Goal: Transaction & Acquisition: Subscribe to service/newsletter

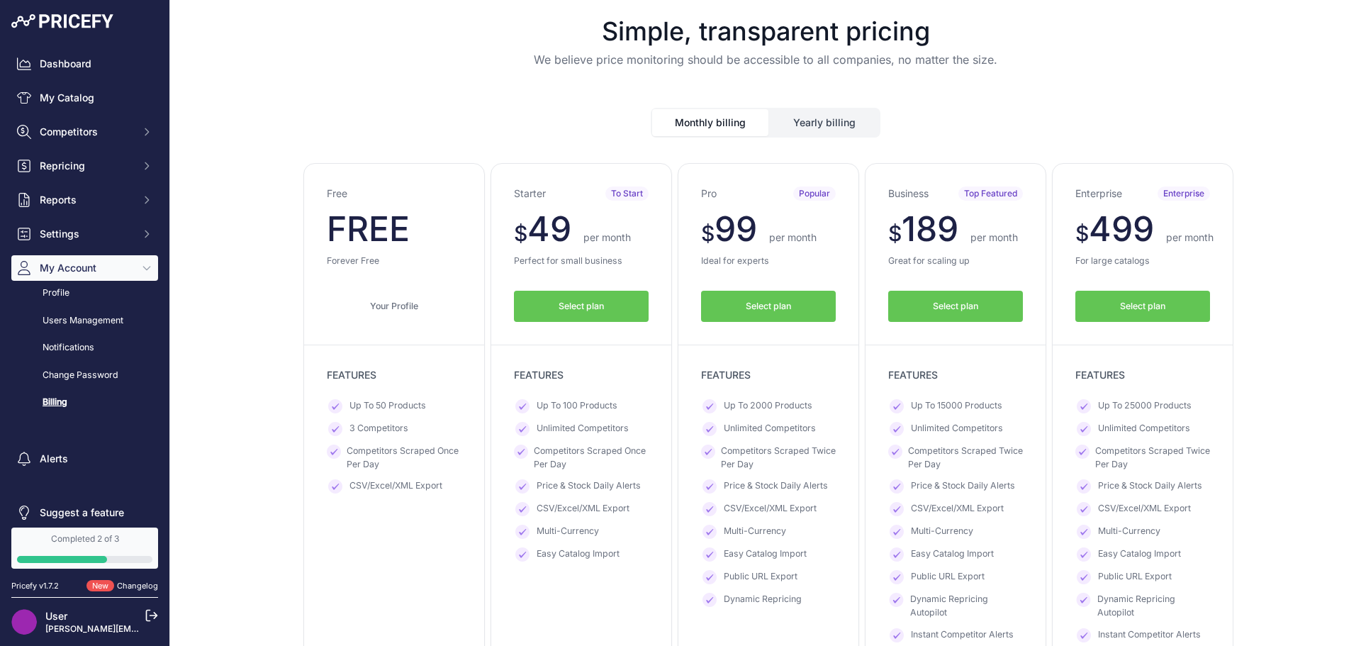
scroll to position [71, 0]
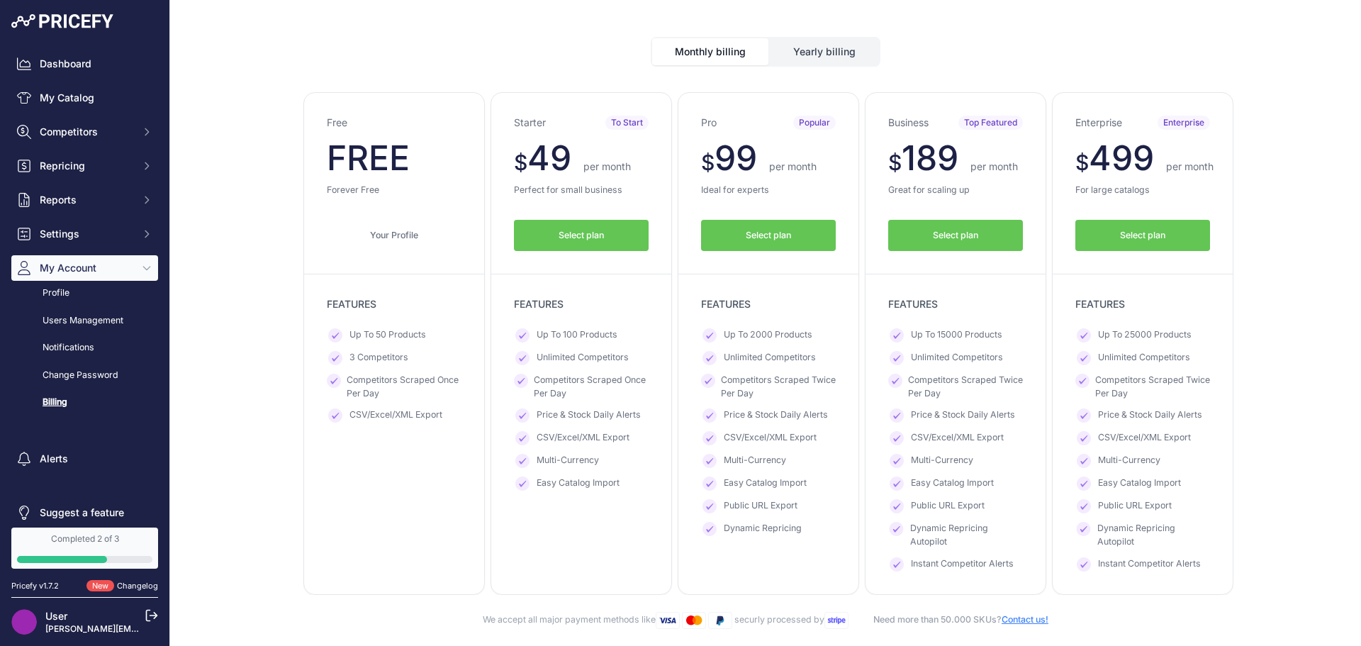
click at [548, 234] on button "Select plan" at bounding box center [581, 236] width 135 height 32
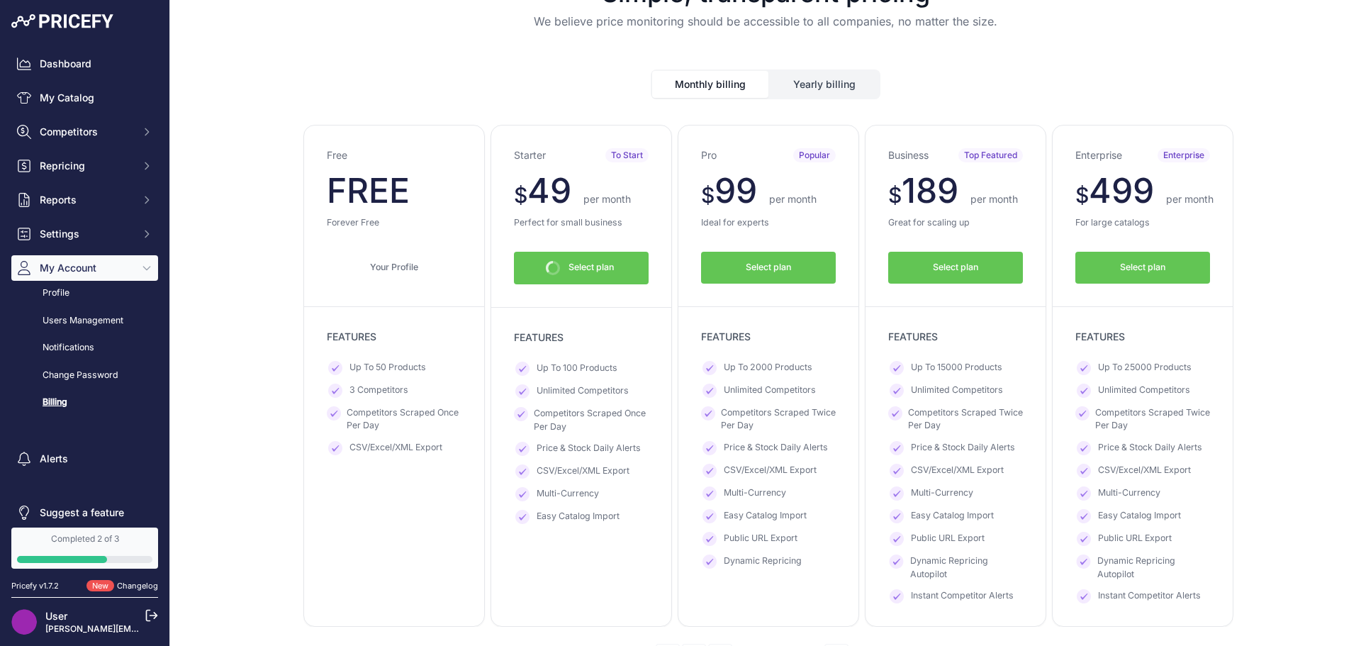
scroll to position [104, 0]
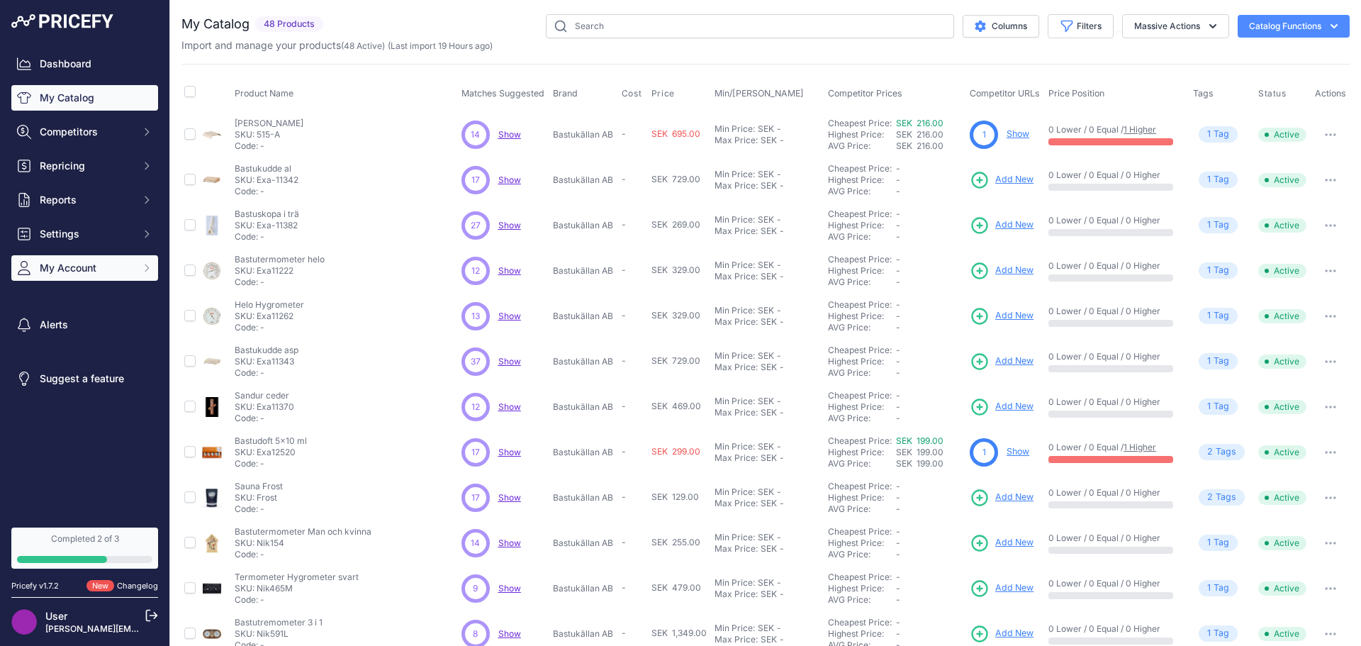
click at [139, 263] on button "My Account" at bounding box center [84, 268] width 147 height 26
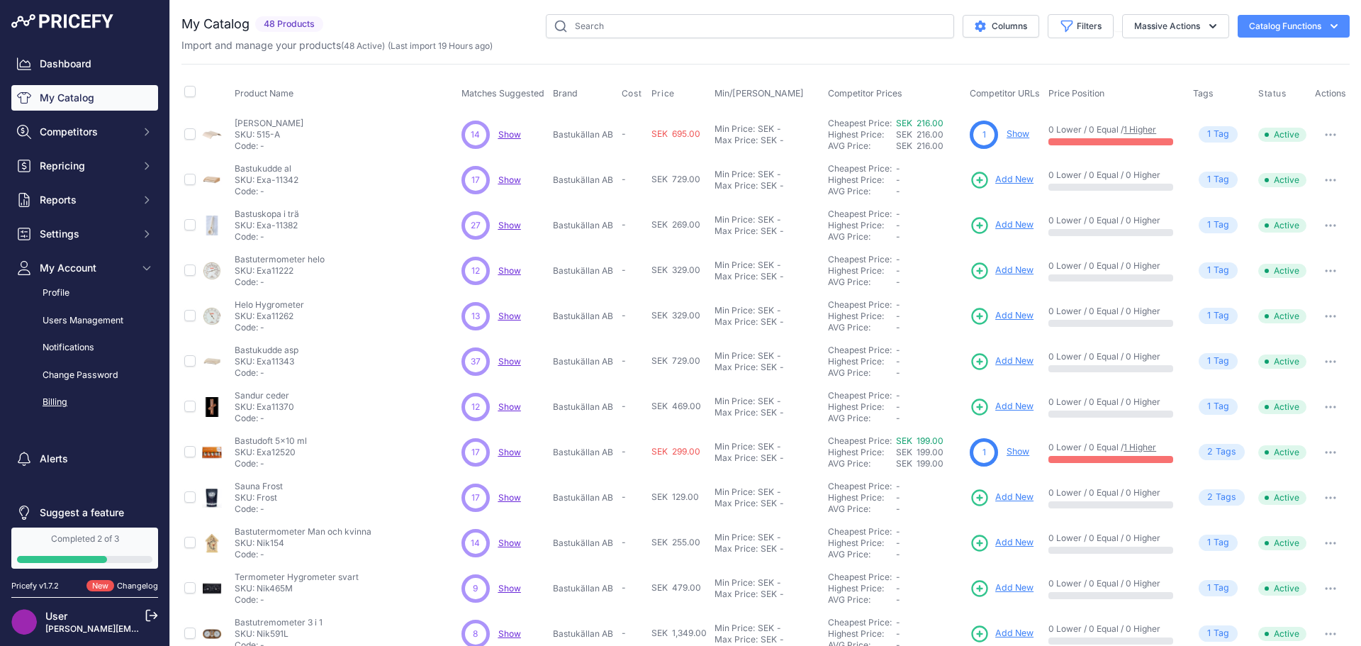
click at [55, 401] on link "Billing" at bounding box center [84, 402] width 147 height 25
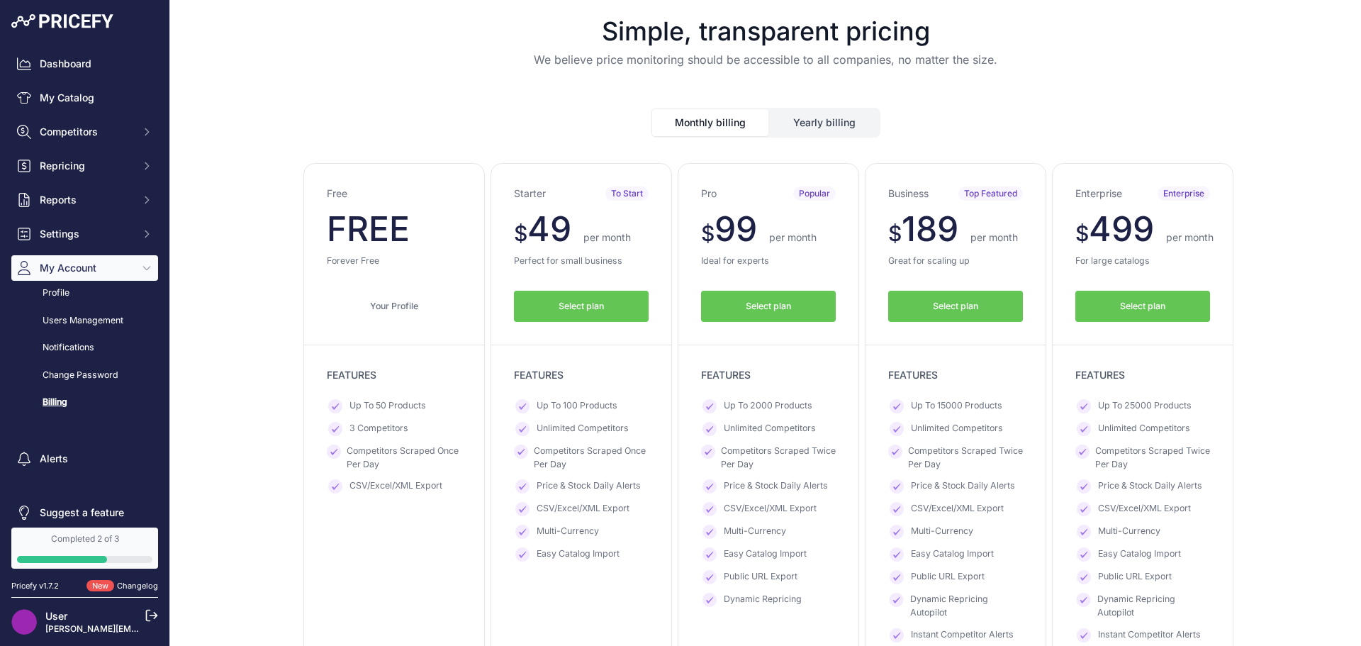
click at [559, 305] on span "Select plan" at bounding box center [581, 306] width 45 height 13
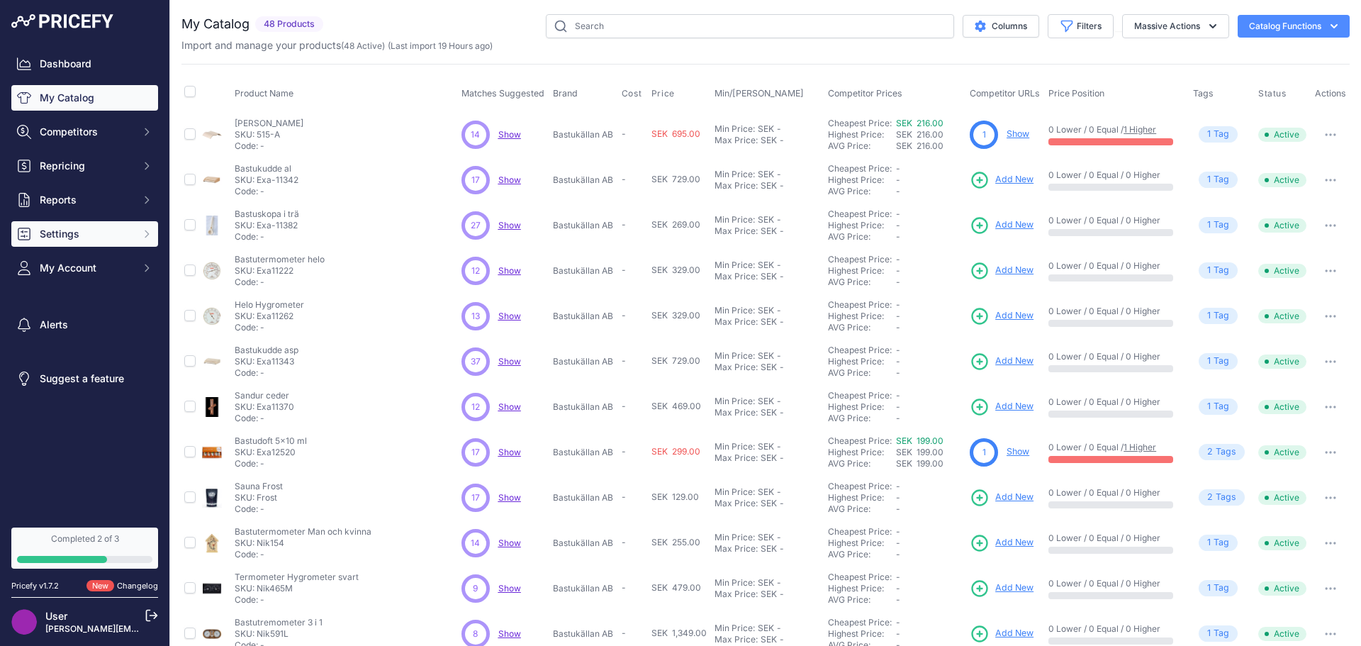
click at [91, 239] on span "Settings" at bounding box center [86, 234] width 93 height 14
click at [141, 230] on icon "Sidebar" at bounding box center [146, 233] width 11 height 11
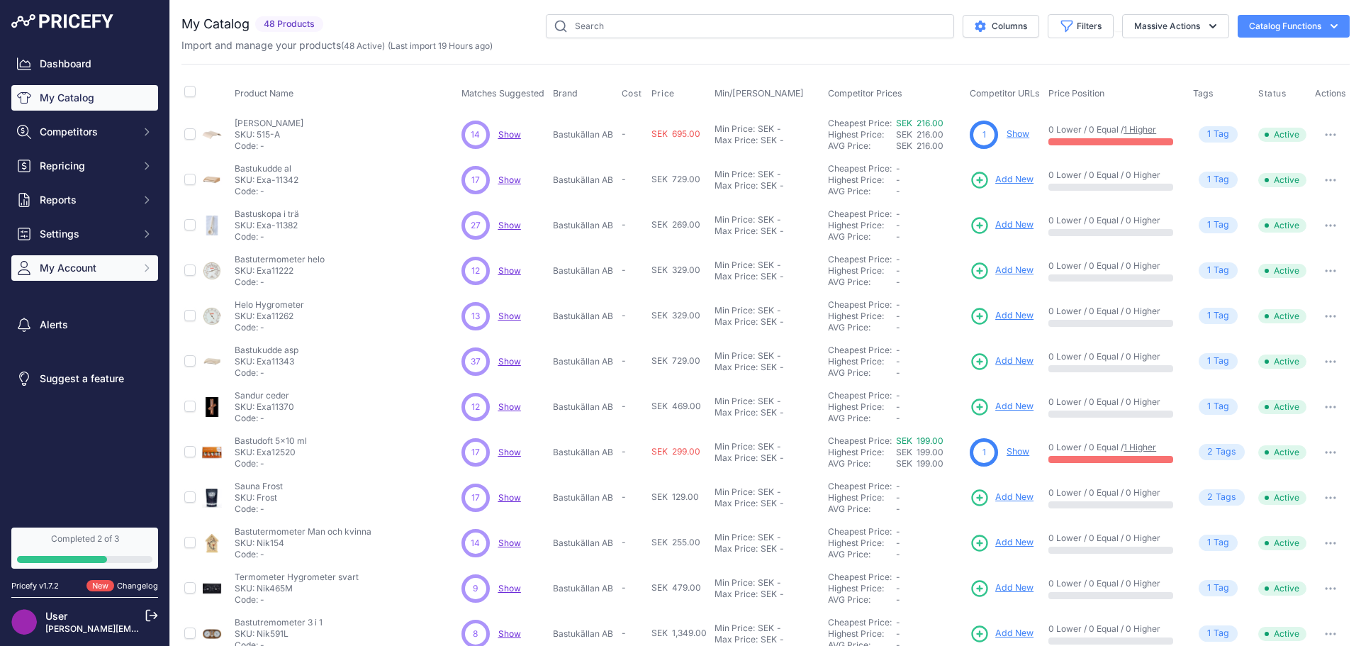
click at [143, 265] on icon "Sidebar" at bounding box center [146, 267] width 11 height 11
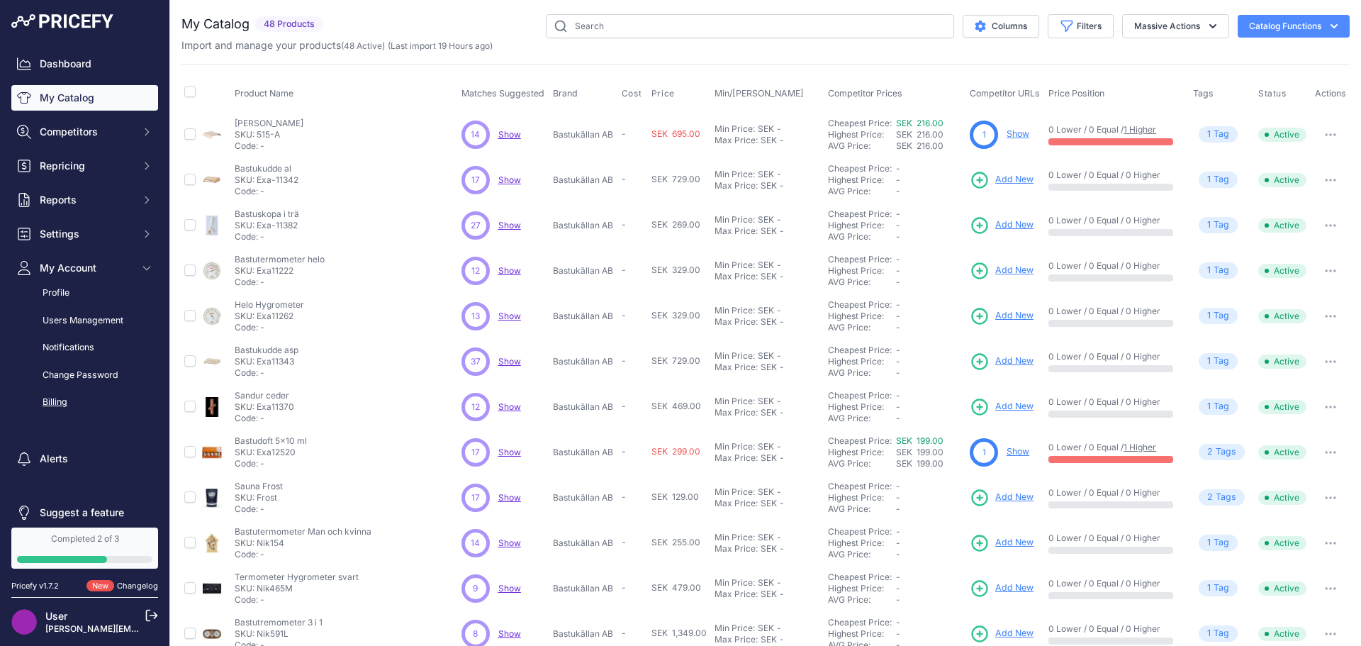
click at [52, 396] on link "Billing" at bounding box center [84, 402] width 147 height 25
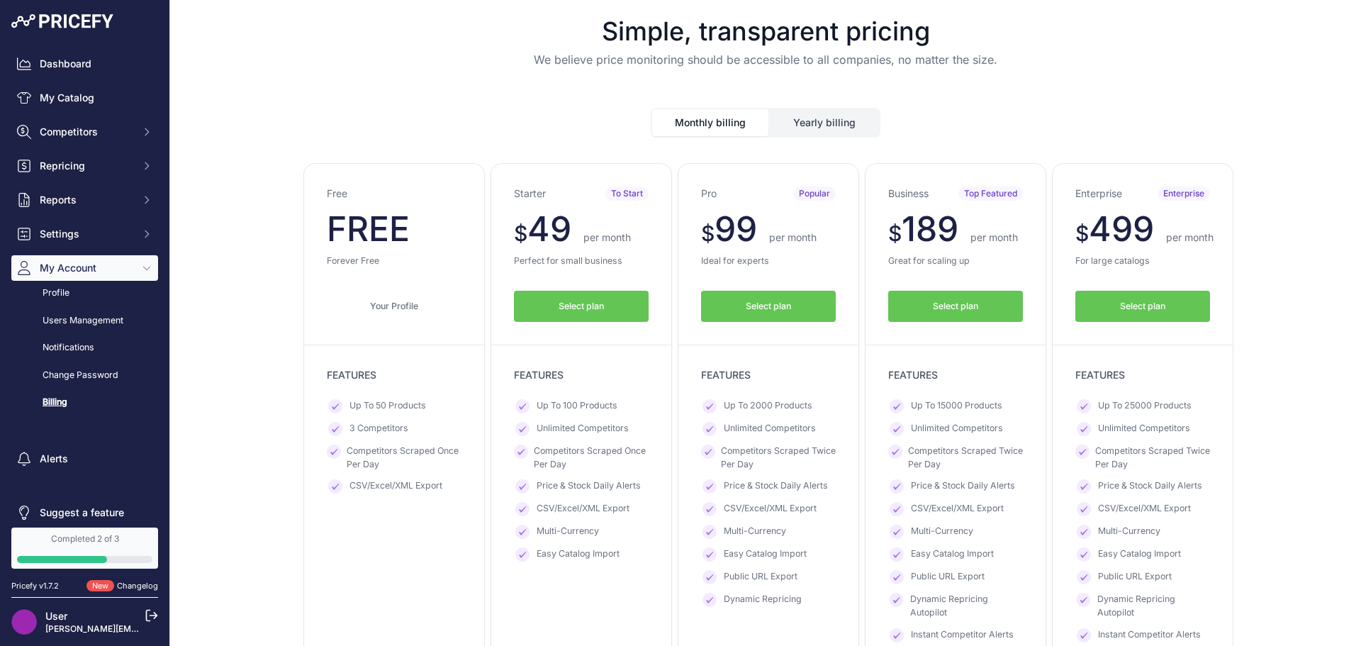
click at [560, 302] on span "Select plan" at bounding box center [581, 306] width 45 height 13
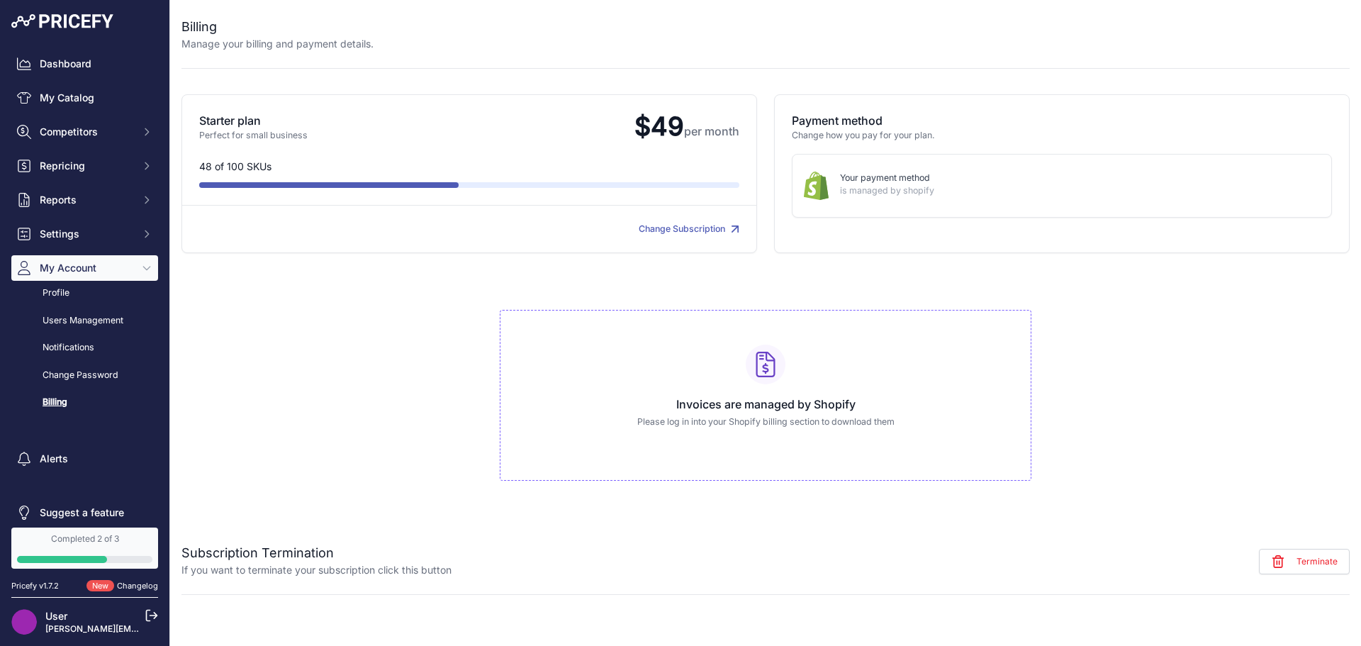
click at [84, 537] on div "Completed 2 of 3" at bounding box center [84, 538] width 135 height 11
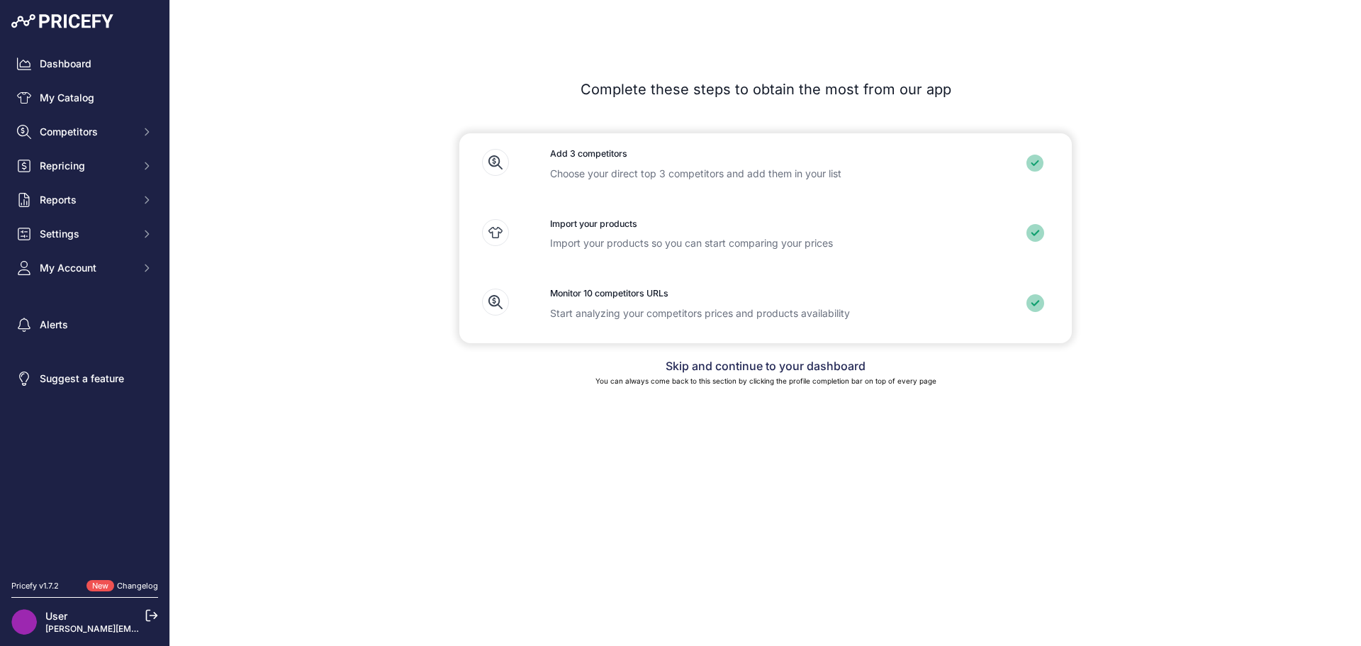
click at [715, 367] on link "Skip and continue to your dashboard" at bounding box center [766, 366] width 200 height 14
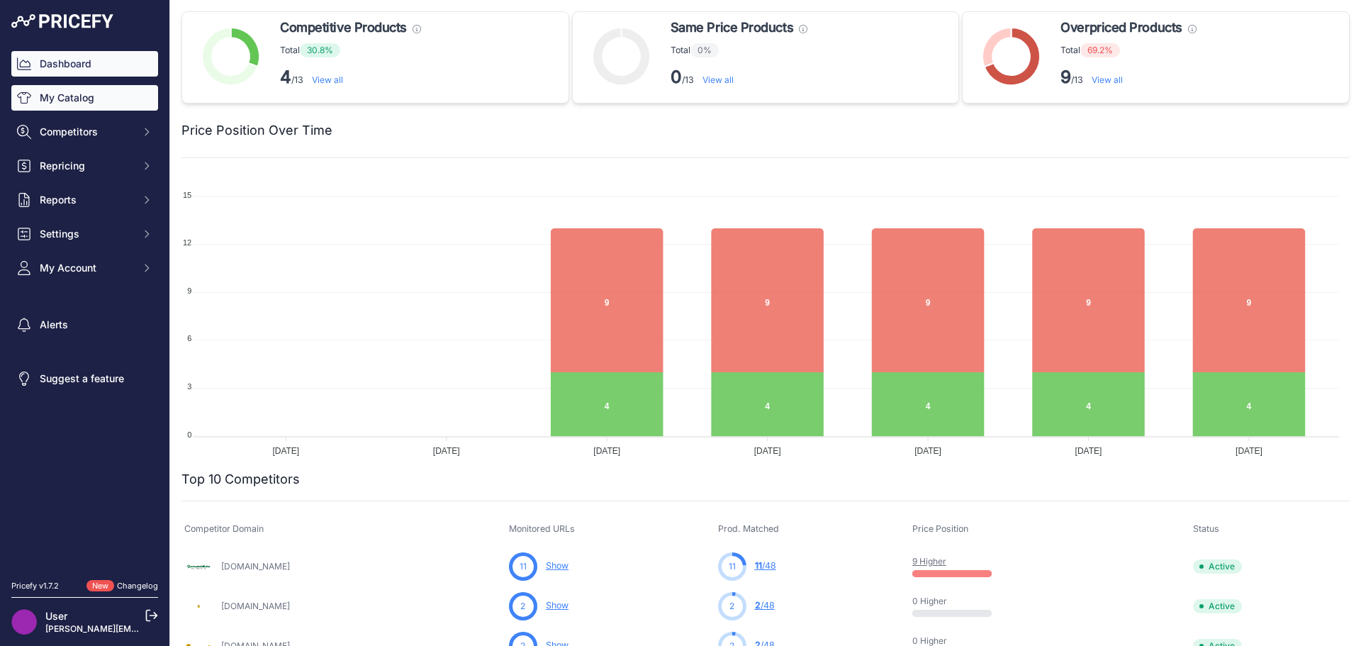
click at [79, 98] on link "My Catalog" at bounding box center [84, 98] width 147 height 26
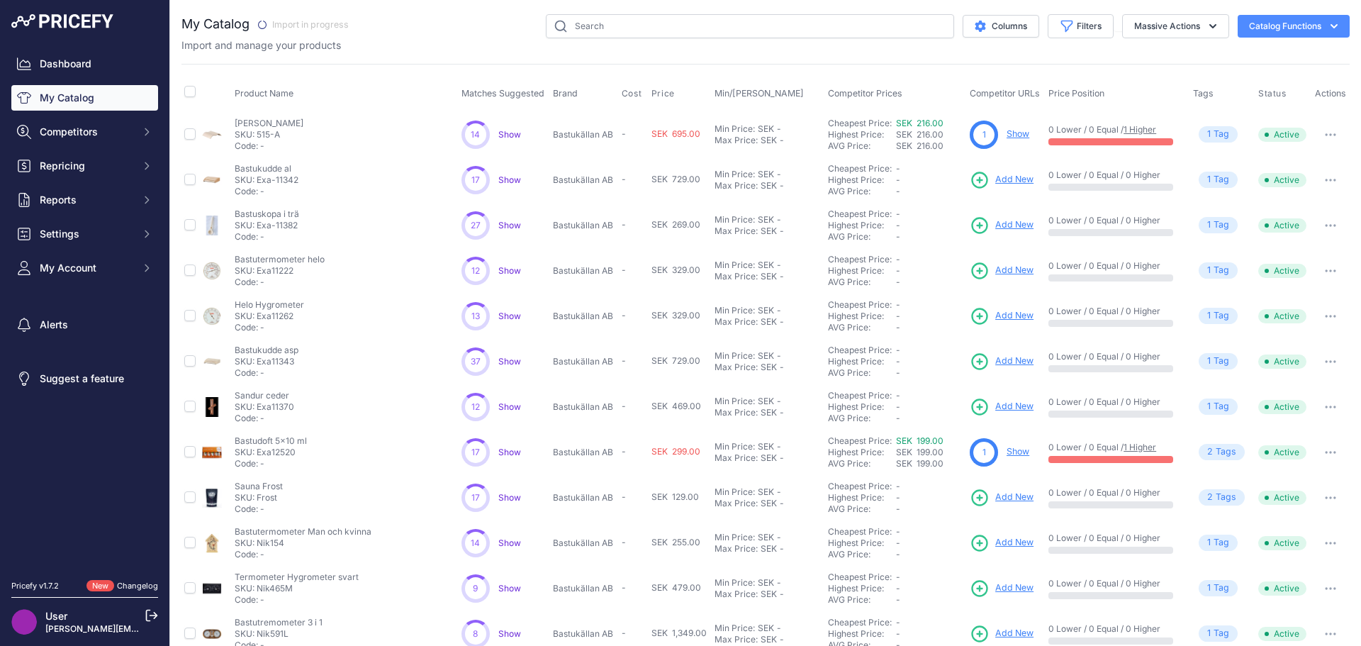
click at [508, 497] on span "Show" at bounding box center [509, 497] width 23 height 11
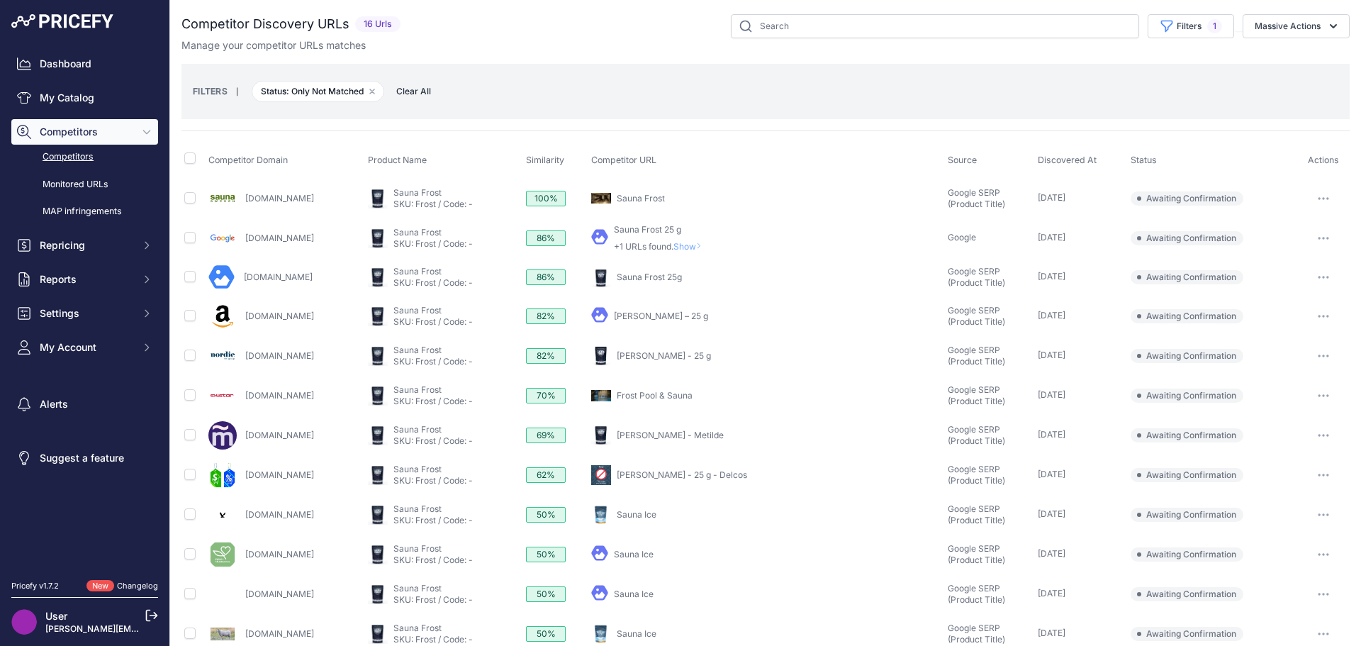
click at [665, 196] on link "Sauna Frost" at bounding box center [641, 198] width 48 height 11
click at [1323, 199] on icon "button" at bounding box center [1323, 198] width 1 height 1
click at [1270, 228] on button "Confirm match" at bounding box center [1289, 228] width 116 height 23
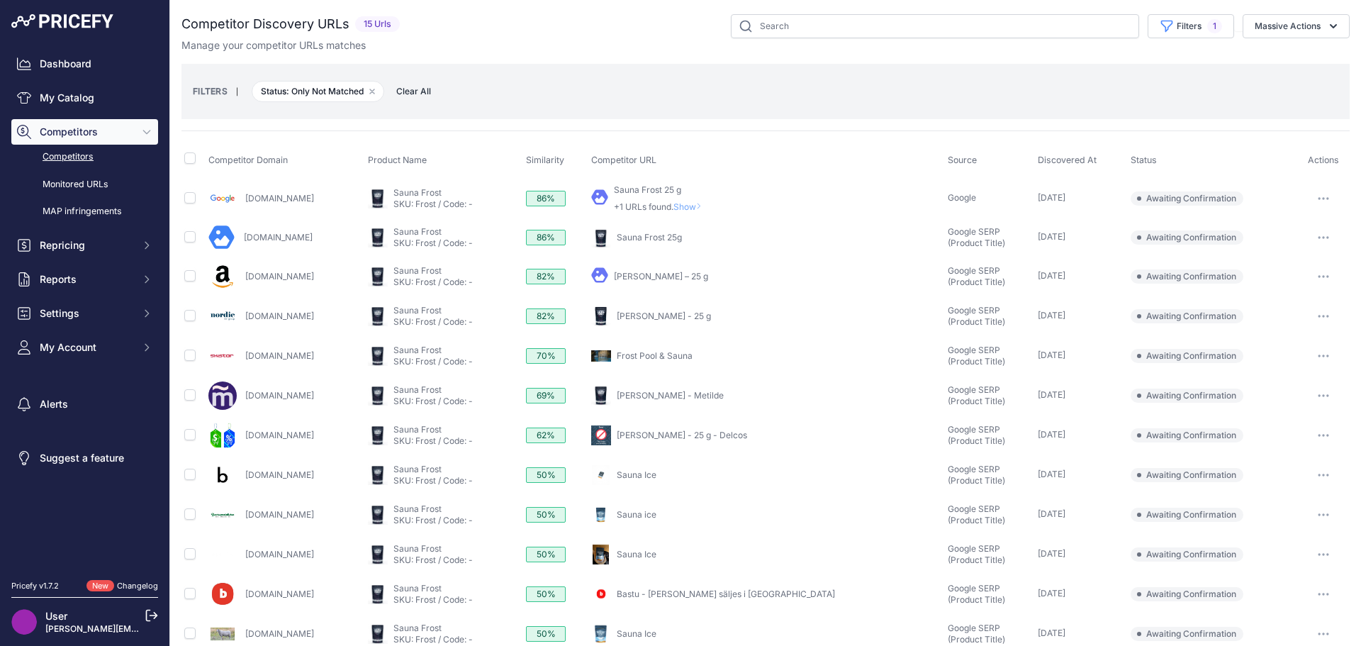
click at [708, 207] on span "Show" at bounding box center [690, 206] width 34 height 11
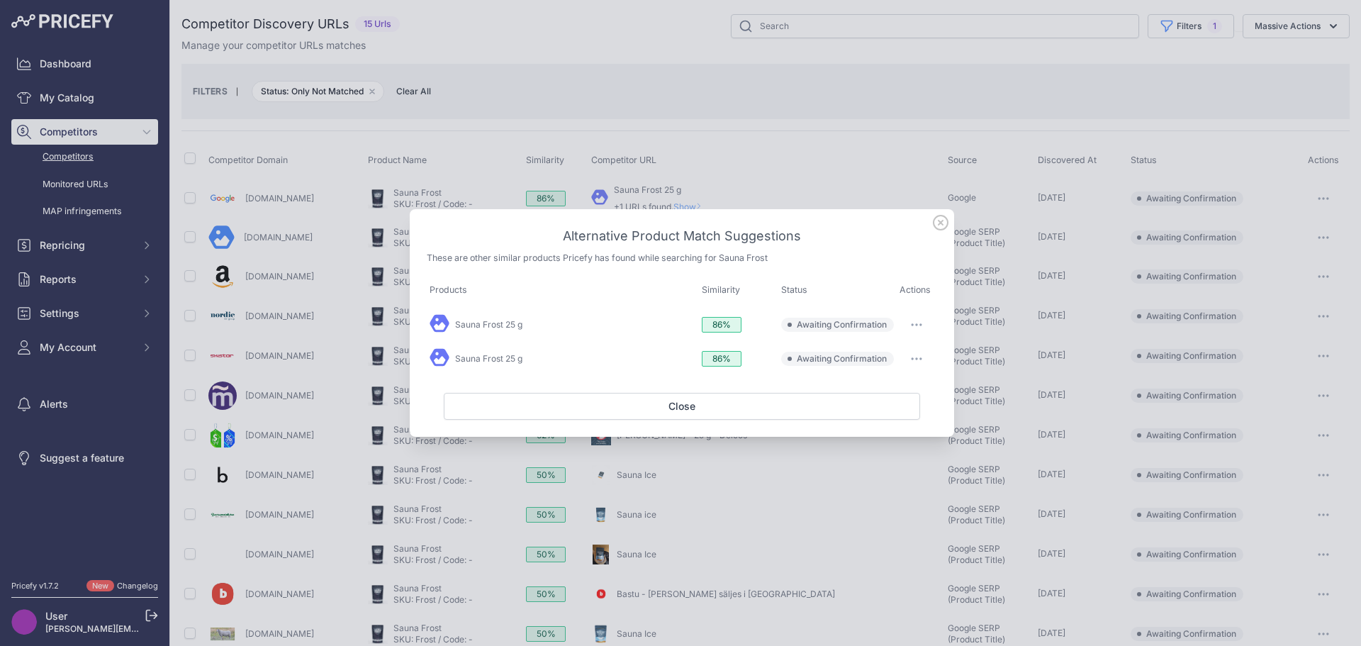
click at [941, 223] on icon at bounding box center [941, 223] width 14 height 14
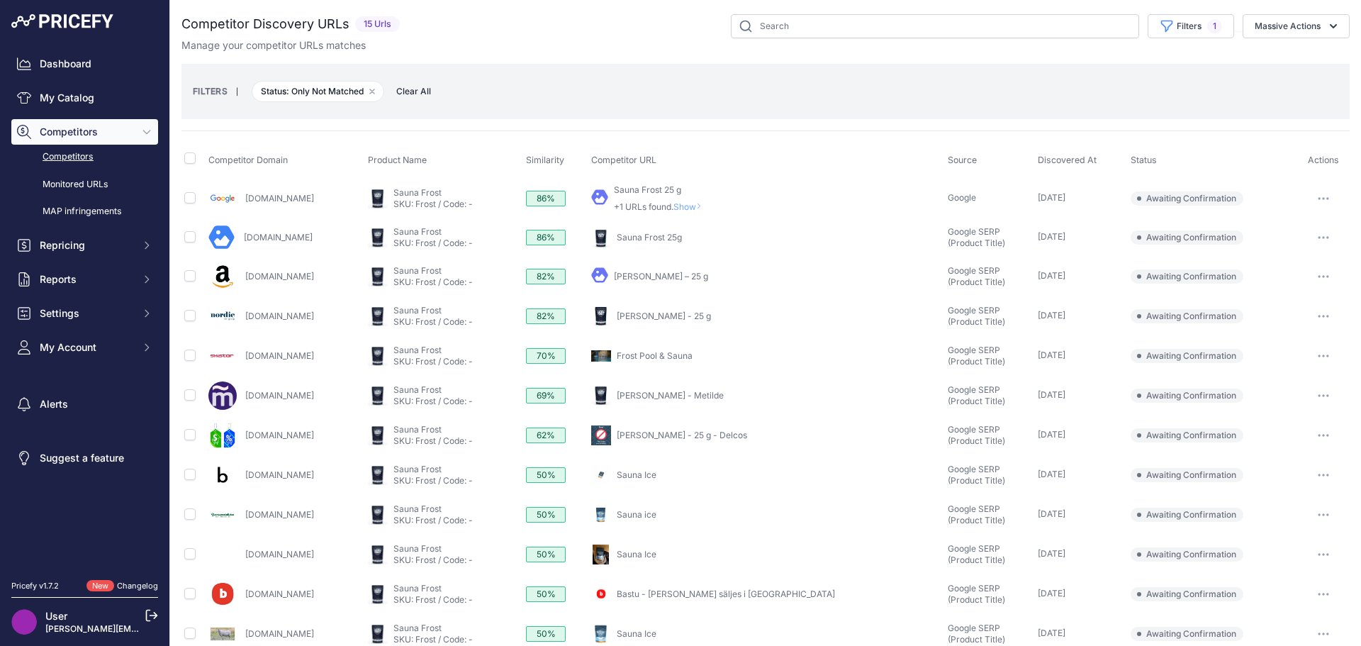
click at [1309, 233] on button "button" at bounding box center [1323, 238] width 28 height 20
click at [1293, 264] on button "Confirm match" at bounding box center [1289, 267] width 116 height 23
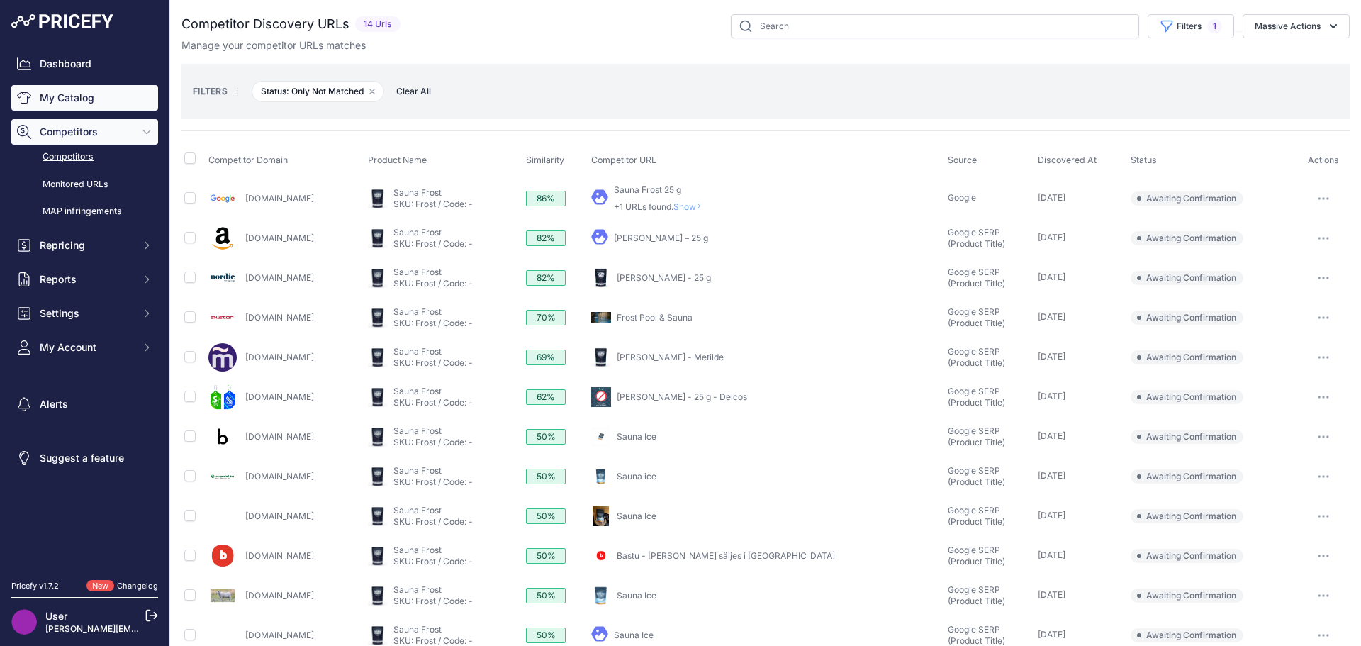
click at [79, 101] on link "My Catalog" at bounding box center [84, 98] width 147 height 26
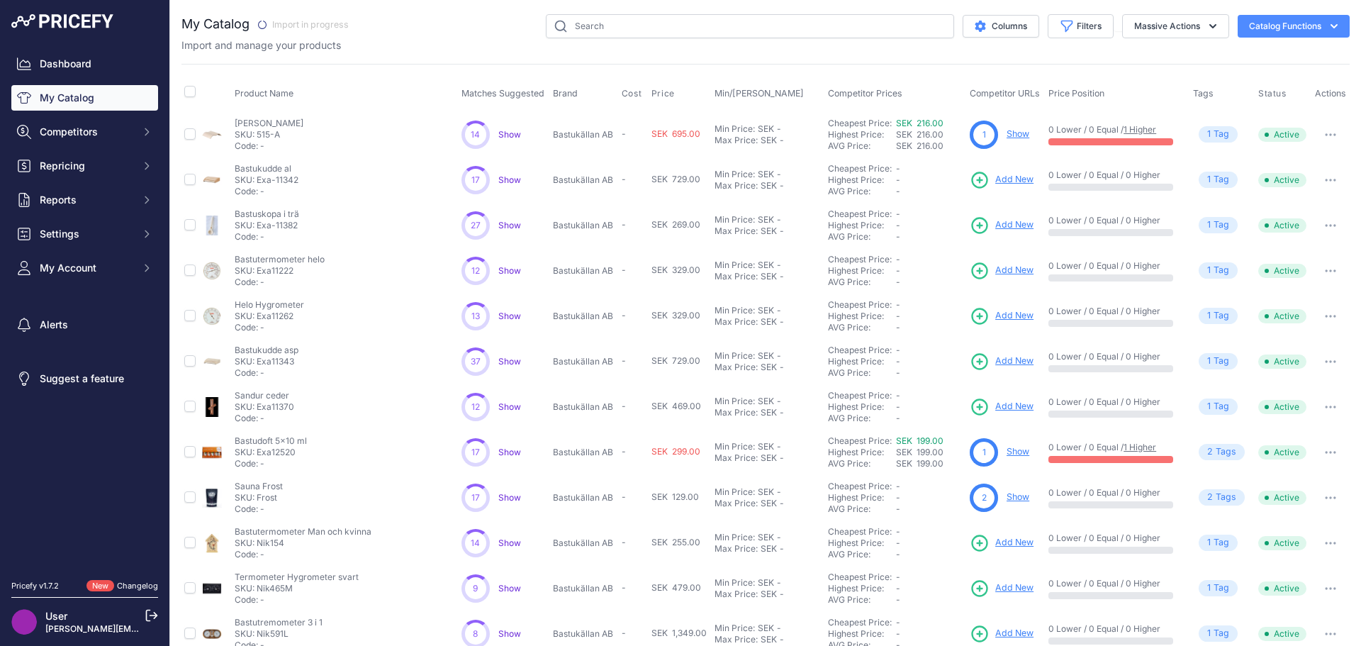
click at [508, 452] on span "Show" at bounding box center [509, 452] width 23 height 11
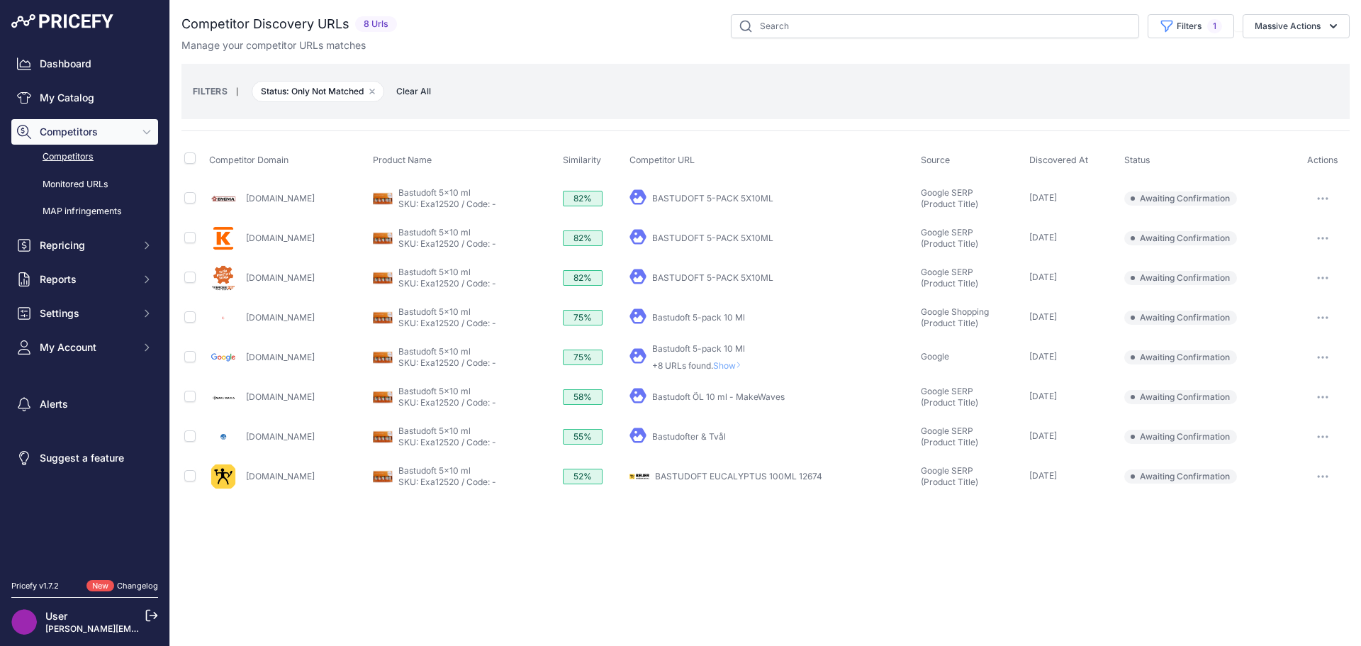
click at [1326, 477] on icon "button" at bounding box center [1322, 476] width 11 height 3
click at [0, 0] on button "Confirm match" at bounding box center [0, 0] width 0 height 0
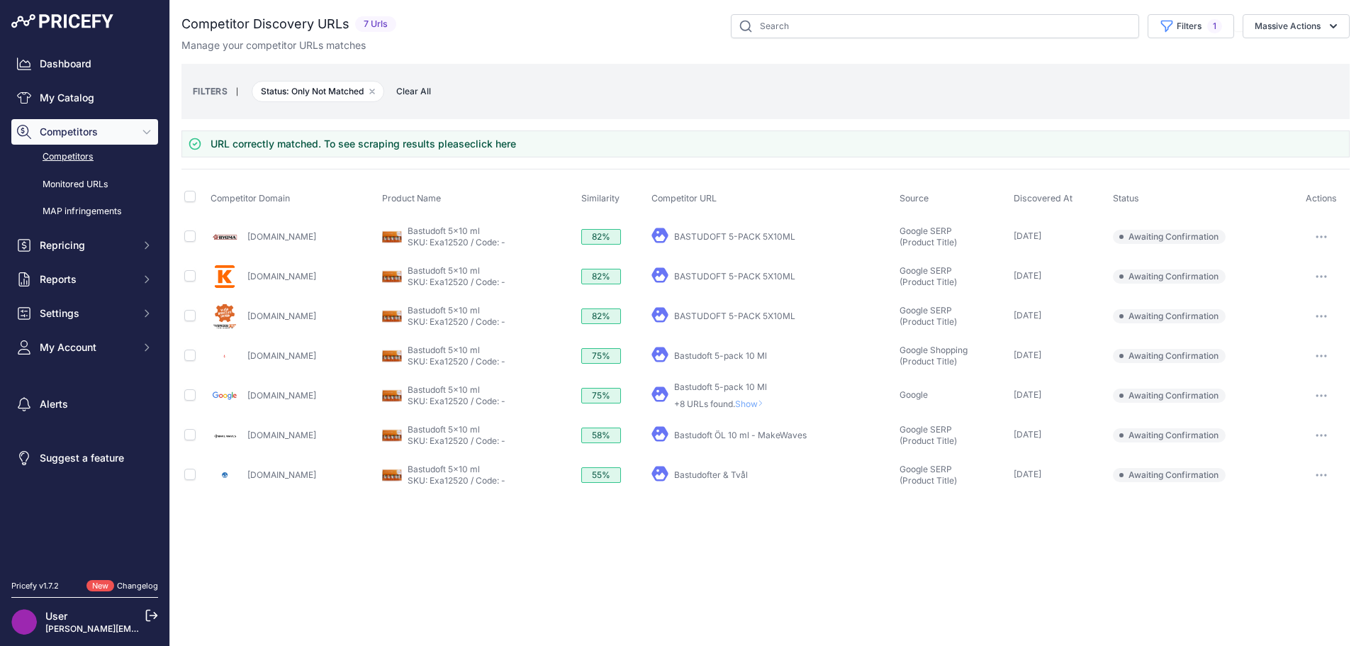
click at [766, 237] on link "BASTUDOFT 5-PACK 5X10ML" at bounding box center [734, 236] width 121 height 11
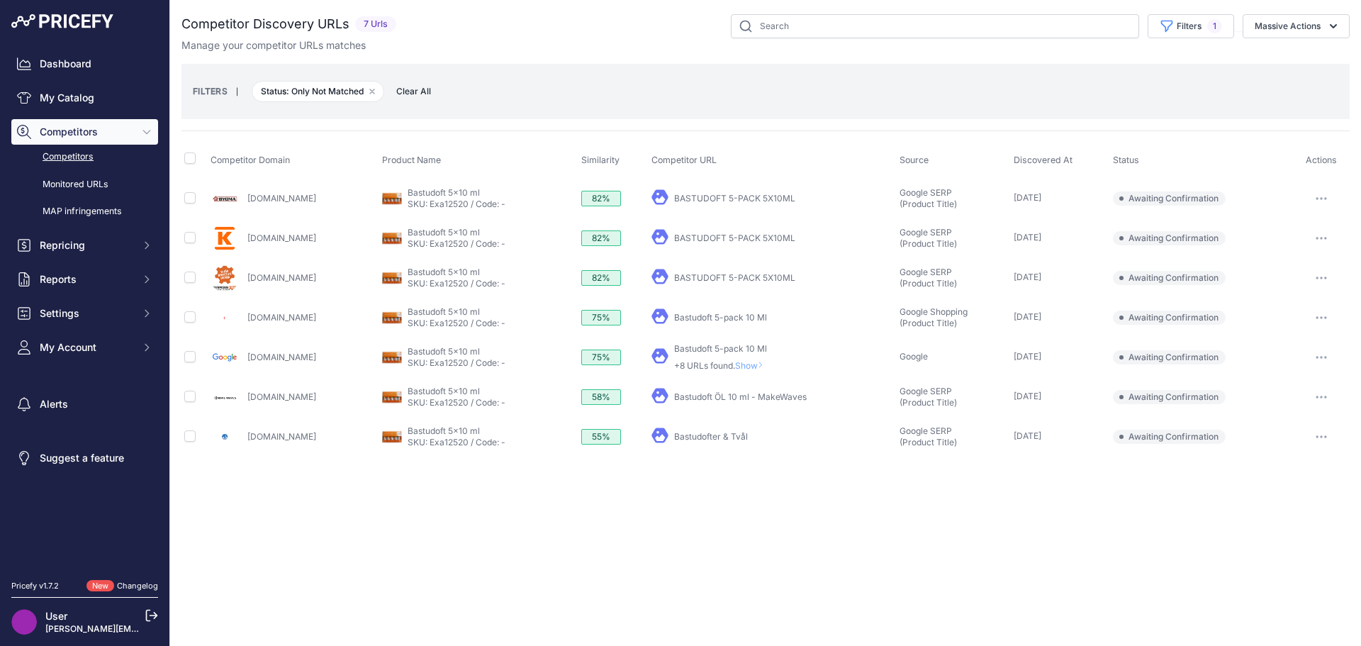
click at [732, 199] on link "BASTUDOFT 5-PACK 5X10ML" at bounding box center [734, 198] width 121 height 11
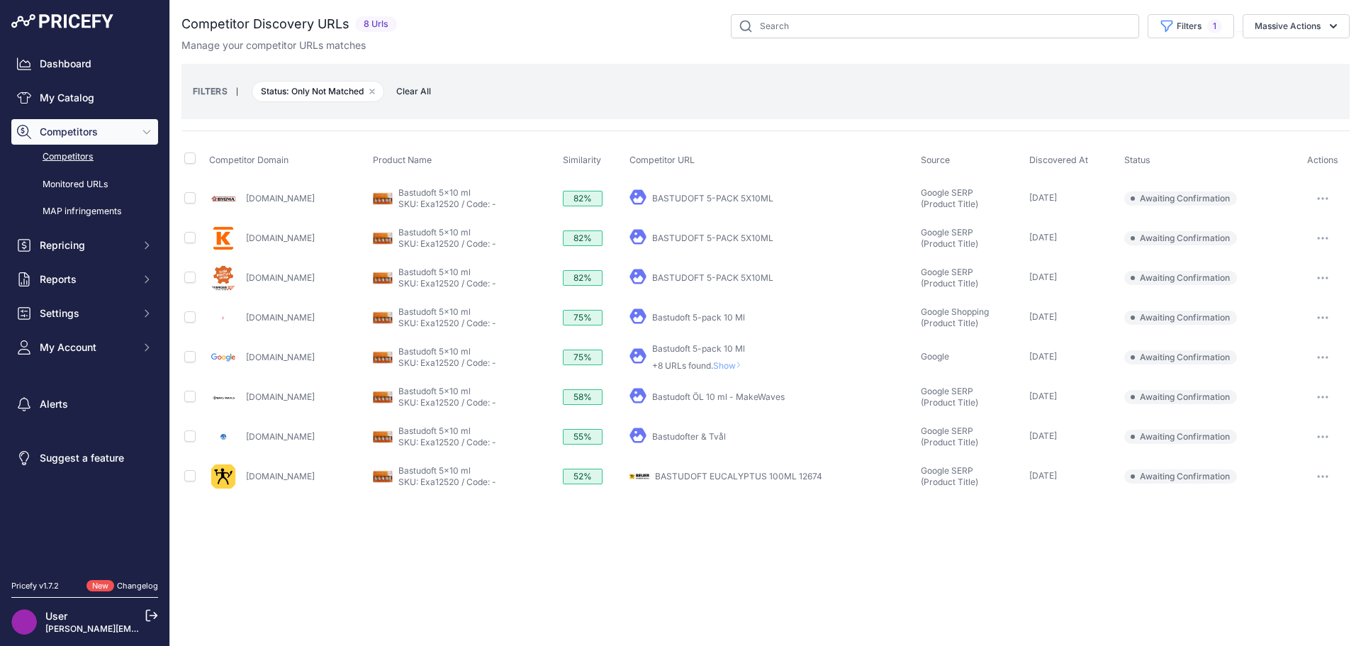
click at [686, 279] on link "BASTUDOFT 5-PACK 5X10ML" at bounding box center [712, 277] width 121 height 11
click at [708, 237] on link "BASTUDOFT 5-PACK 5X10ML" at bounding box center [712, 238] width 121 height 11
click at [1330, 240] on button "button" at bounding box center [1323, 238] width 28 height 20
click at [1287, 265] on button "Confirm match" at bounding box center [1289, 268] width 116 height 23
click at [79, 104] on link "My Catalog" at bounding box center [84, 98] width 147 height 26
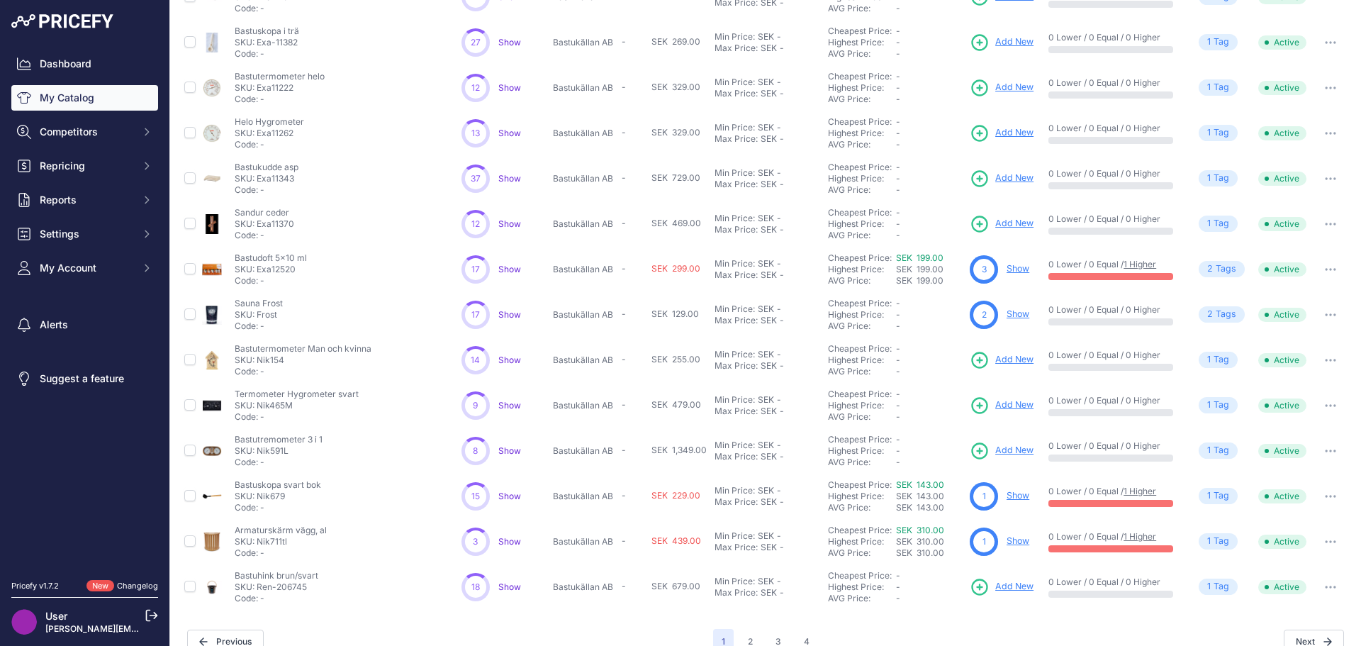
scroll to position [206, 0]
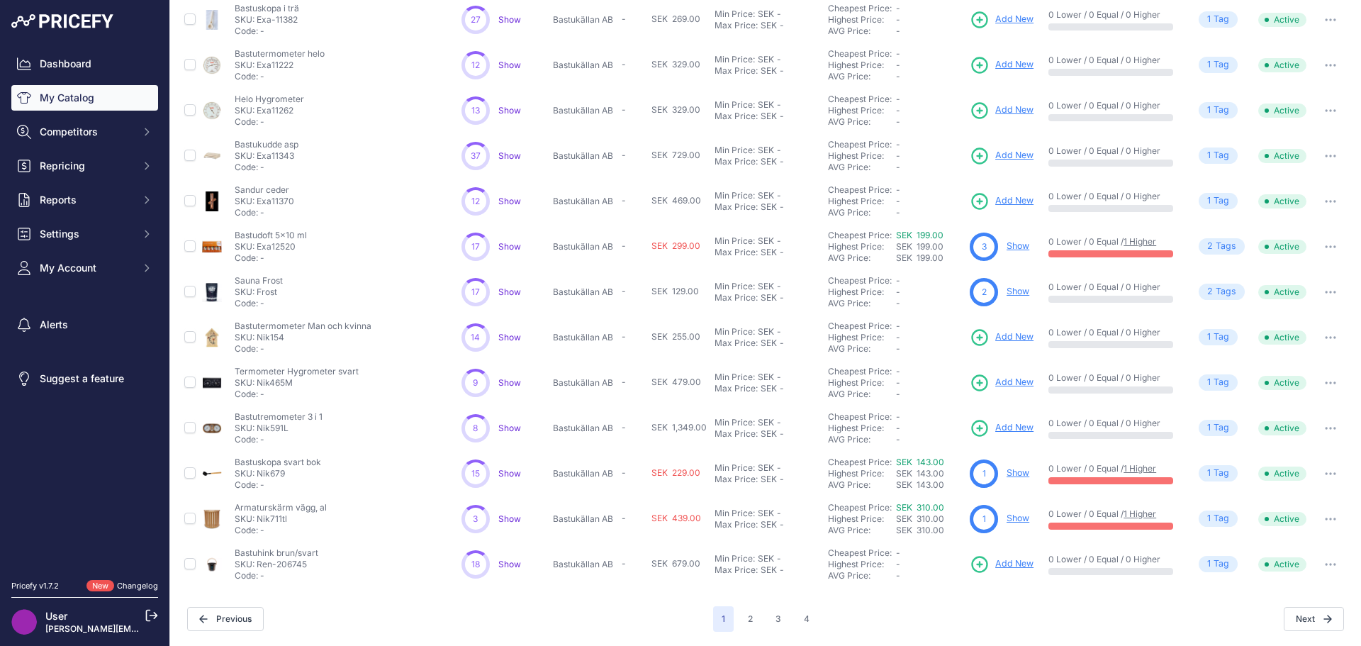
click at [510, 469] on span "Show" at bounding box center [509, 473] width 23 height 11
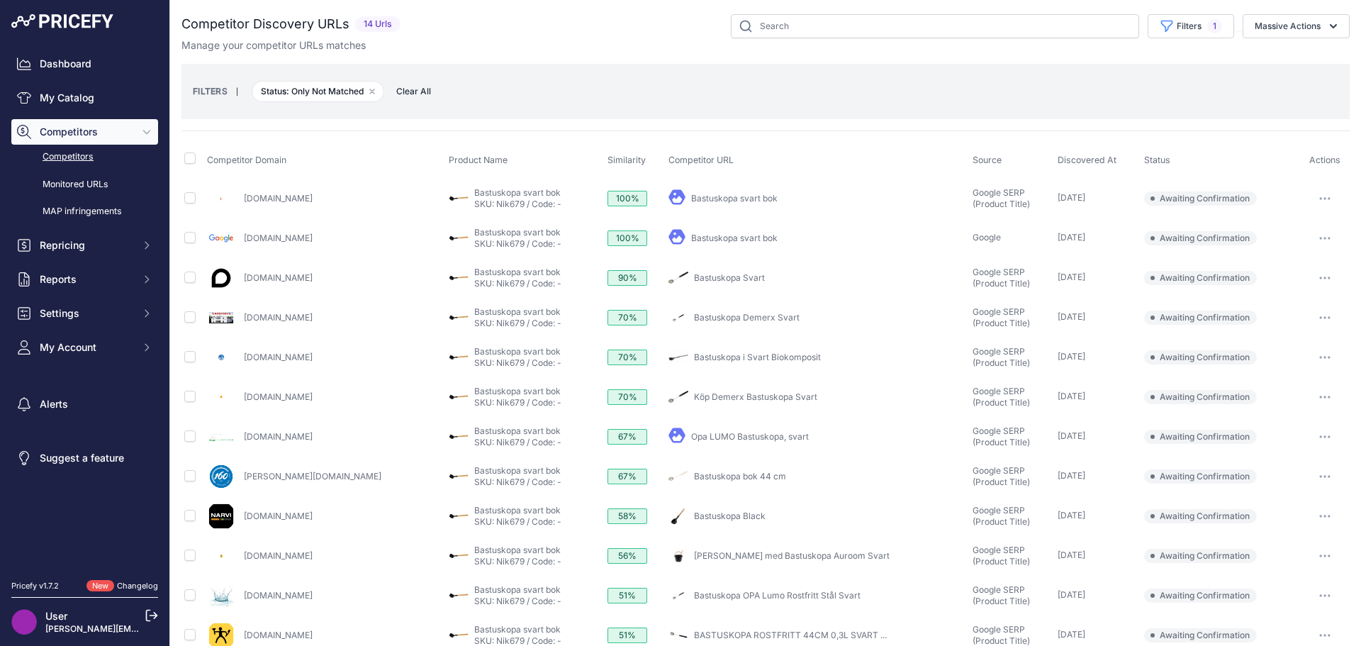
click at [691, 196] on link "Bastuskopa svart bok" at bounding box center [734, 198] width 86 height 11
click at [691, 237] on link "Bastuskopa svart bok" at bounding box center [734, 238] width 86 height 11
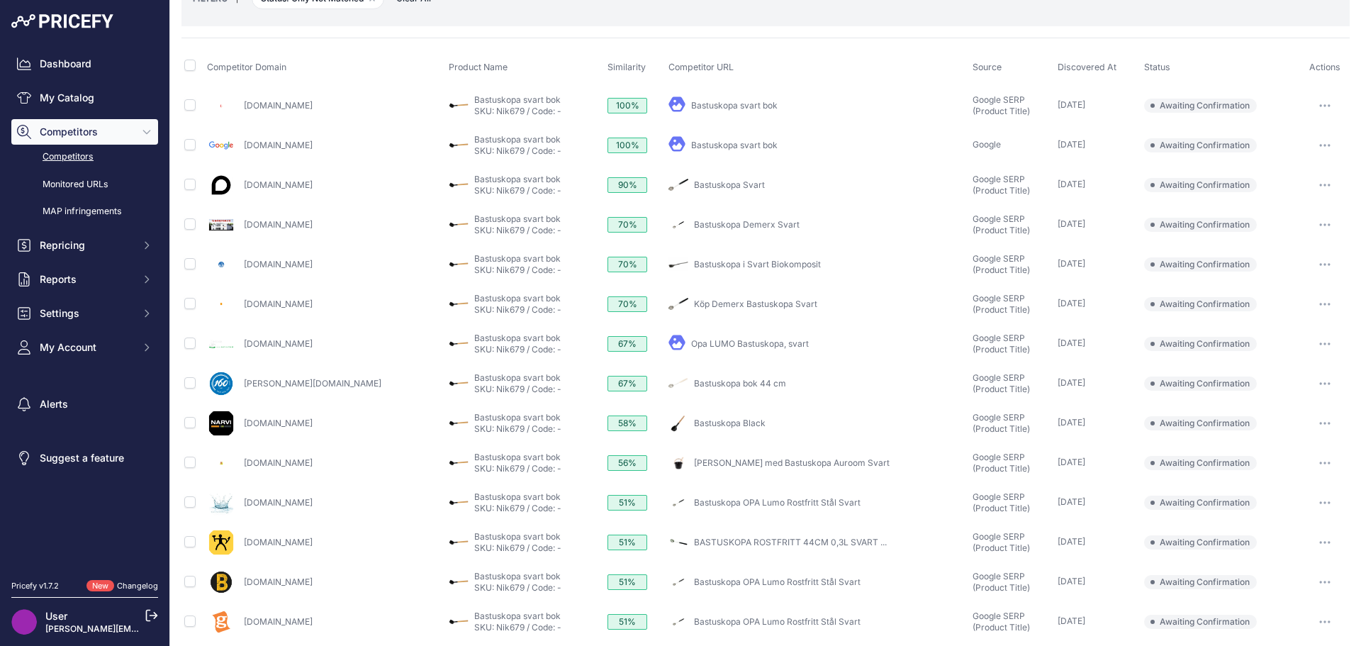
scroll to position [103, 0]
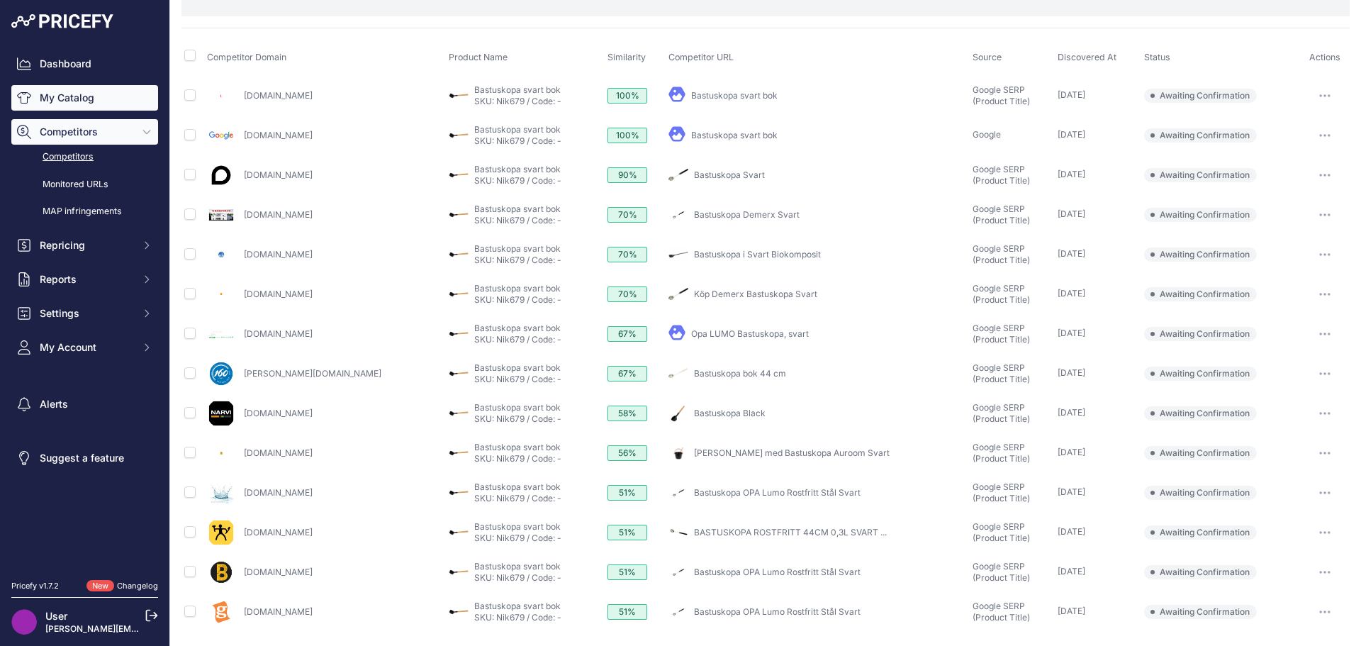
click at [71, 101] on link "My Catalog" at bounding box center [84, 98] width 147 height 26
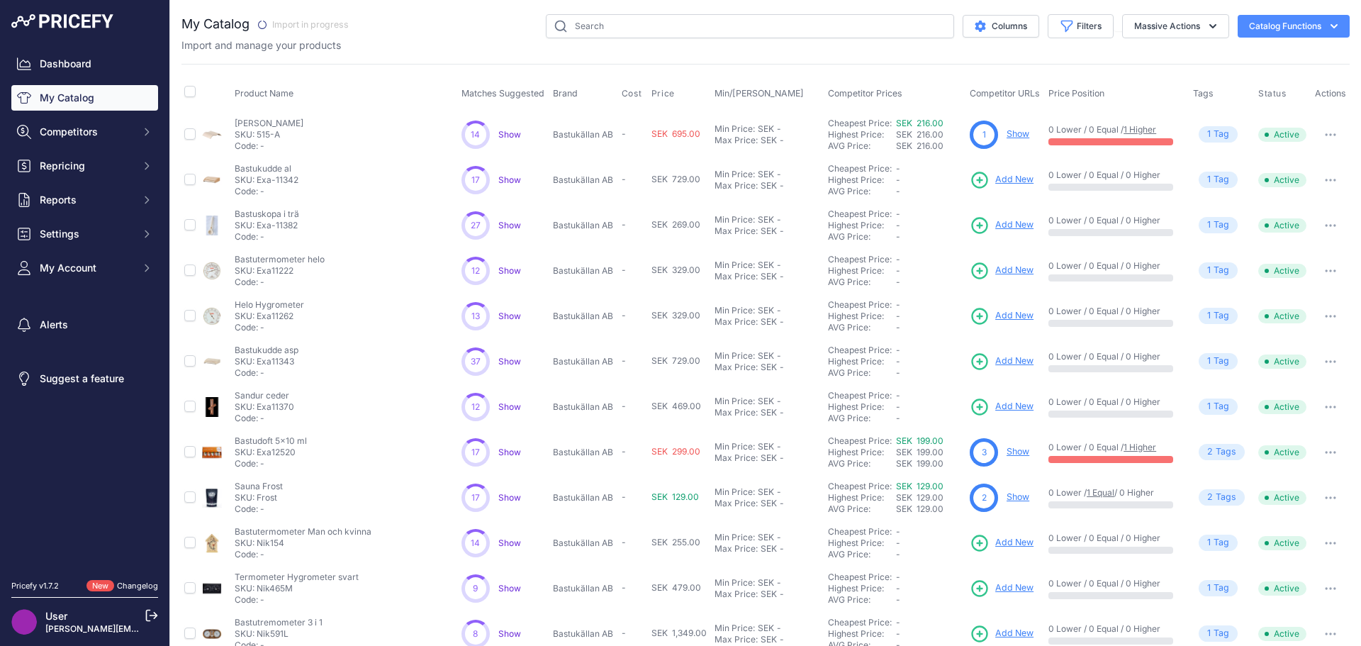
click at [514, 361] on span "Show" at bounding box center [509, 361] width 23 height 11
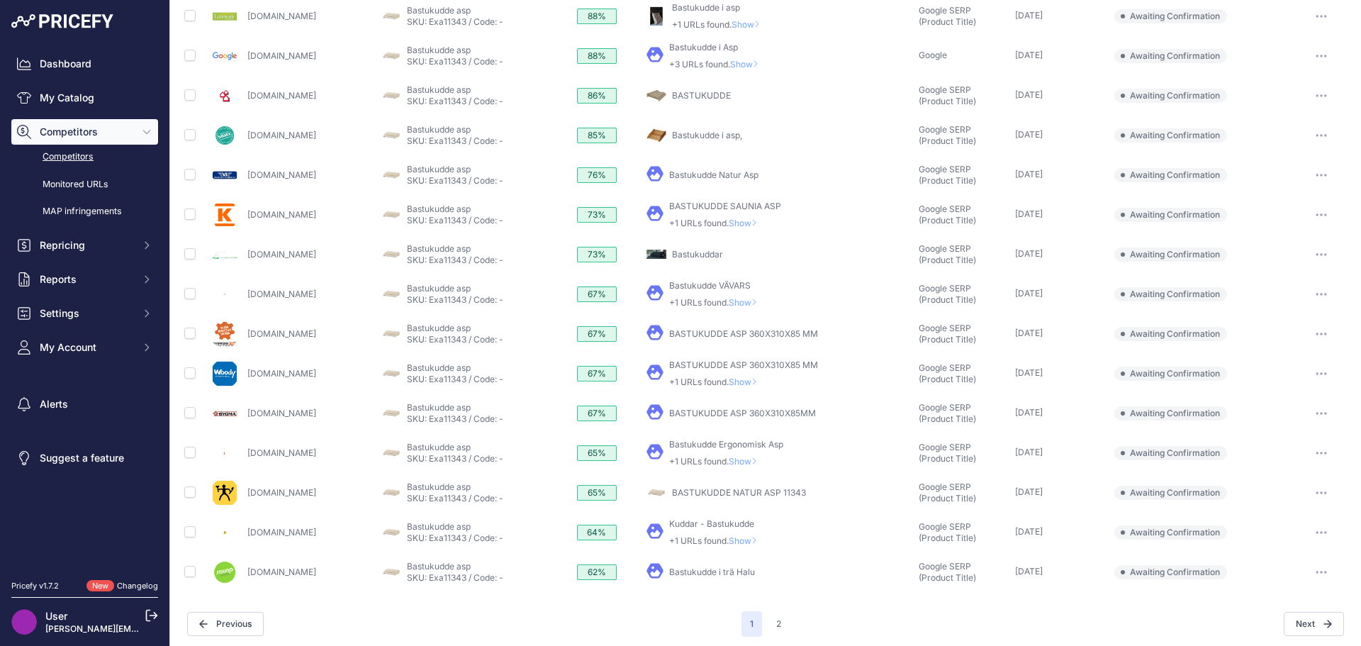
scroll to position [386, 0]
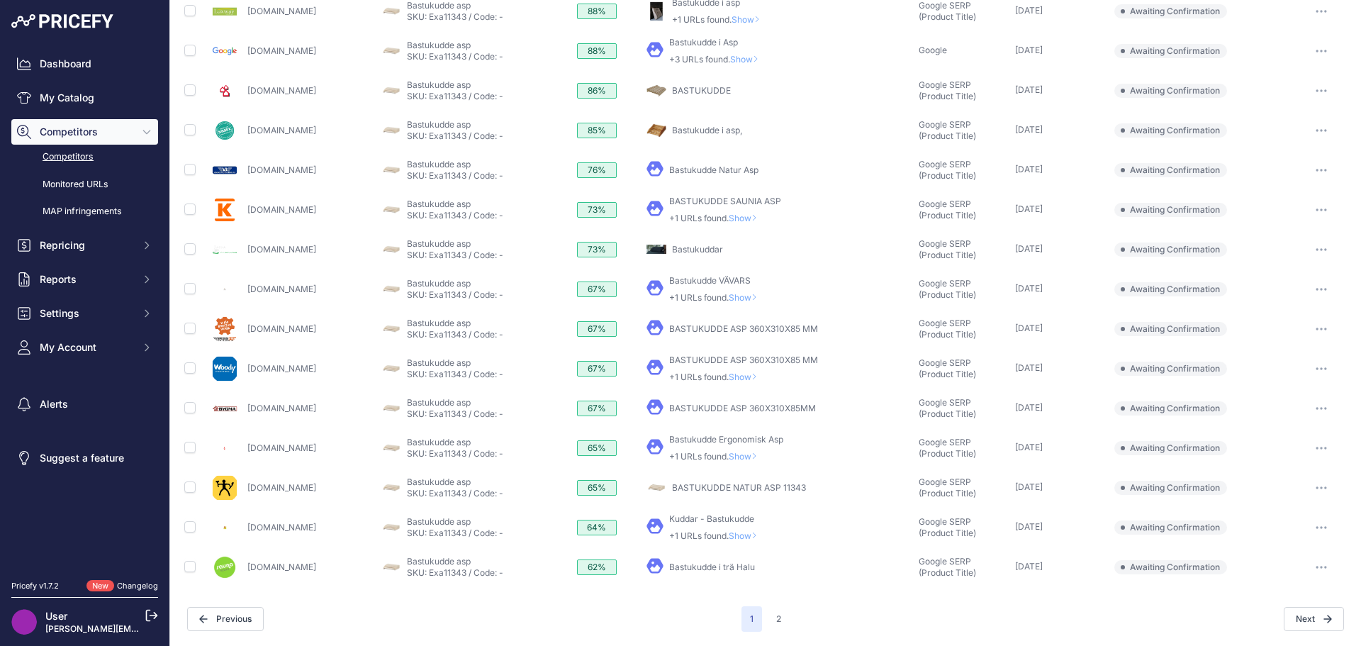
click at [1321, 487] on icon "button" at bounding box center [1321, 487] width 1 height 1
click at [0, 0] on button "Confirm match" at bounding box center [0, 0] width 0 height 0
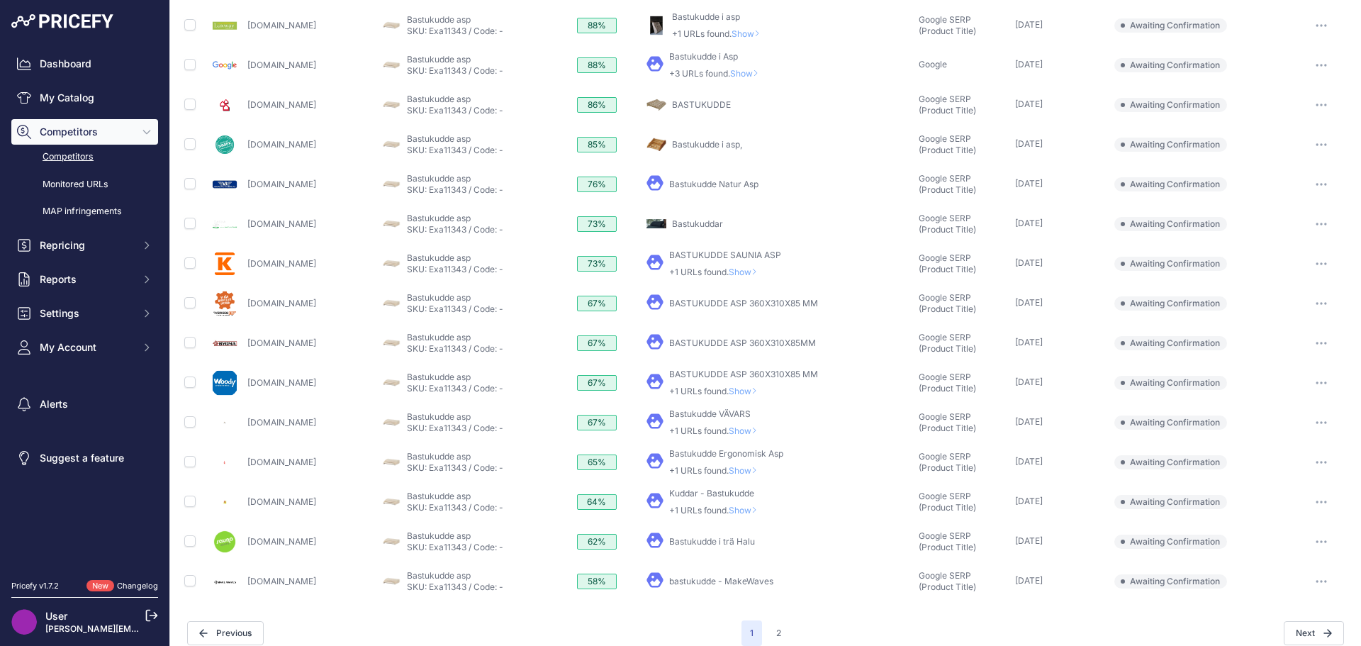
scroll to position [424, 0]
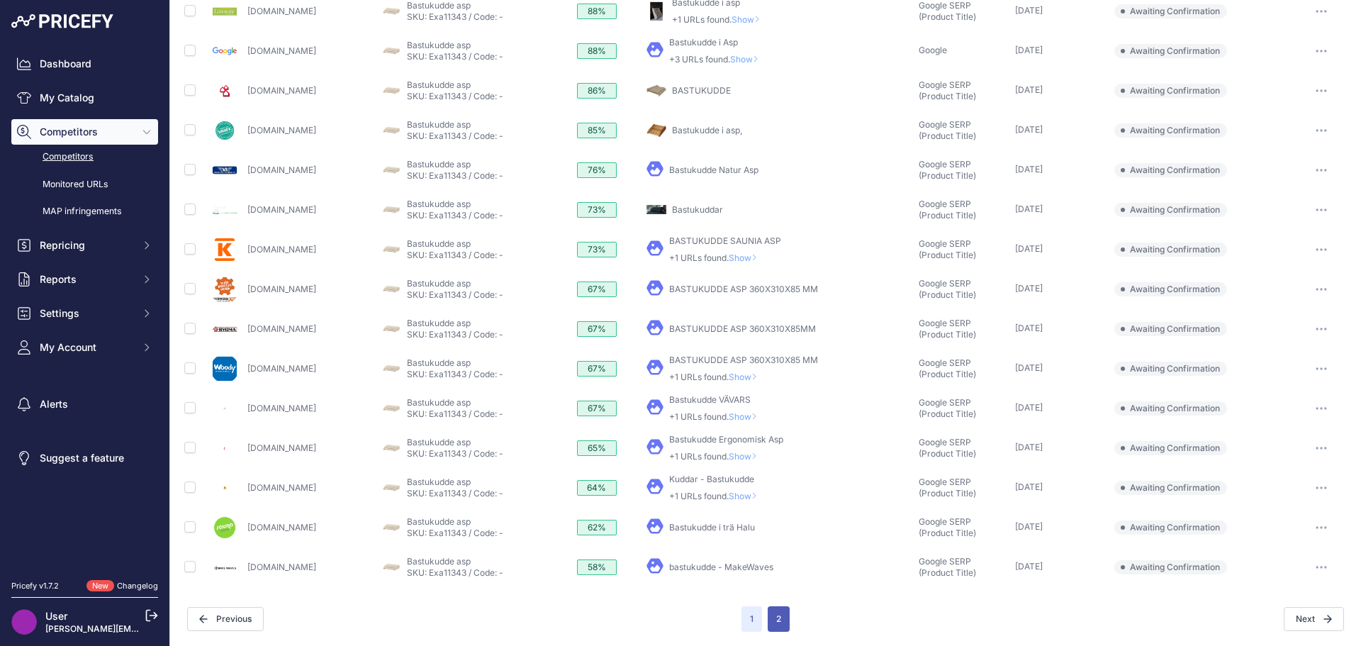
click at [776, 619] on button "2" at bounding box center [779, 619] width 22 height 26
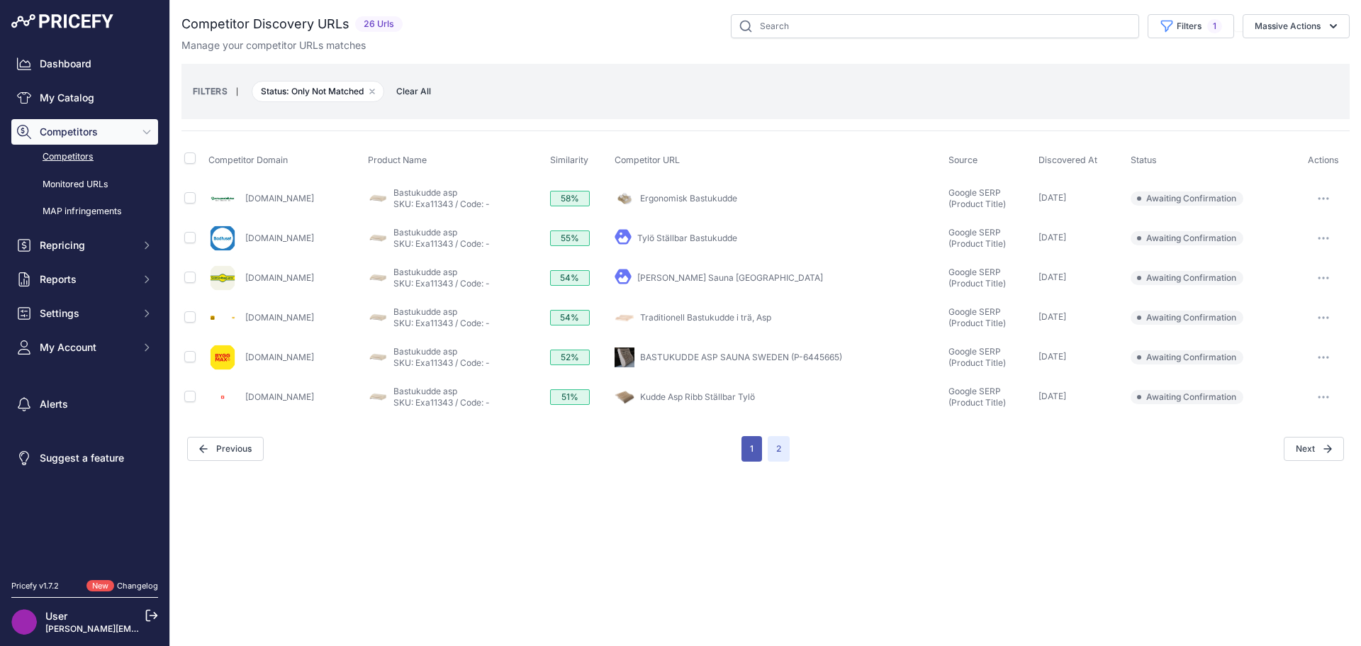
click at [754, 450] on button "1" at bounding box center [752, 449] width 21 height 26
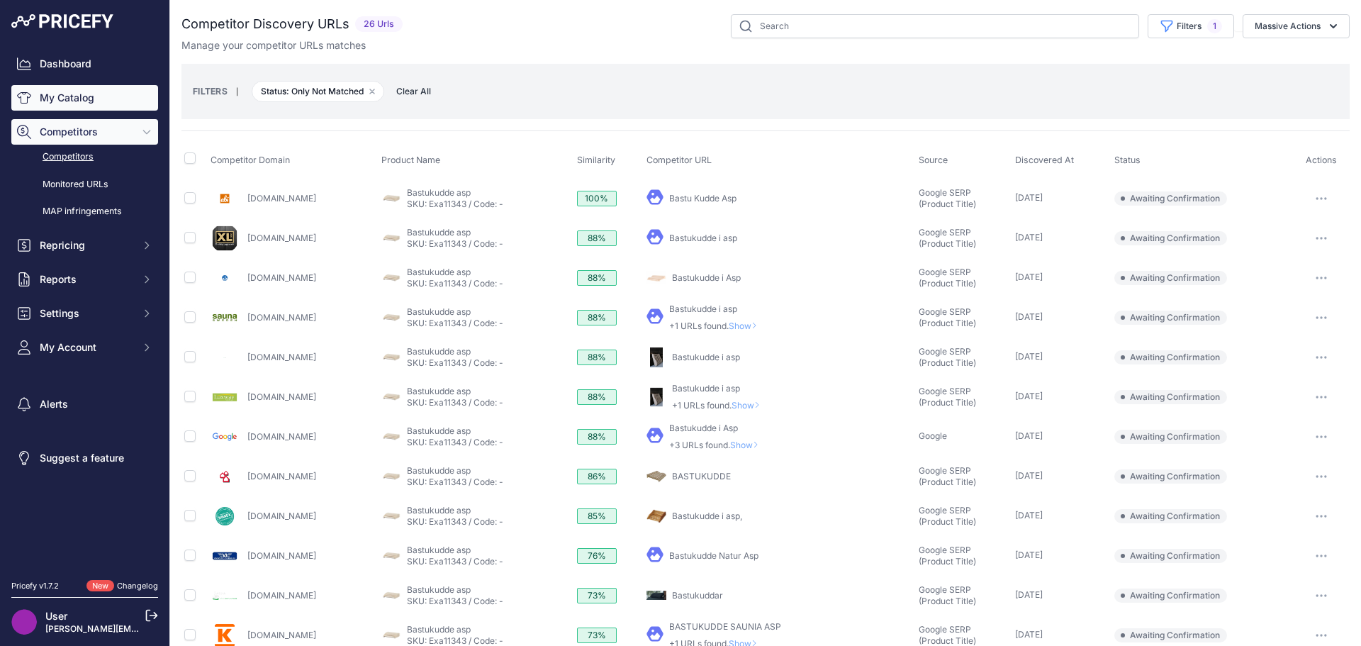
click at [63, 99] on link "My Catalog" at bounding box center [84, 98] width 147 height 26
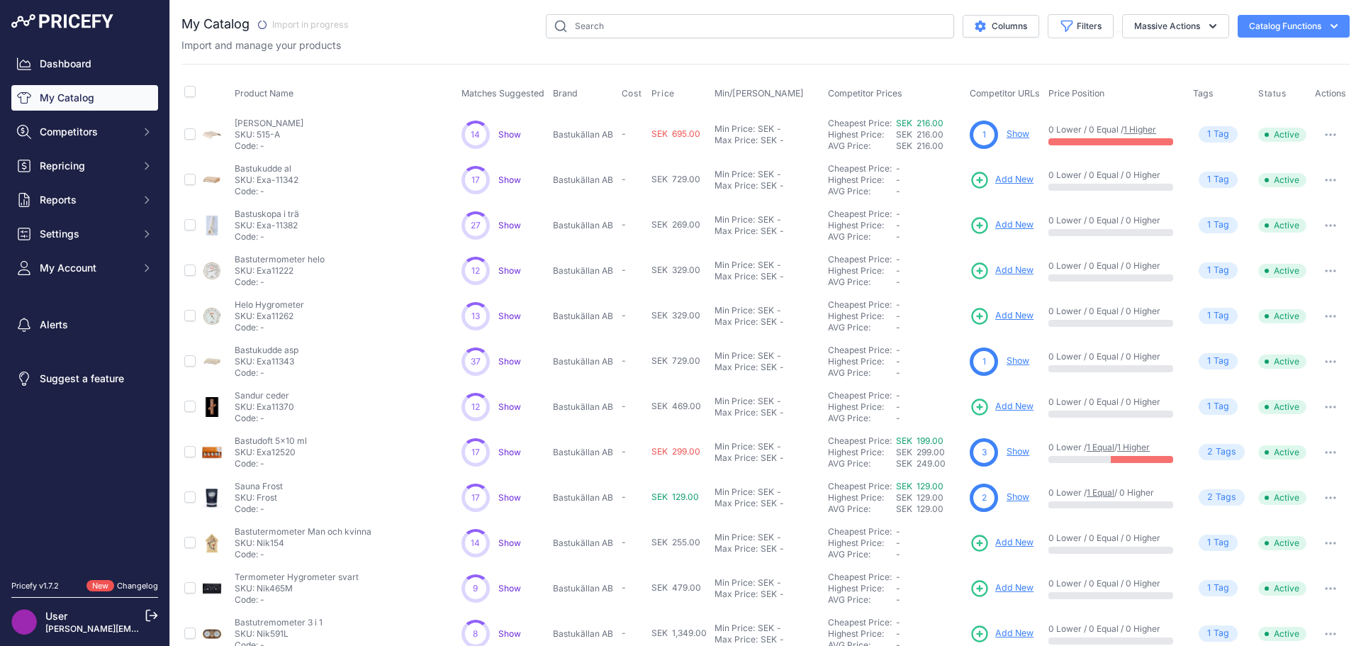
scroll to position [206, 0]
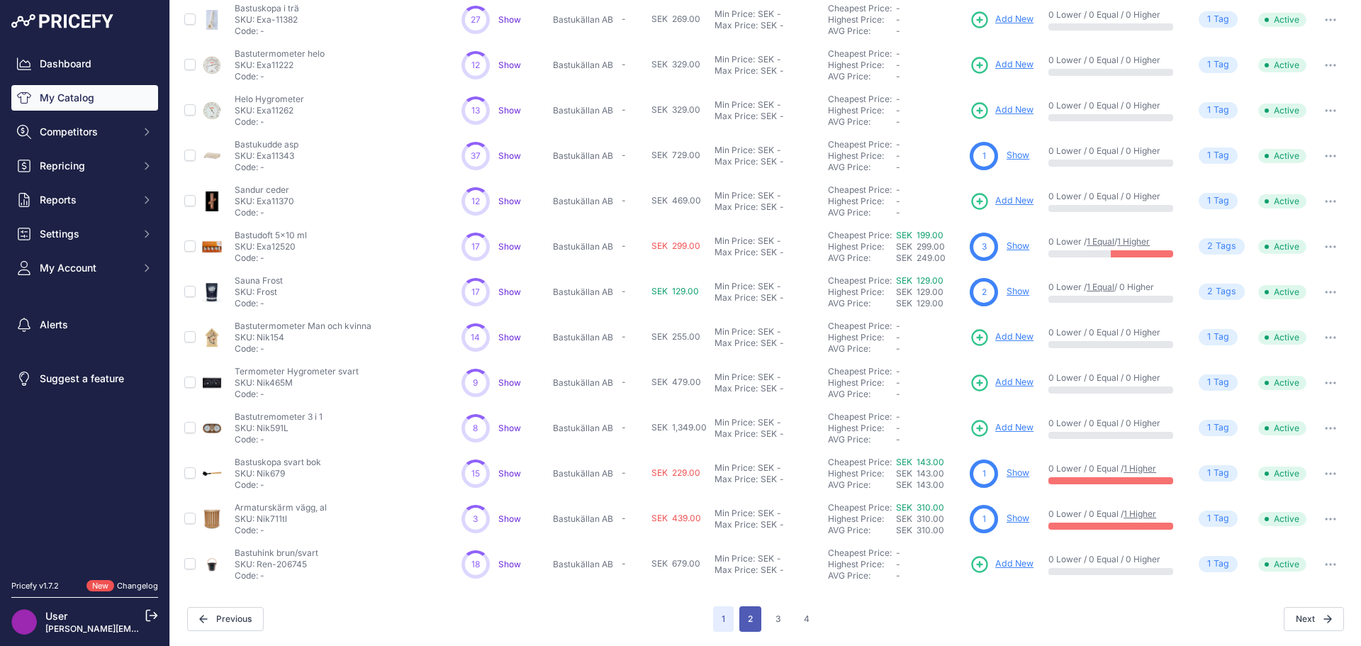
click at [744, 617] on button "2" at bounding box center [750, 619] width 22 height 26
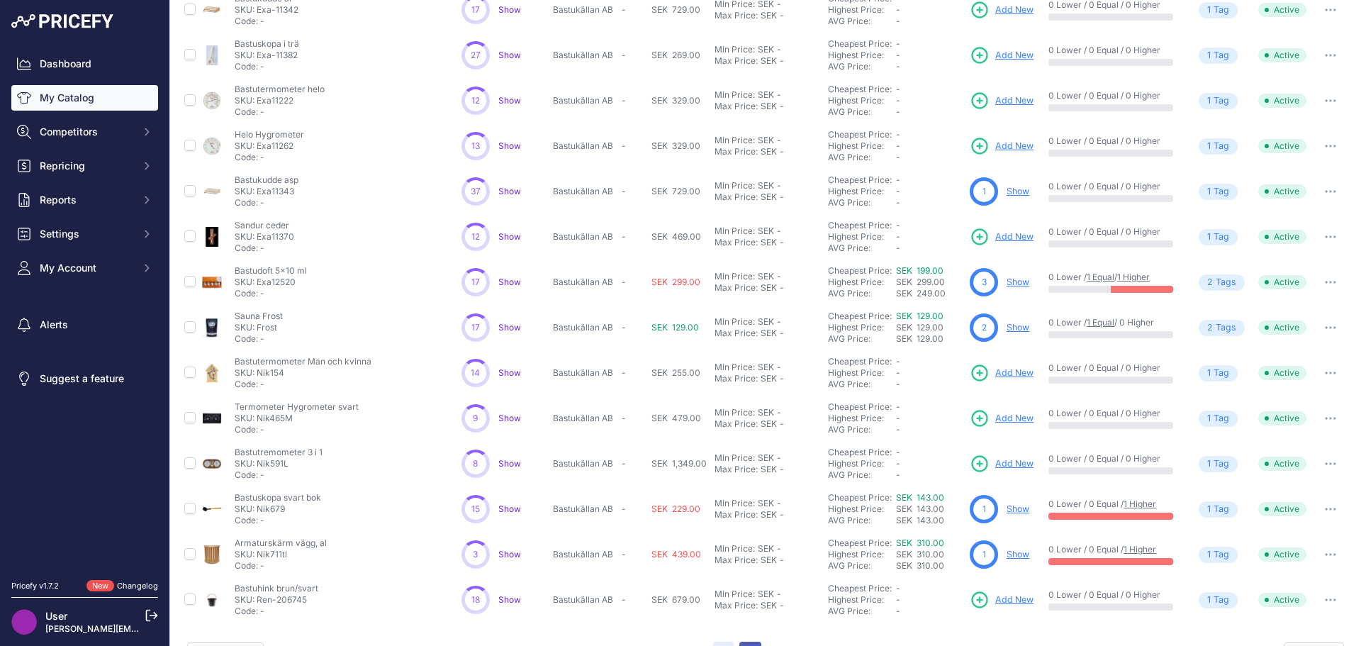
scroll to position [241, 0]
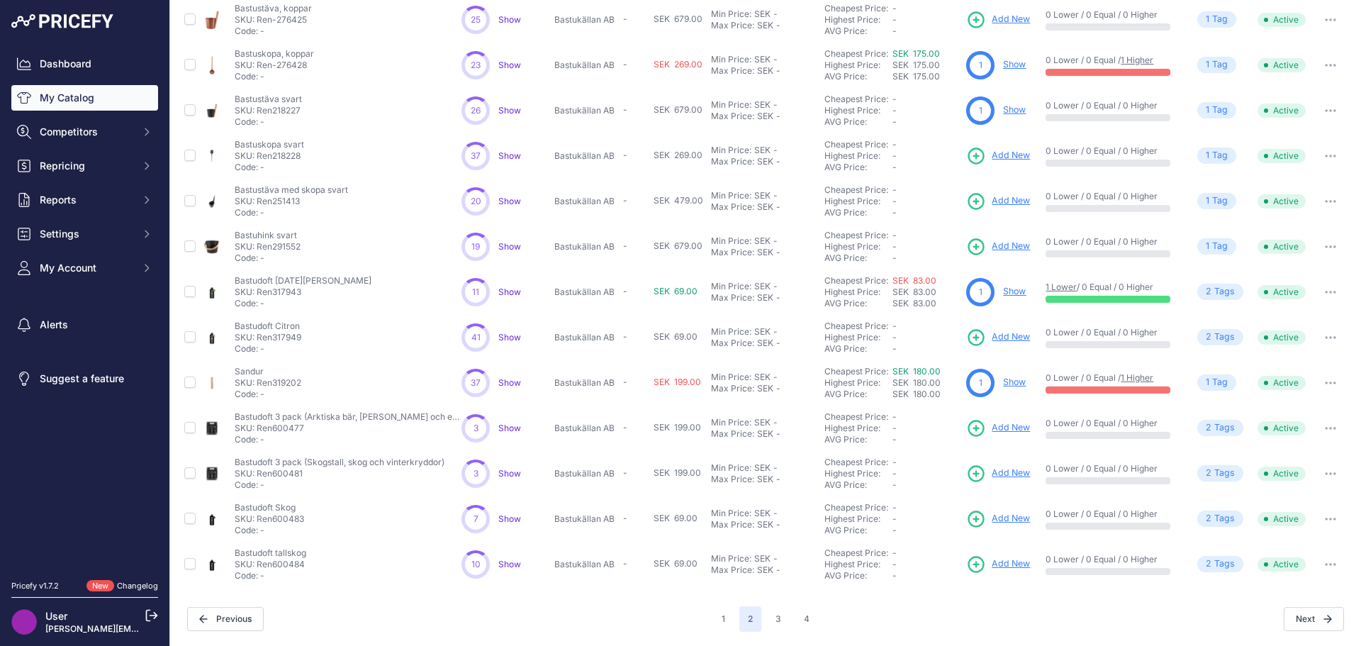
scroll to position [205, 0]
click at [508, 428] on span "Show" at bounding box center [509, 428] width 23 height 11
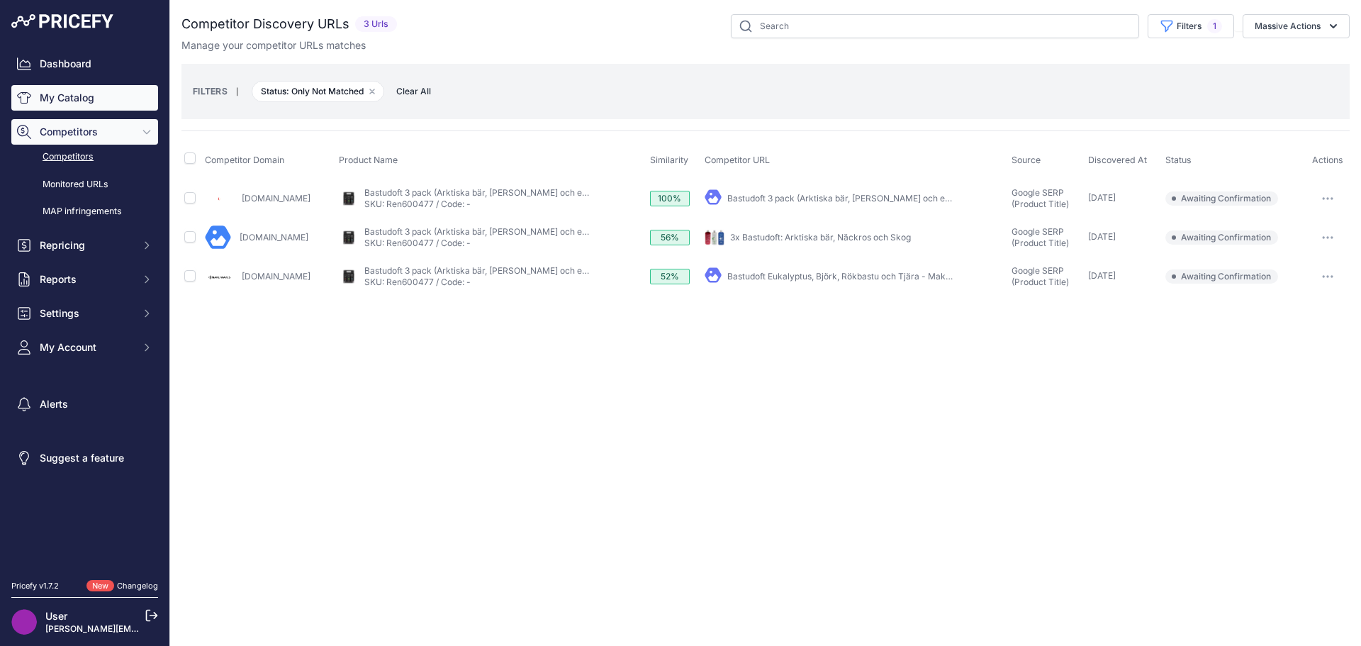
click at [89, 100] on link "My Catalog" at bounding box center [84, 98] width 147 height 26
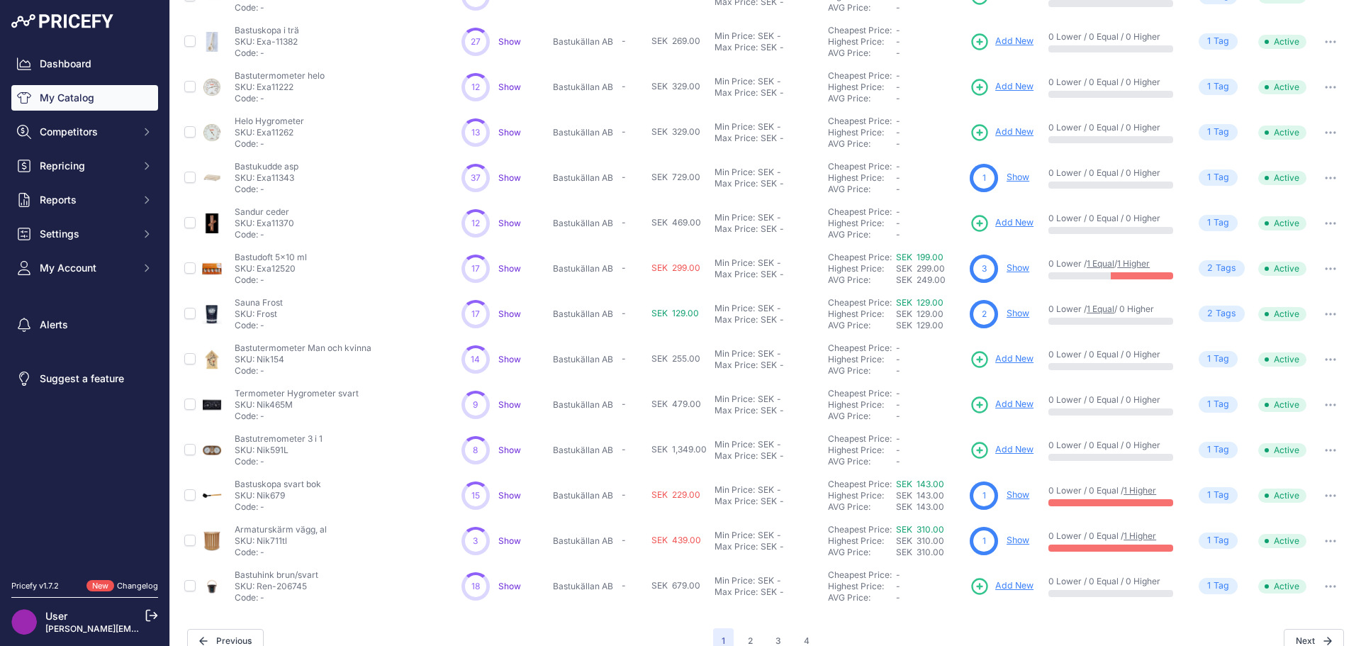
scroll to position [206, 0]
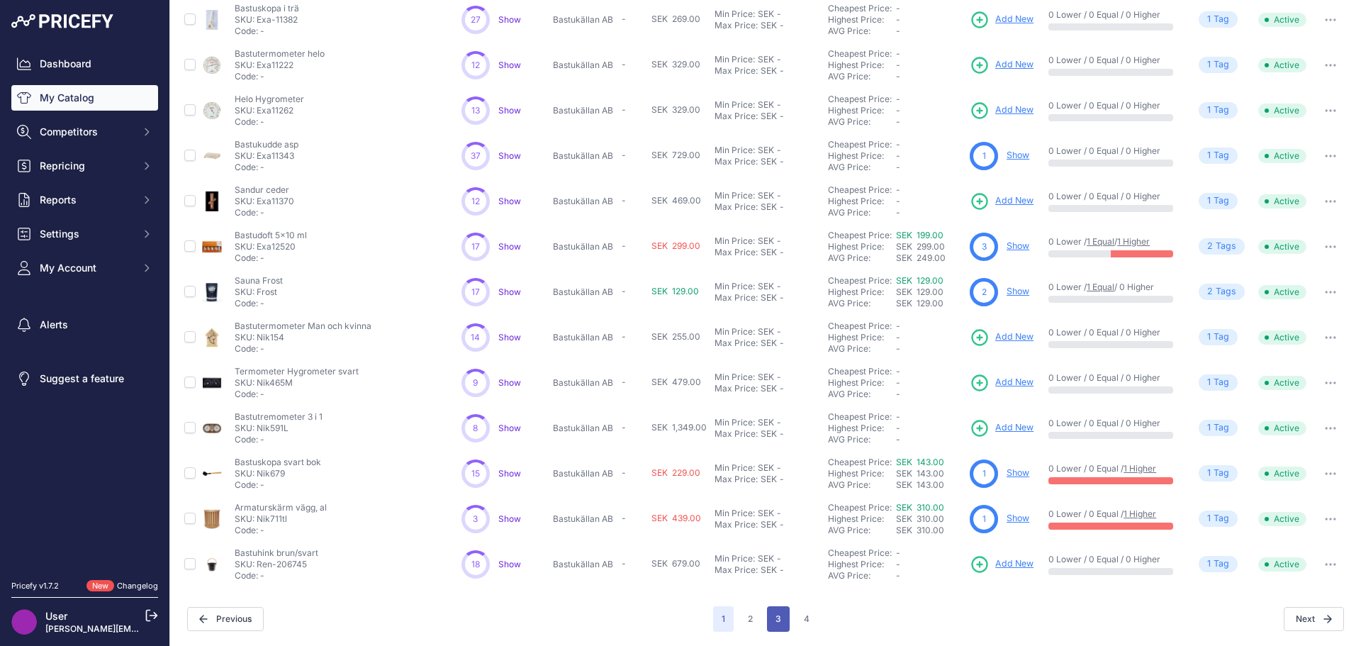
click at [776, 615] on button "3" at bounding box center [778, 619] width 23 height 26
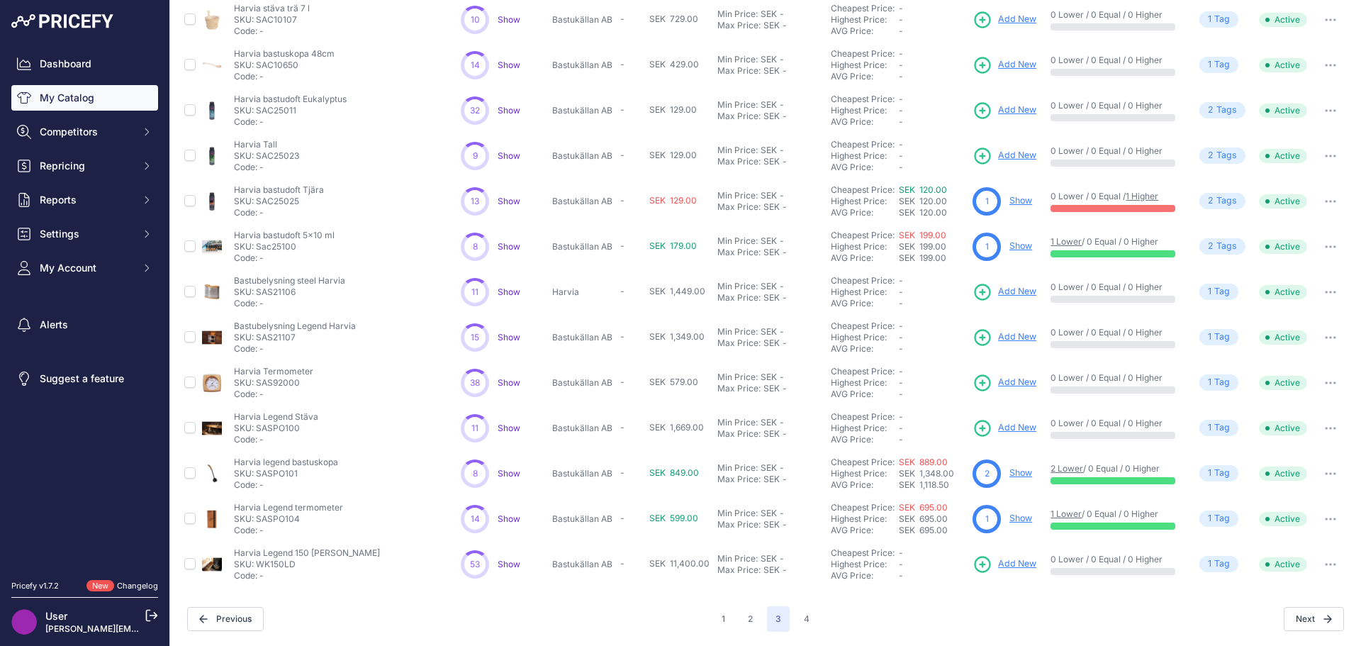
scroll to position [205, 0]
click at [508, 431] on span "Show" at bounding box center [509, 428] width 23 height 11
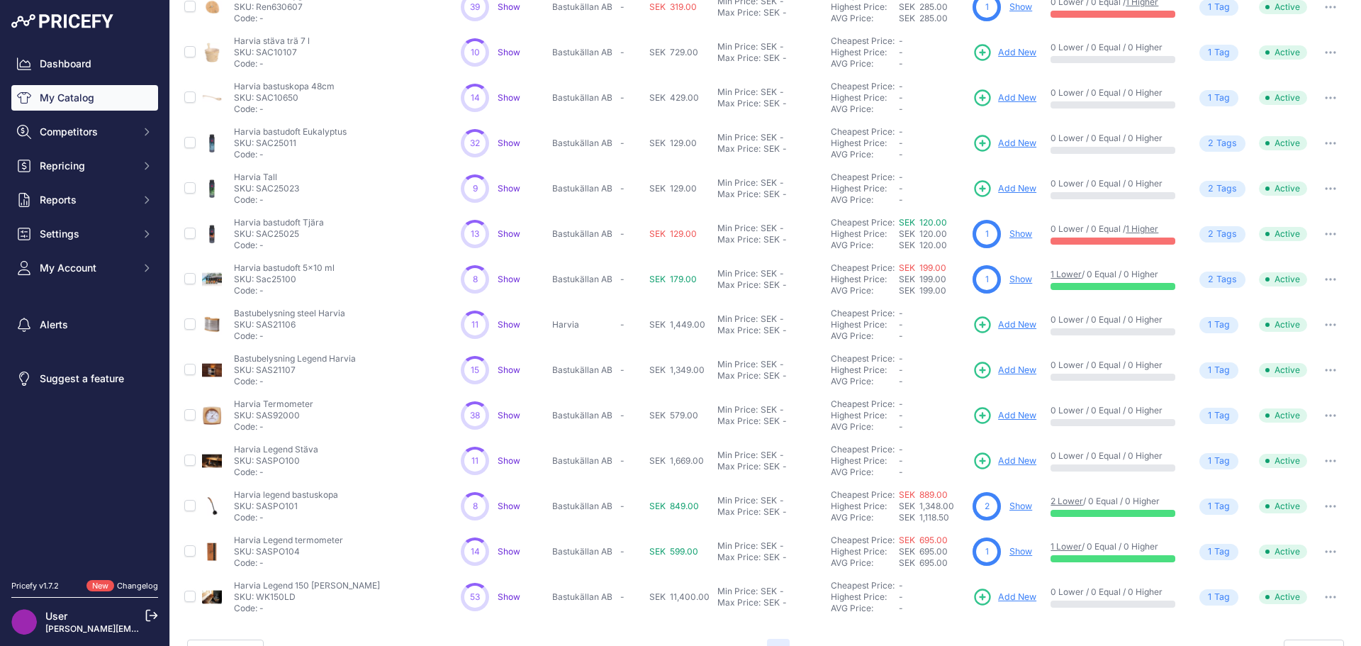
scroll to position [237, 0]
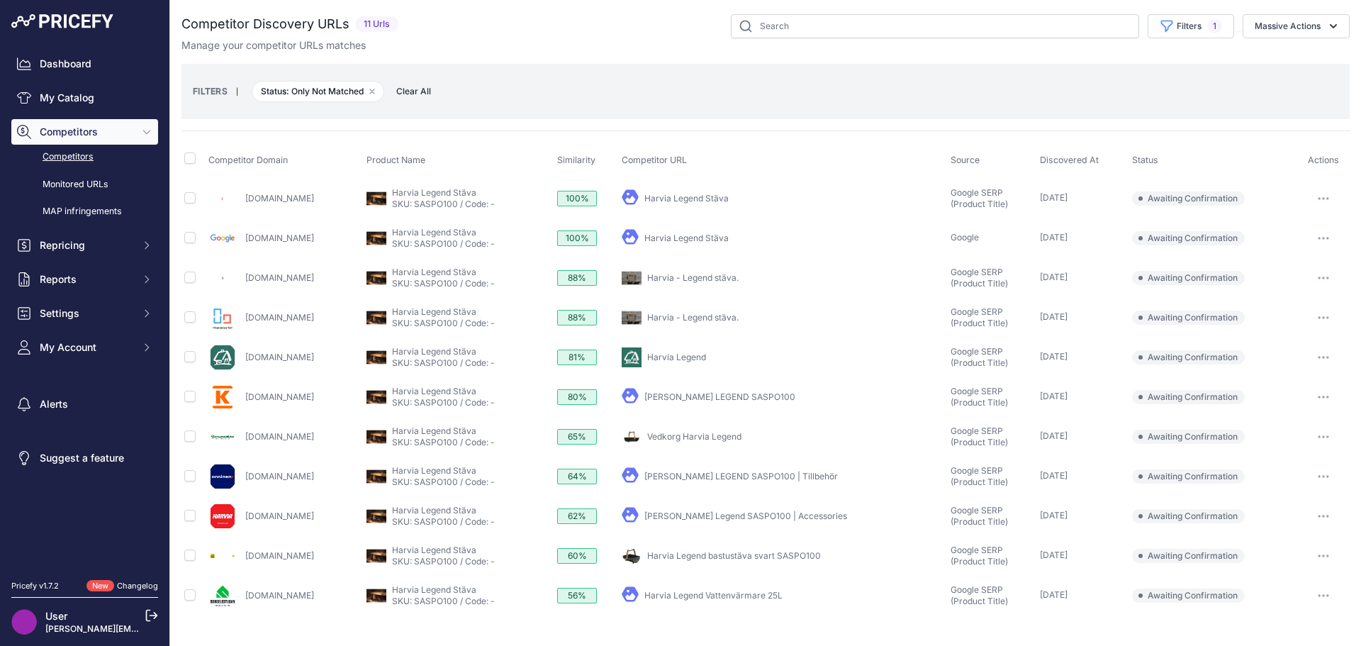
click at [722, 276] on link "Harvia - Legend stäva." at bounding box center [692, 277] width 91 height 11
click at [710, 314] on link "Harvia - Legend stäva." at bounding box center [692, 317] width 91 height 11
click at [725, 474] on link "STÄVA HARVIA LEGEND SASPO100 | Tillbehör" at bounding box center [741, 476] width 194 height 11
click at [760, 554] on link "Harvia Legend bastustäva svart SASPO100" at bounding box center [734, 555] width 174 height 11
click at [1323, 554] on icon "button" at bounding box center [1323, 555] width 11 height 3
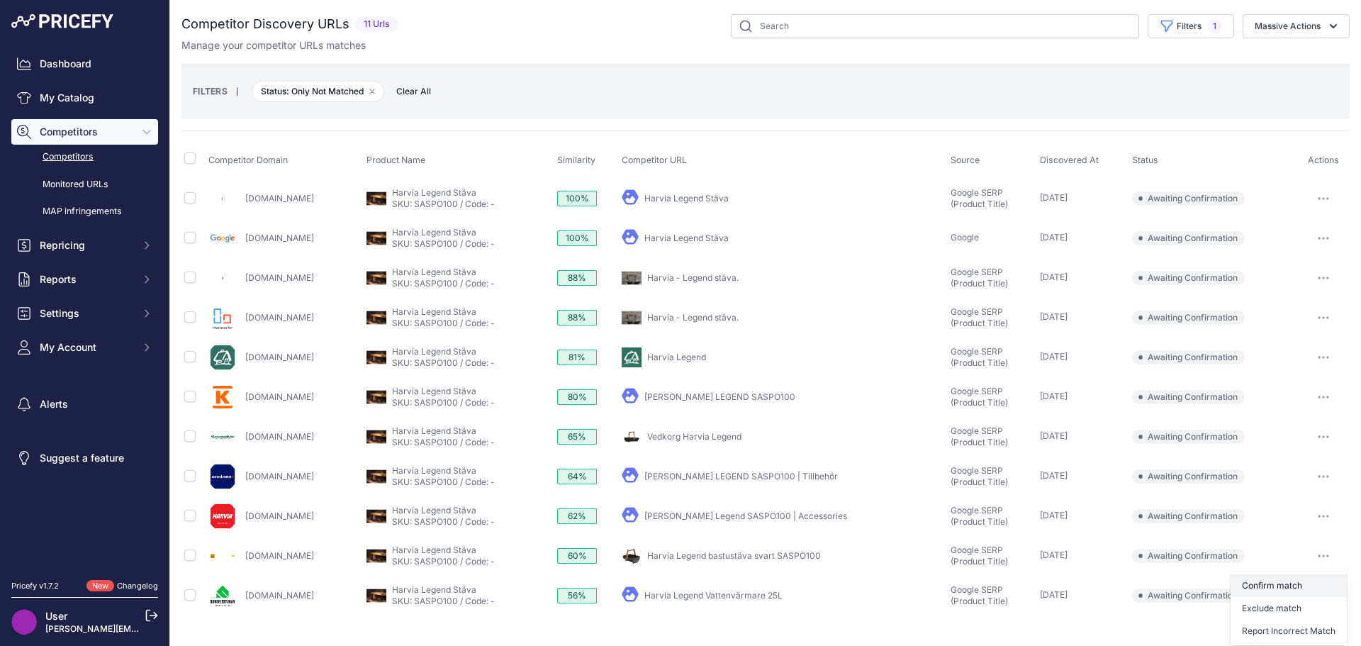
click at [0, 0] on button "Confirm match" at bounding box center [0, 0] width 0 height 0
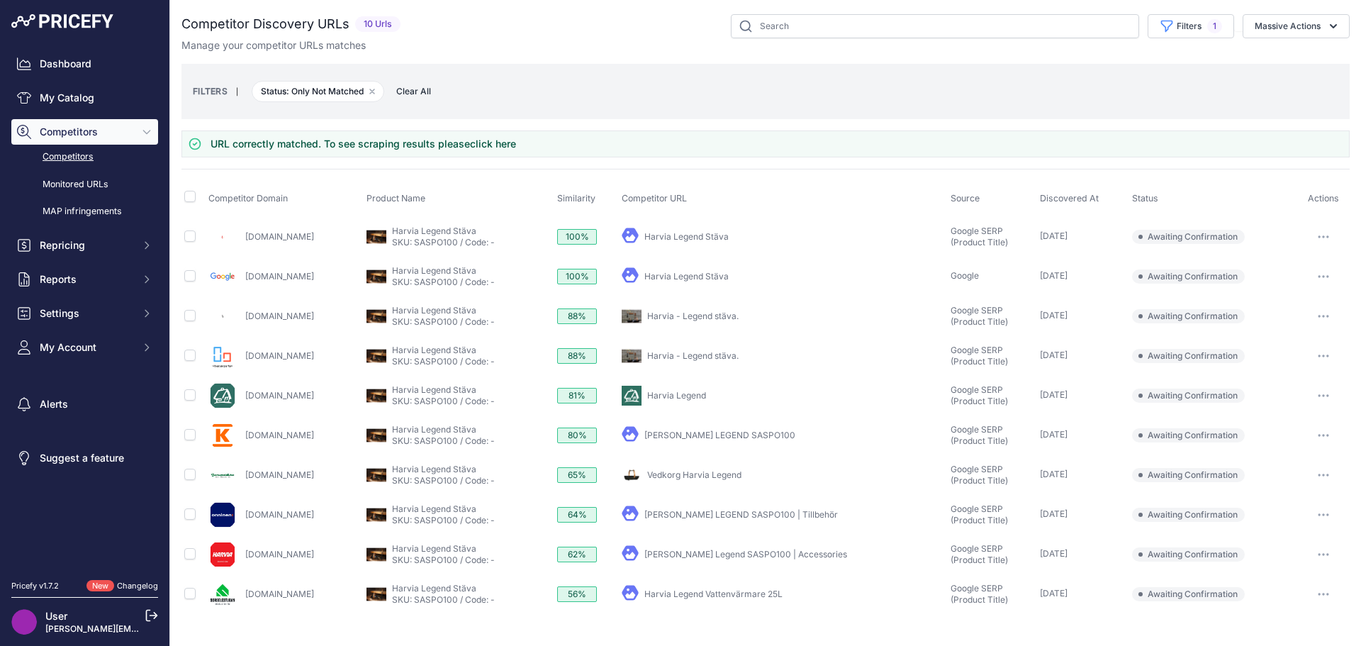
click at [740, 435] on link "STÄVA HARVIA LEGEND SASPO100" at bounding box center [719, 435] width 151 height 11
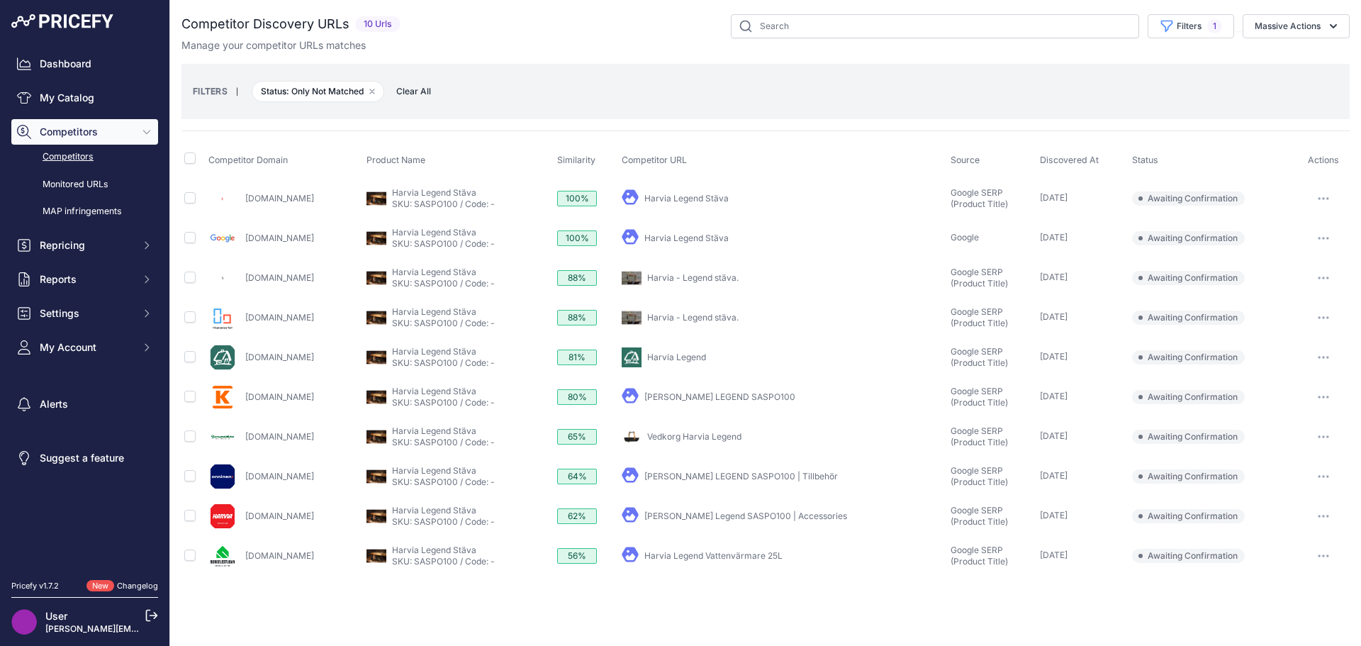
click at [1326, 396] on icon "button" at bounding box center [1323, 397] width 11 height 3
click at [0, 0] on button "Confirm match" at bounding box center [0, 0] width 0 height 0
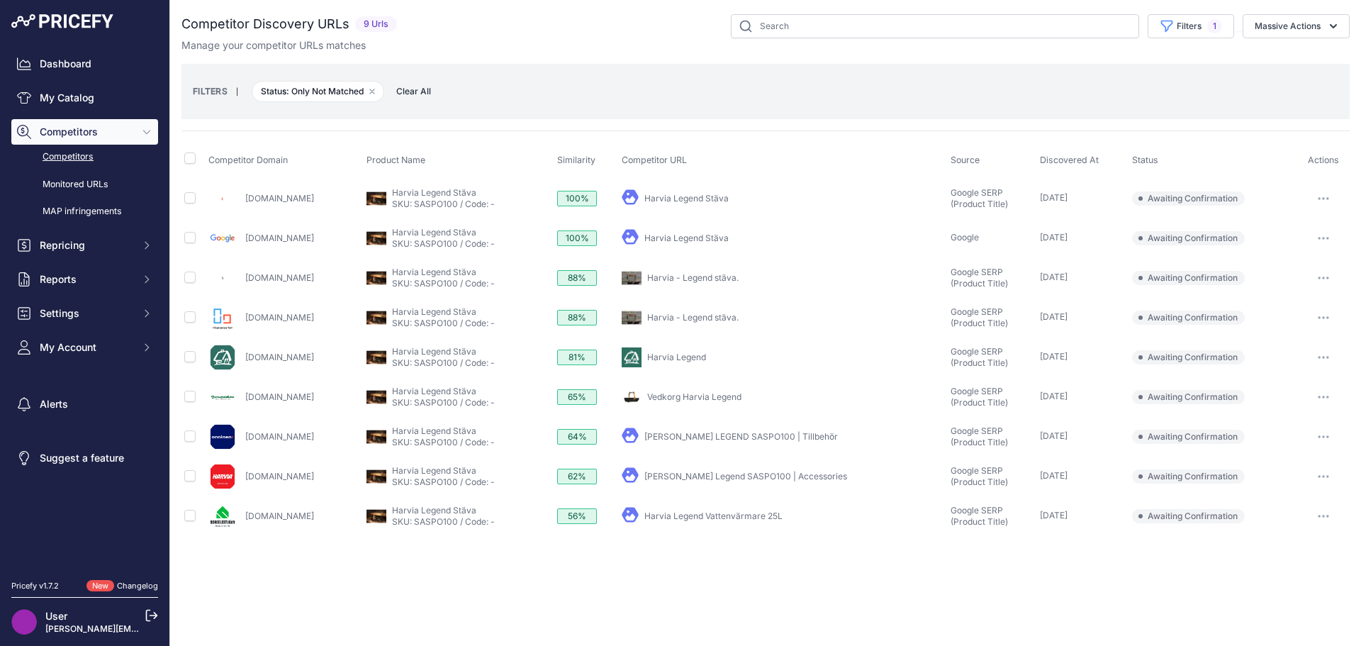
click at [725, 279] on link "Harvia - Legend stäva." at bounding box center [692, 277] width 91 height 11
click at [75, 99] on link "My Catalog" at bounding box center [84, 98] width 147 height 26
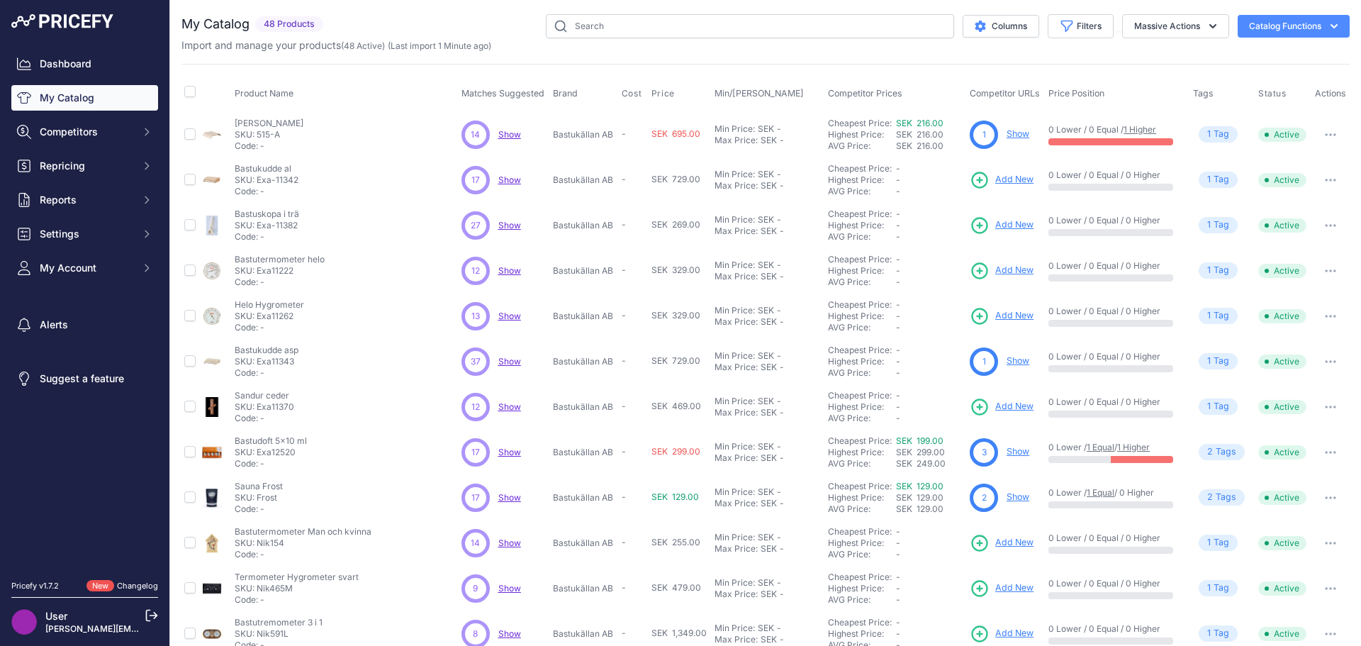
click at [499, 406] on span "Show" at bounding box center [509, 406] width 23 height 11
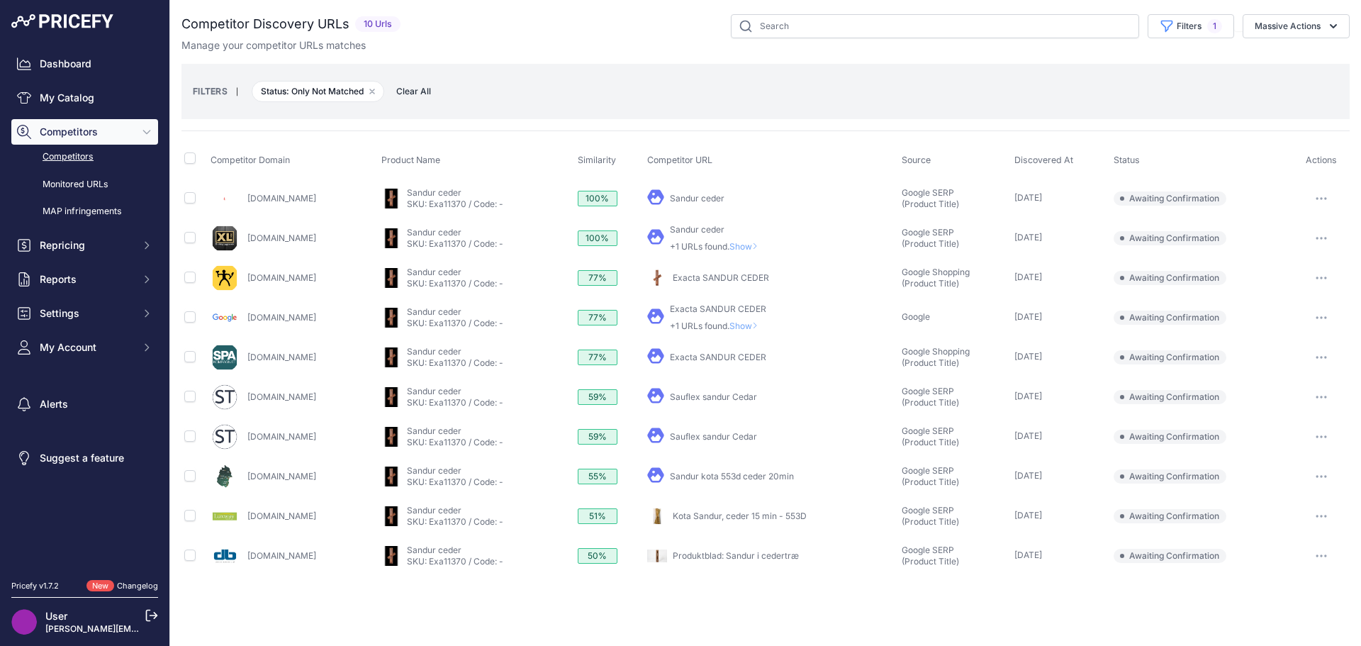
click at [1319, 274] on button "button" at bounding box center [1321, 278] width 28 height 20
click at [0, 0] on button "Confirm match" at bounding box center [0, 0] width 0 height 0
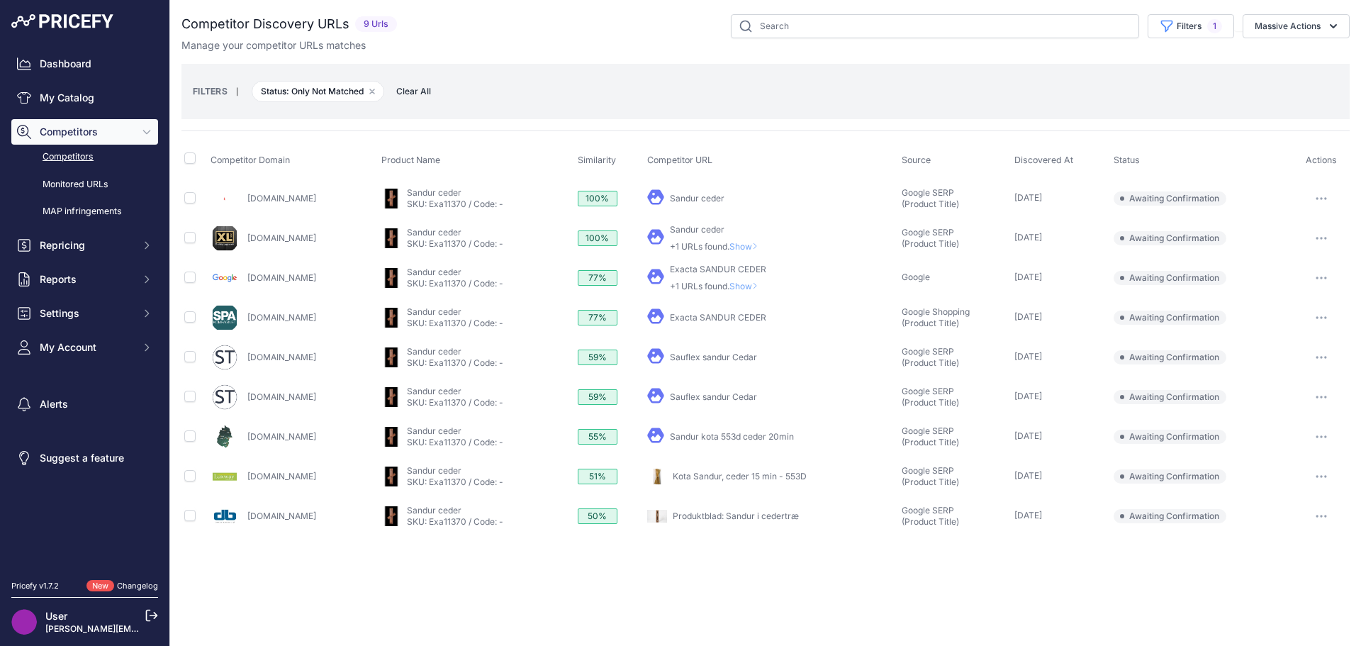
click at [76, 137] on span "Competitors" at bounding box center [86, 132] width 93 height 14
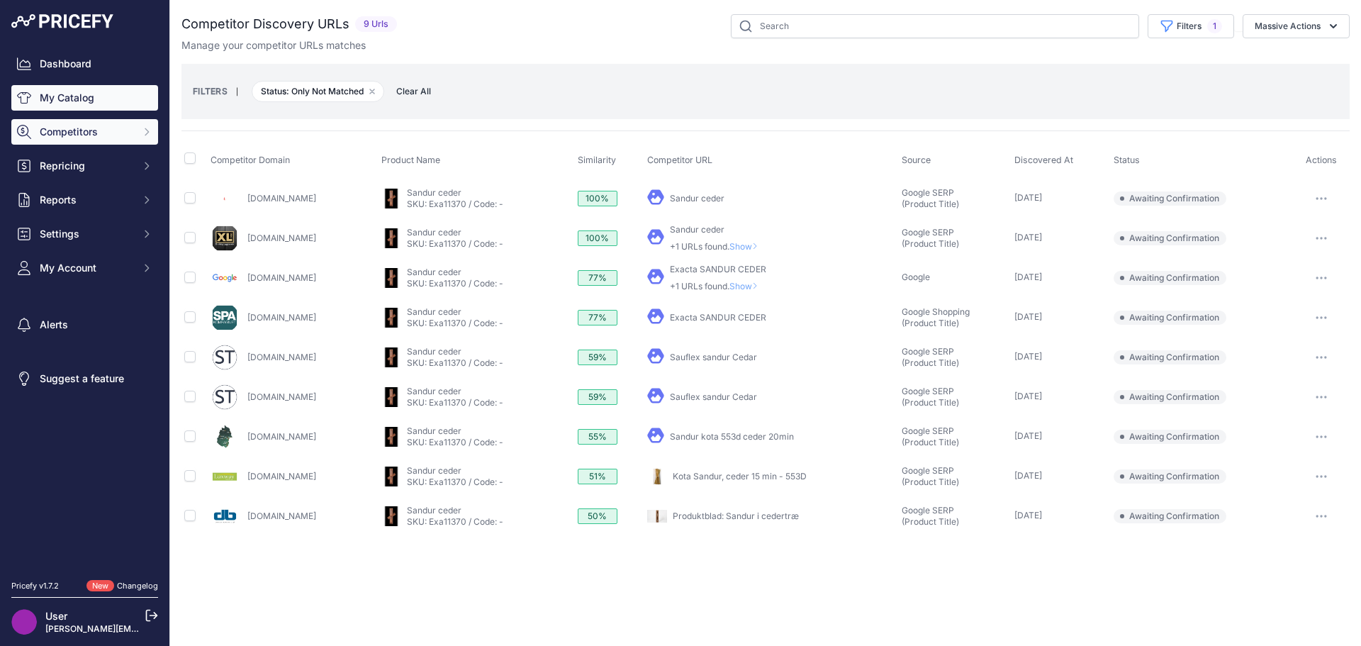
click at [77, 95] on link "My Catalog" at bounding box center [84, 98] width 147 height 26
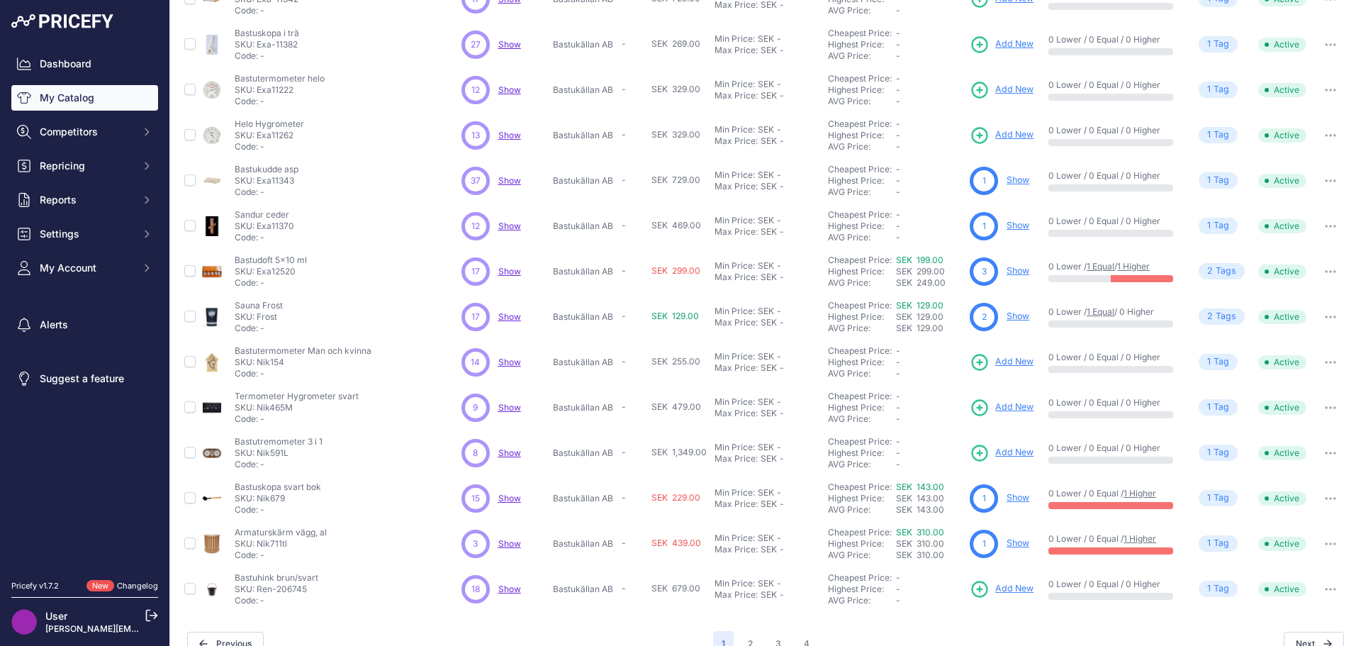
scroll to position [206, 0]
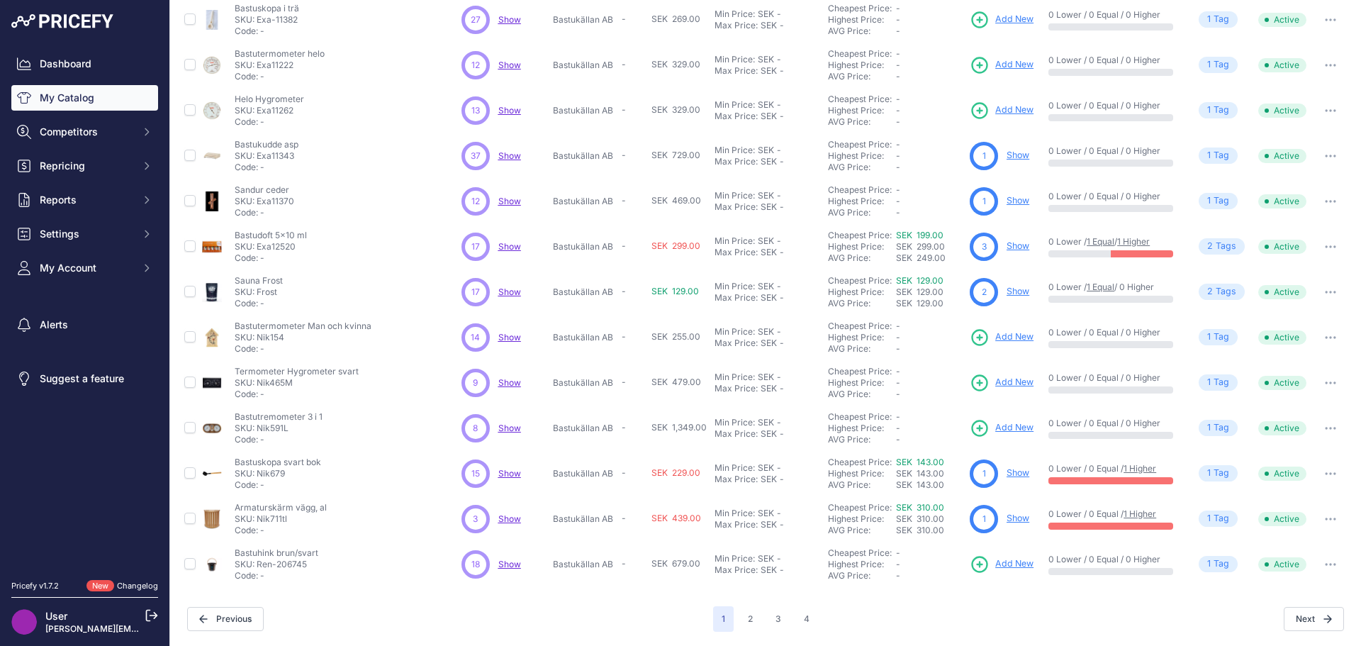
click at [508, 292] on span "Show" at bounding box center [509, 291] width 23 height 11
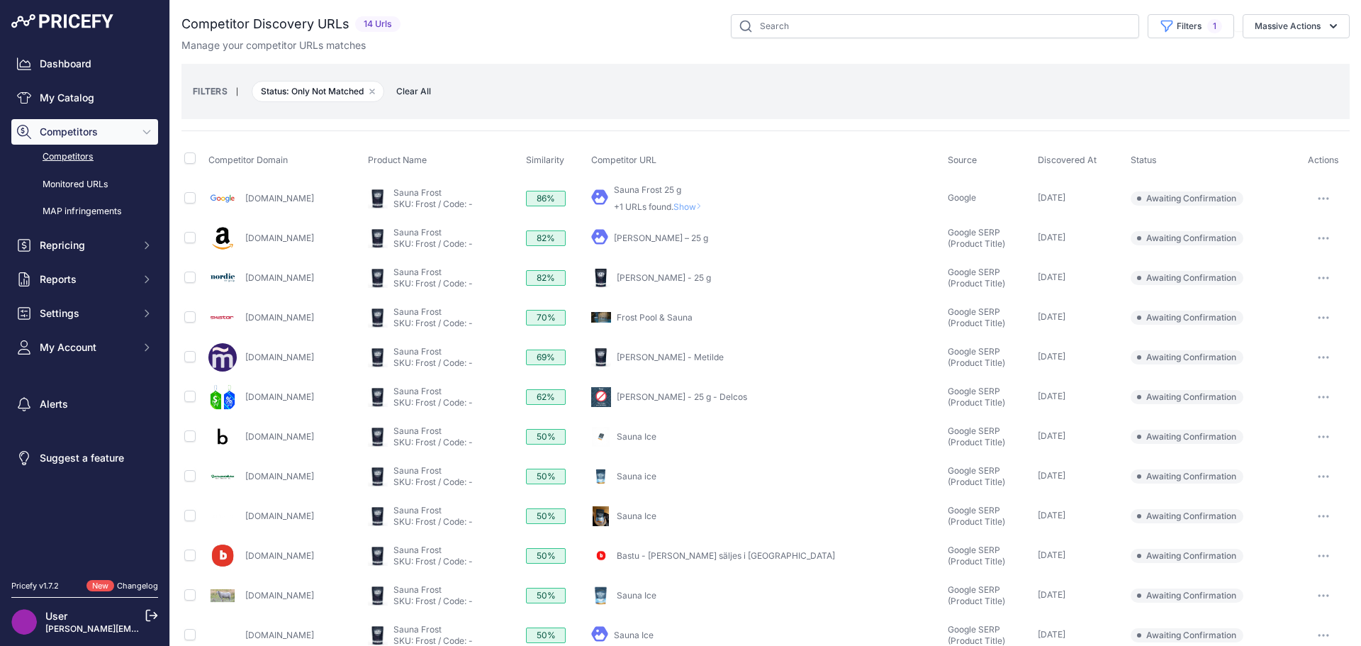
scroll to position [71, 0]
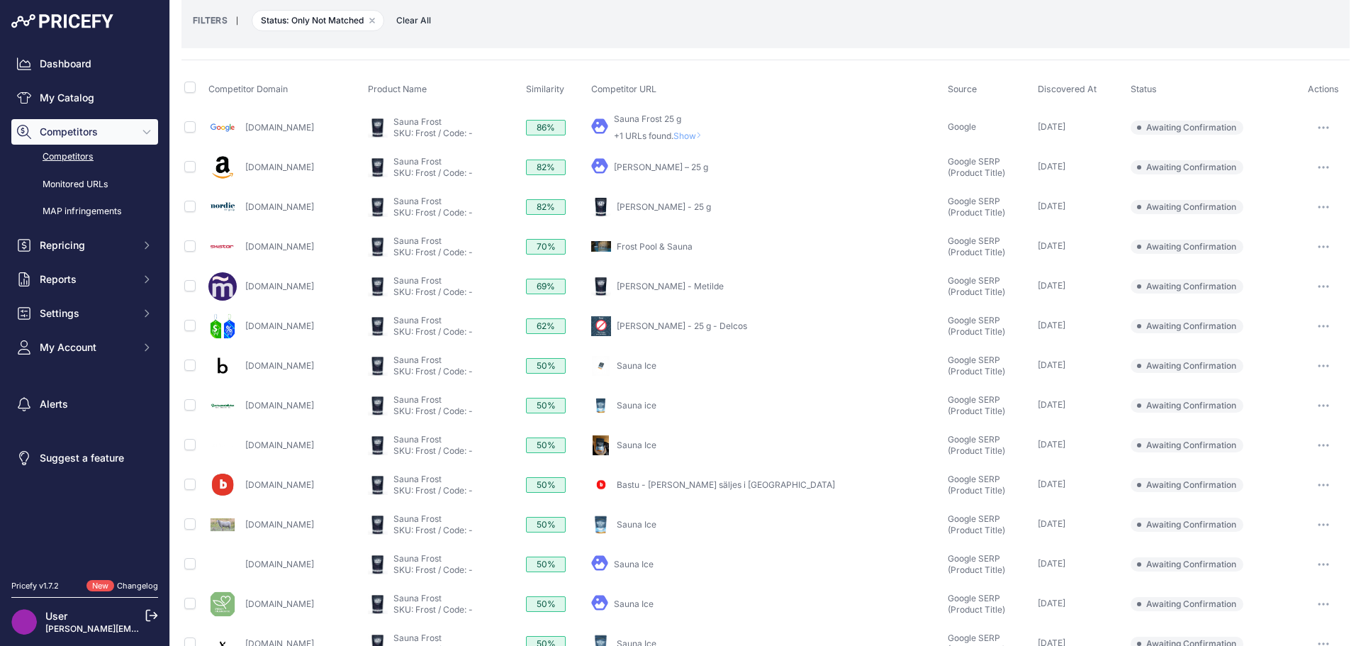
click at [1318, 364] on icon "button" at bounding box center [1323, 365] width 11 height 3
click at [0, 0] on button "Confirm match" at bounding box center [0, 0] width 0 height 0
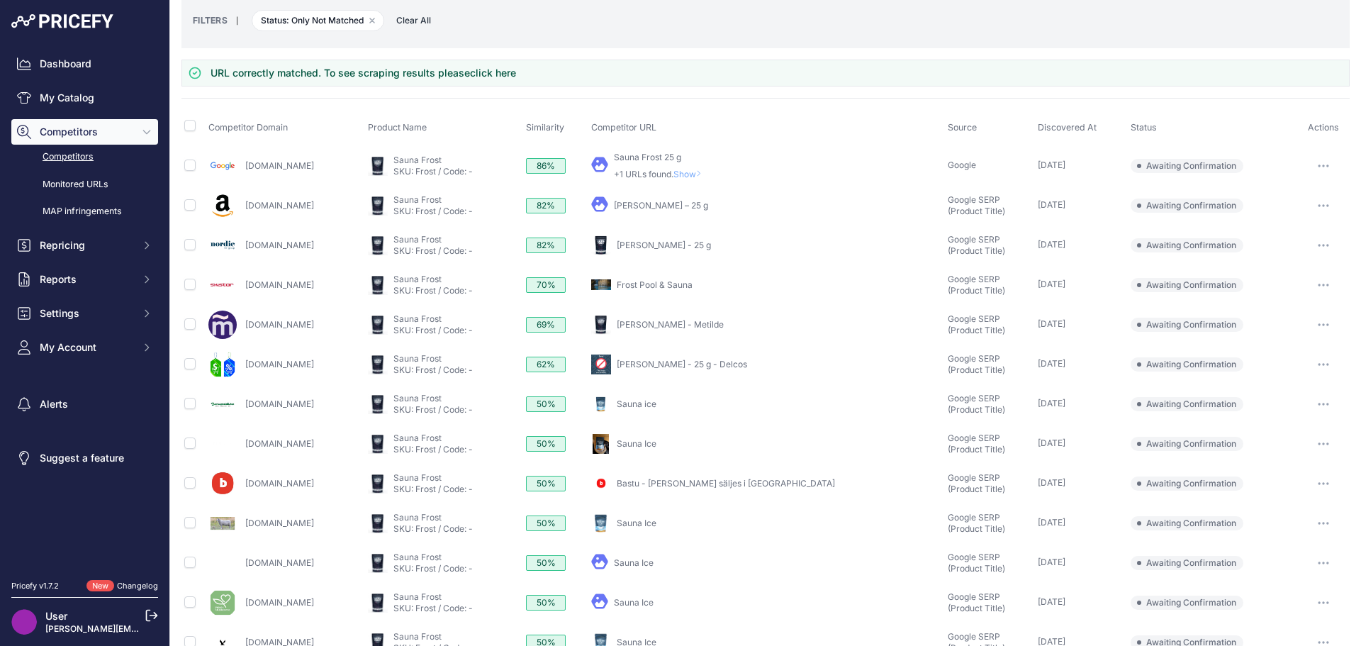
click at [1314, 400] on button "button" at bounding box center [1323, 404] width 28 height 20
click at [0, 0] on button "Confirm match" at bounding box center [0, 0] width 0 height 0
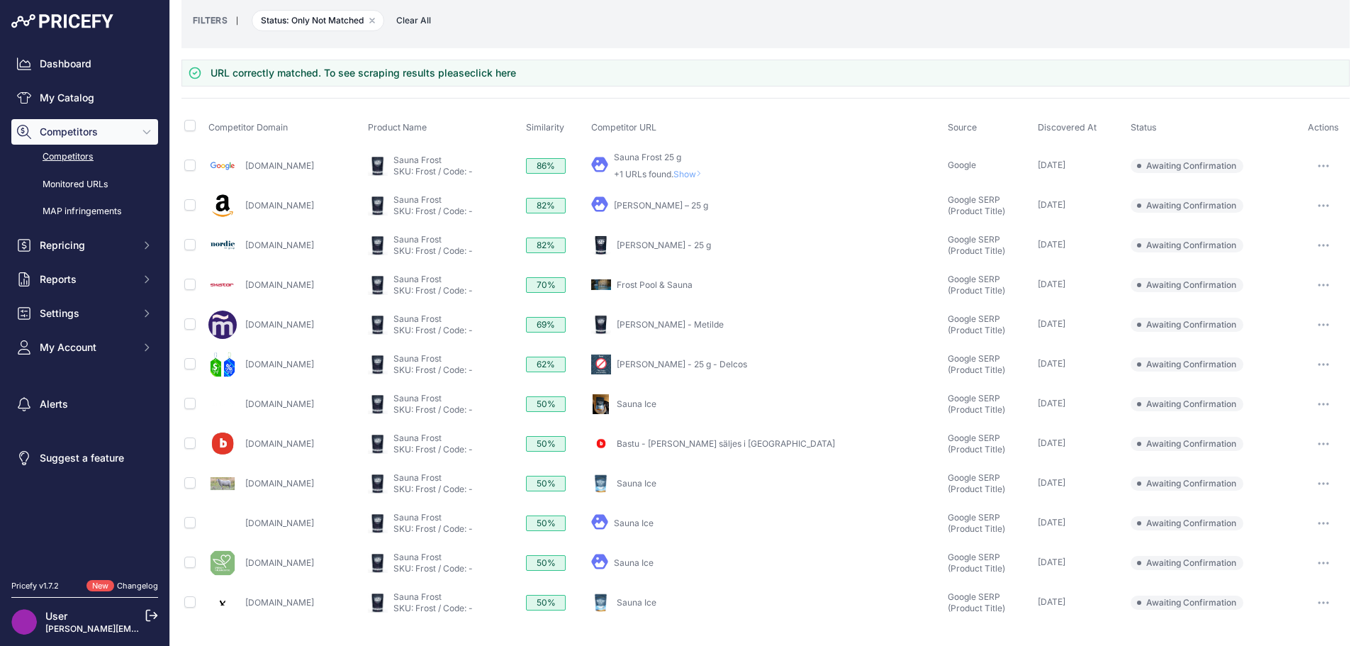
scroll to position [23, 0]
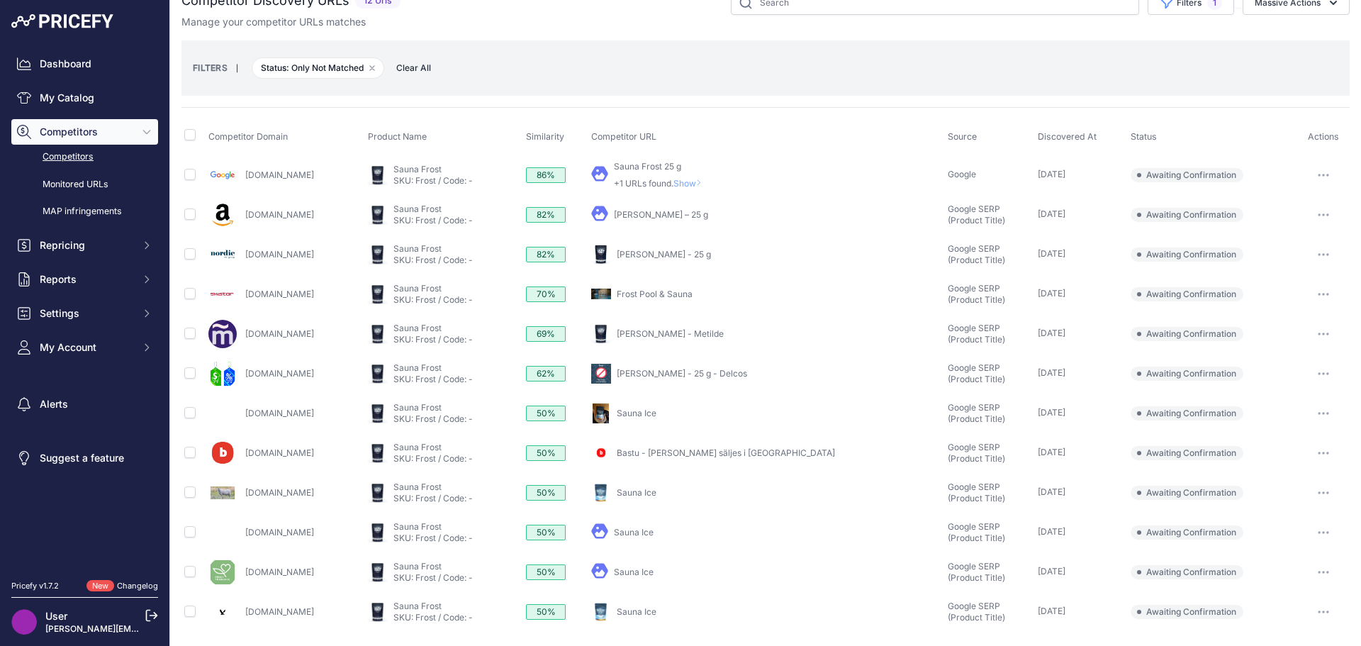
click at [1310, 330] on button "button" at bounding box center [1323, 334] width 28 height 20
click at [0, 0] on button "Confirm match" at bounding box center [0, 0] width 0 height 0
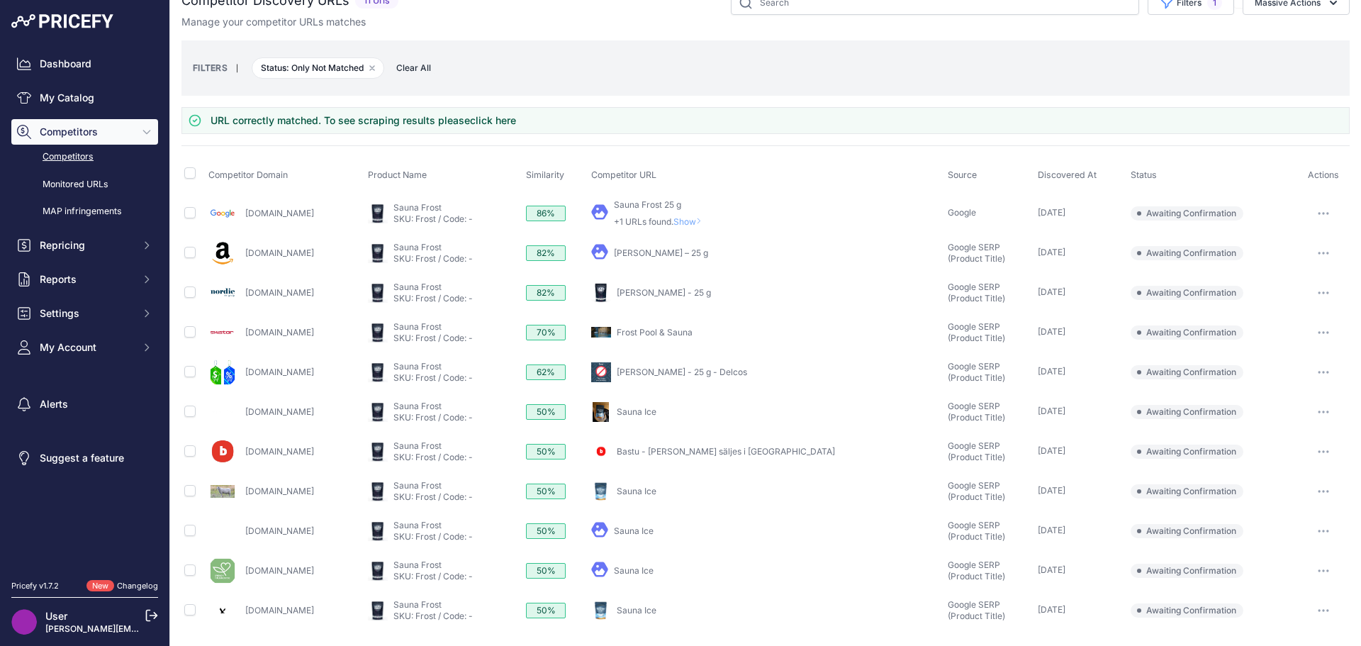
click at [708, 223] on span "Show" at bounding box center [690, 221] width 34 height 11
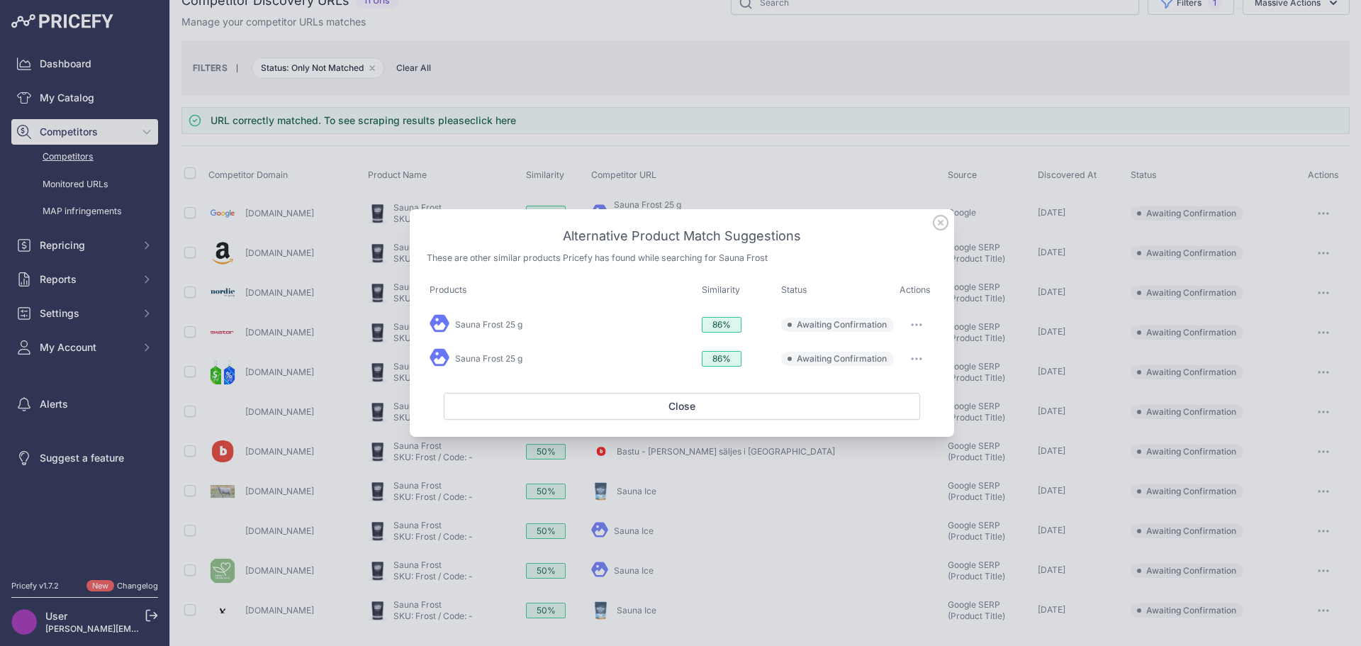
scroll to position [0, 0]
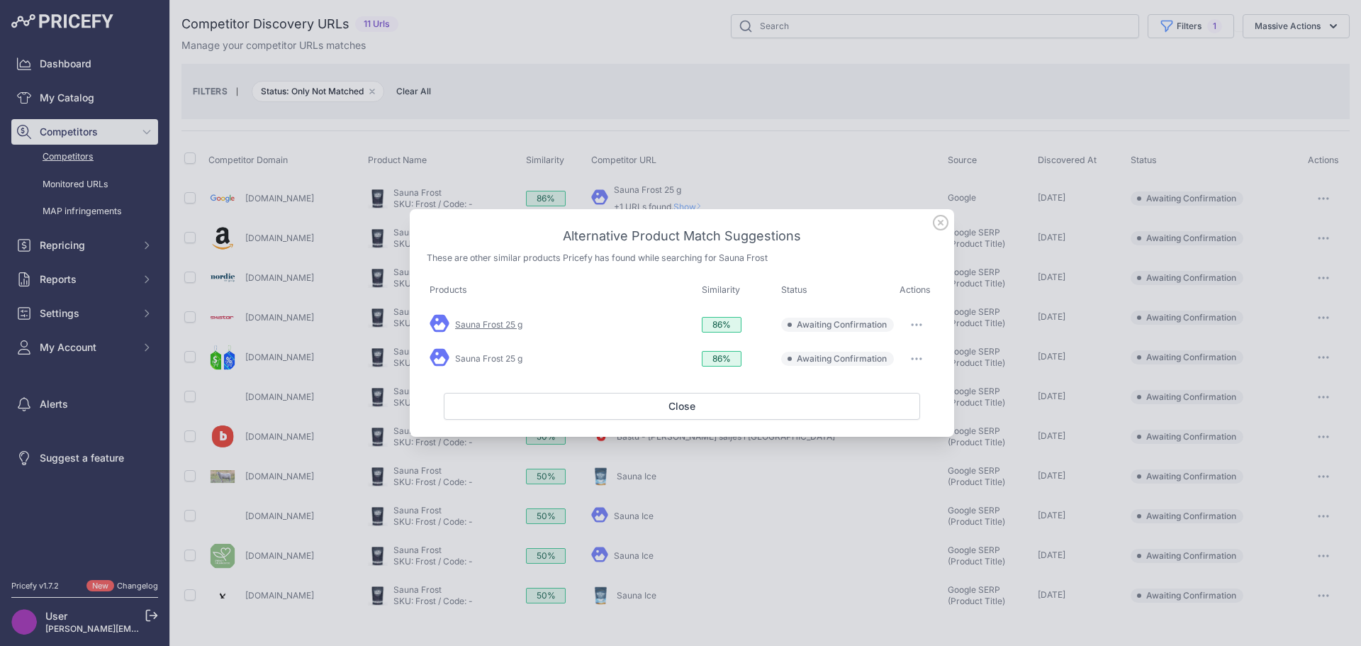
click at [493, 325] on link "Sauna Frost 25 g" at bounding box center [488, 324] width 67 height 11
click at [915, 323] on icon "button" at bounding box center [916, 324] width 11 height 3
click at [883, 247] on div "Alternative Product Match Suggestions These are other similar products Pricefy …" at bounding box center [682, 245] width 510 height 39
click at [940, 222] on icon at bounding box center [941, 223] width 14 height 14
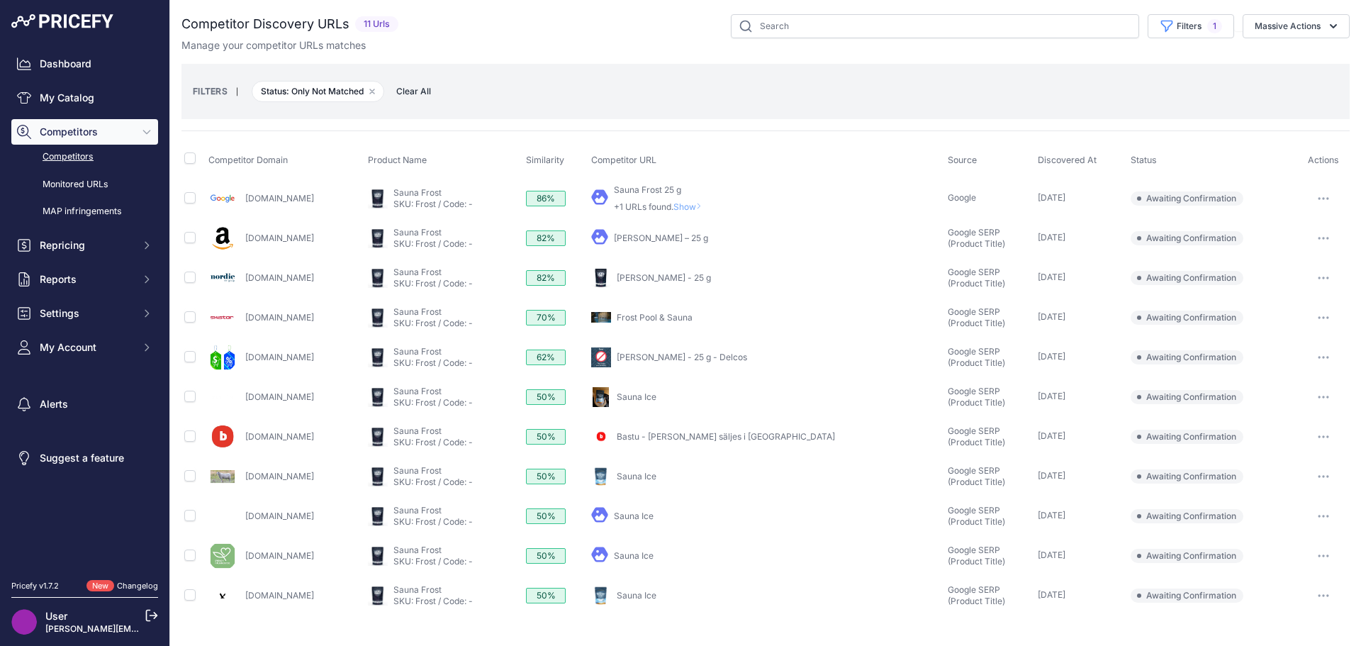
click at [1323, 475] on icon "button" at bounding box center [1323, 476] width 11 height 3
click at [0, 0] on button "Confirm match" at bounding box center [0, 0] width 0 height 0
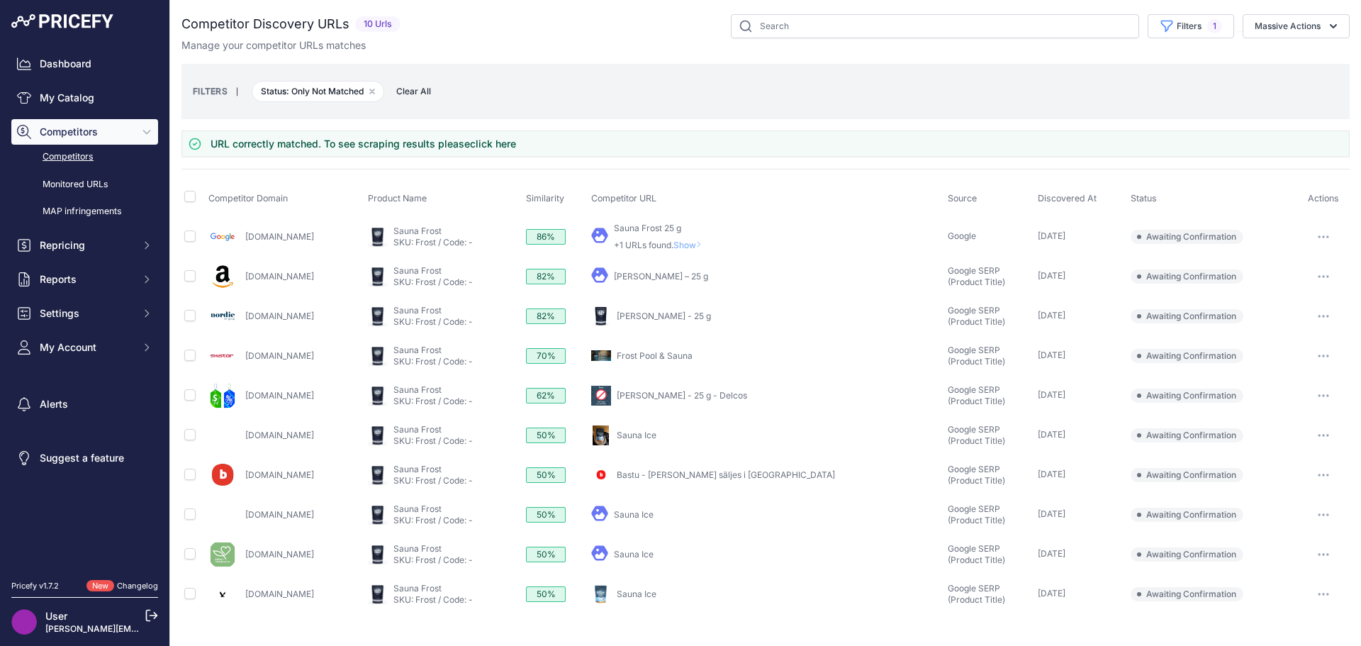
click at [1322, 513] on icon "button" at bounding box center [1323, 514] width 11 height 3
click at [0, 0] on button "Confirm match" at bounding box center [0, 0] width 0 height 0
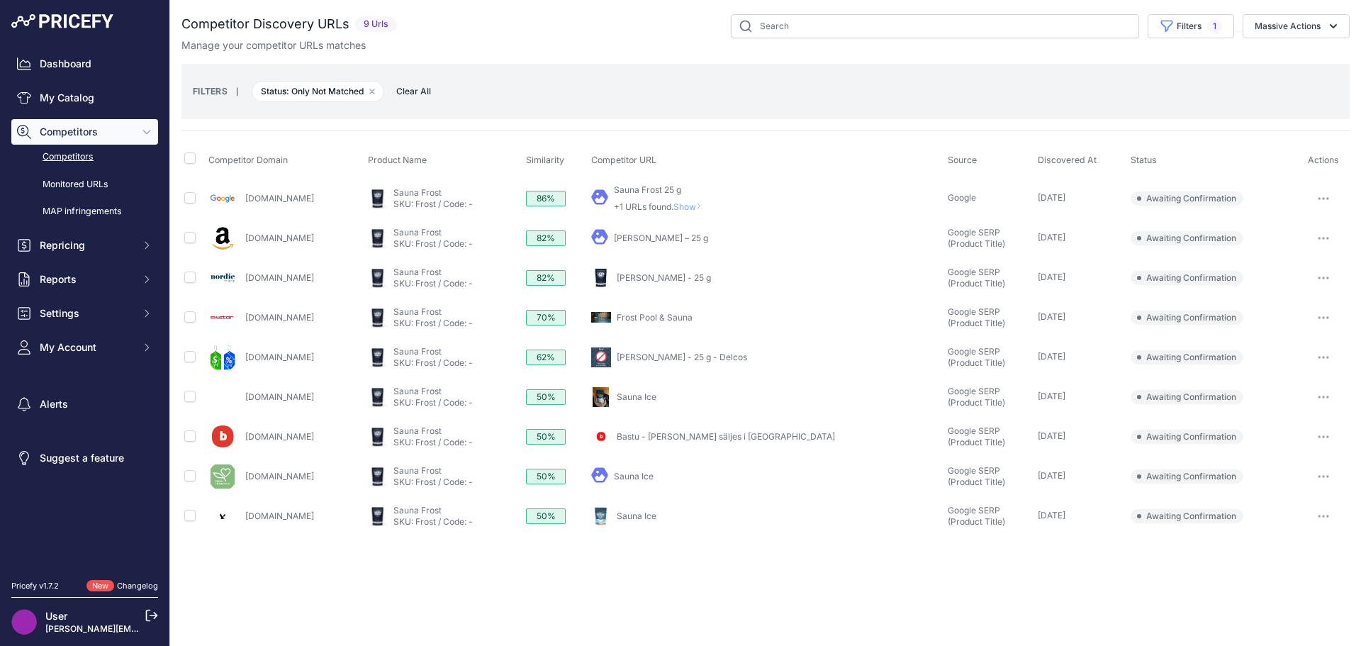
click at [1326, 479] on button "button" at bounding box center [1323, 476] width 28 height 20
click at [0, 0] on button "Confirm match" at bounding box center [0, 0] width 0 height 0
click at [1327, 476] on icon "button" at bounding box center [1327, 476] width 1 height 1
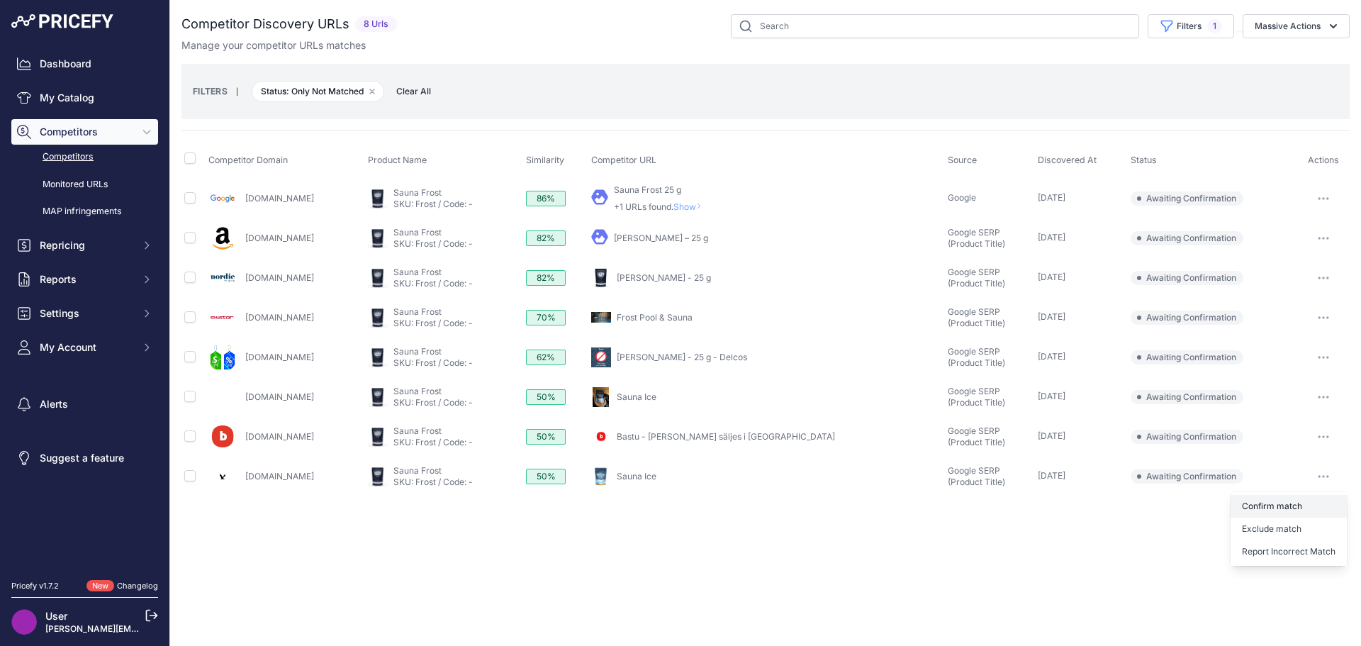
click at [0, 0] on button "Confirm match" at bounding box center [0, 0] width 0 height 0
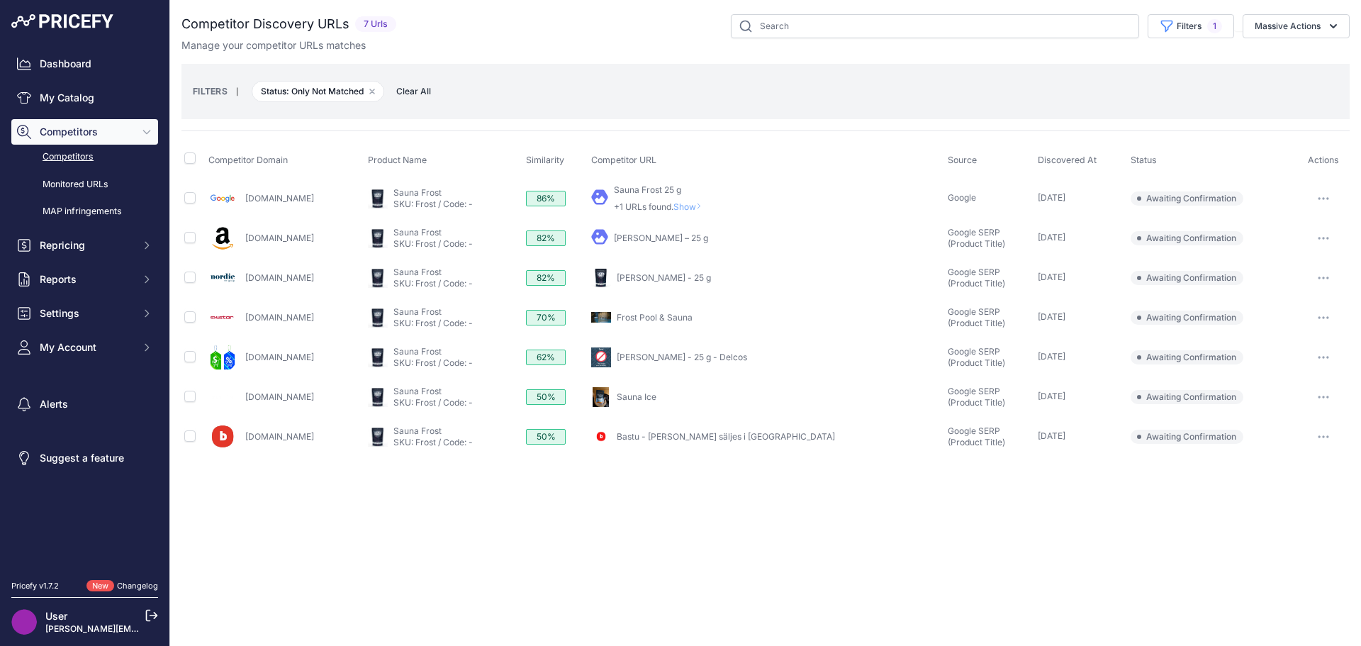
click at [1319, 275] on button "button" at bounding box center [1323, 278] width 28 height 20
click at [0, 0] on button "Confirm match" at bounding box center [0, 0] width 0 height 0
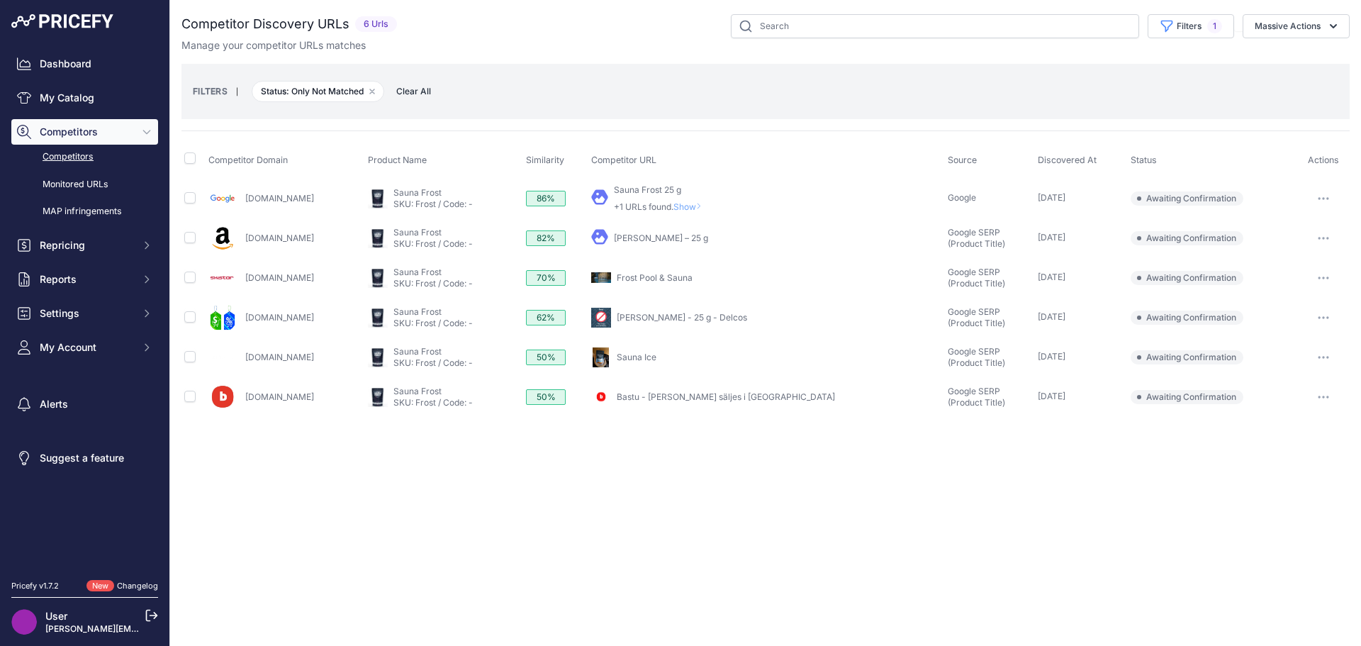
click at [1317, 359] on button "button" at bounding box center [1323, 357] width 28 height 20
click at [0, 0] on button "Confirm match" at bounding box center [0, 0] width 0 height 0
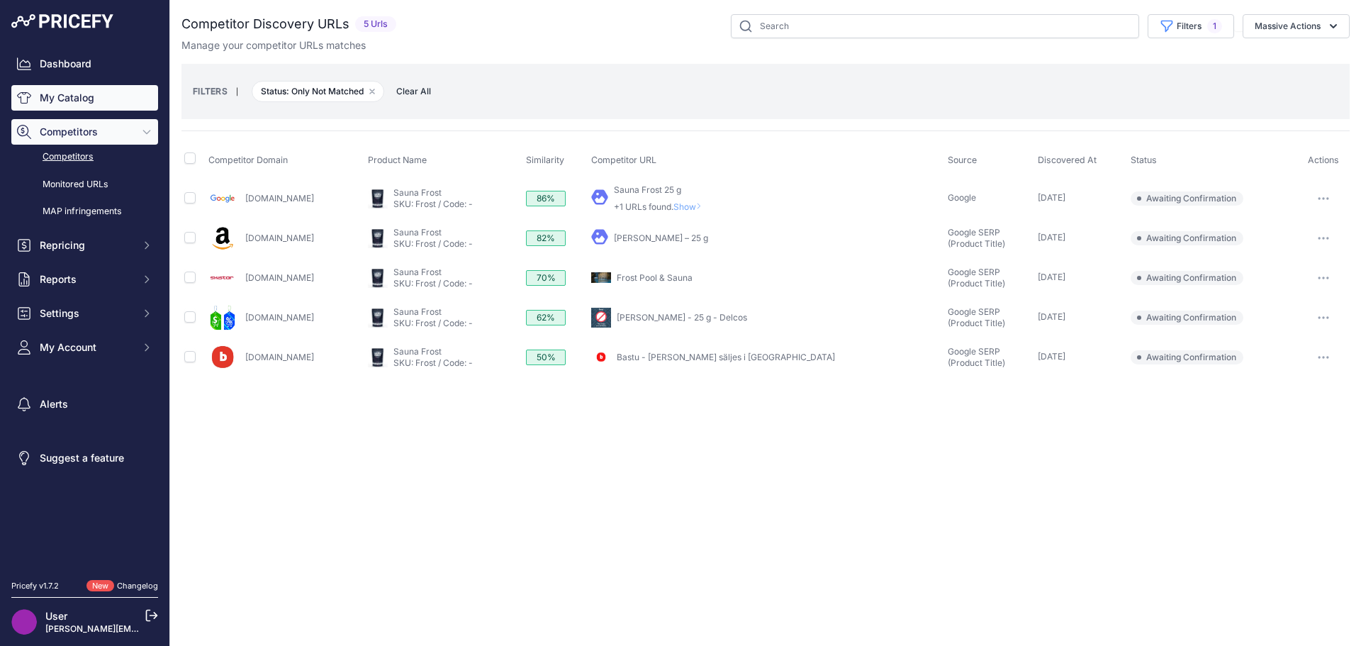
click at [65, 93] on link "My Catalog" at bounding box center [84, 98] width 147 height 26
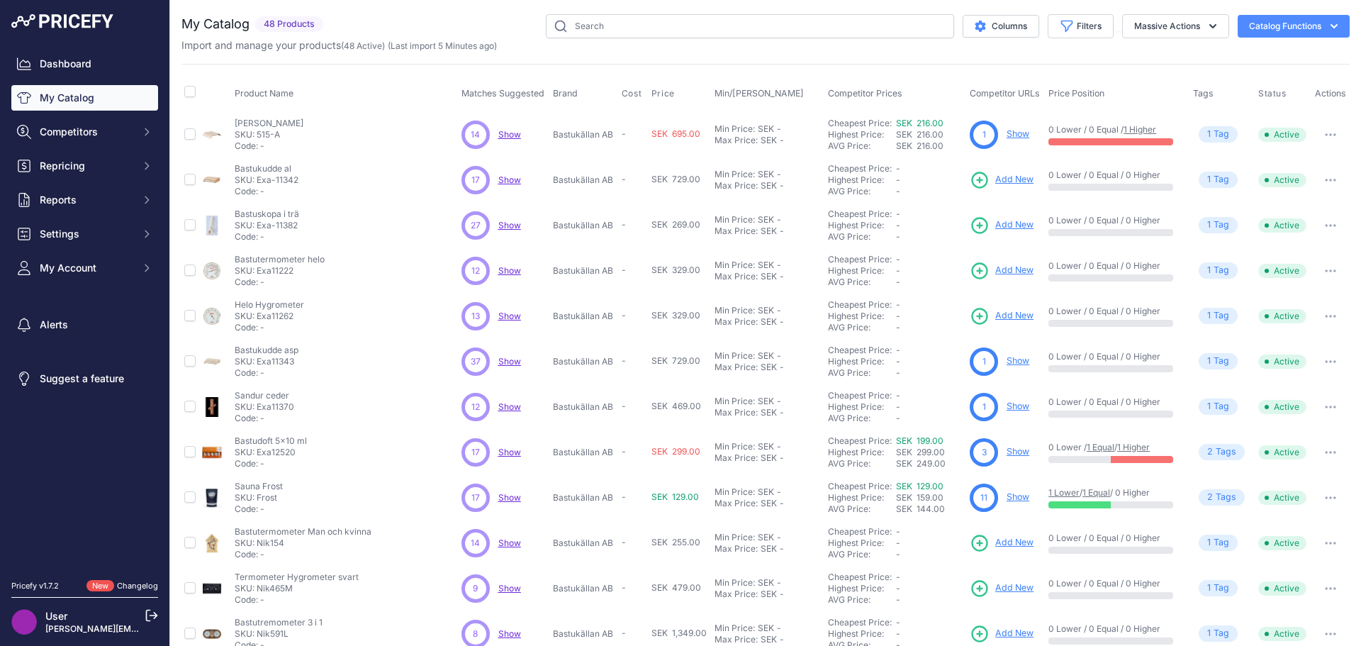
scroll to position [71, 0]
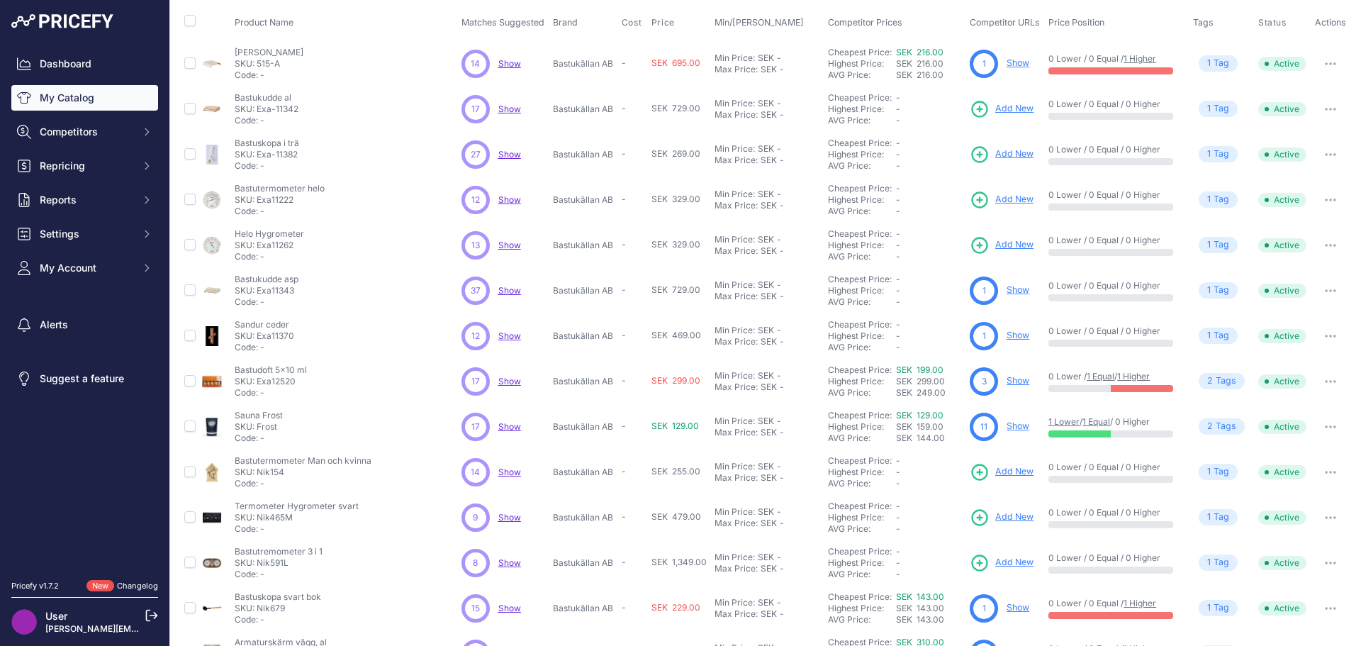
click at [1010, 425] on link "Show" at bounding box center [1018, 425] width 23 height 11
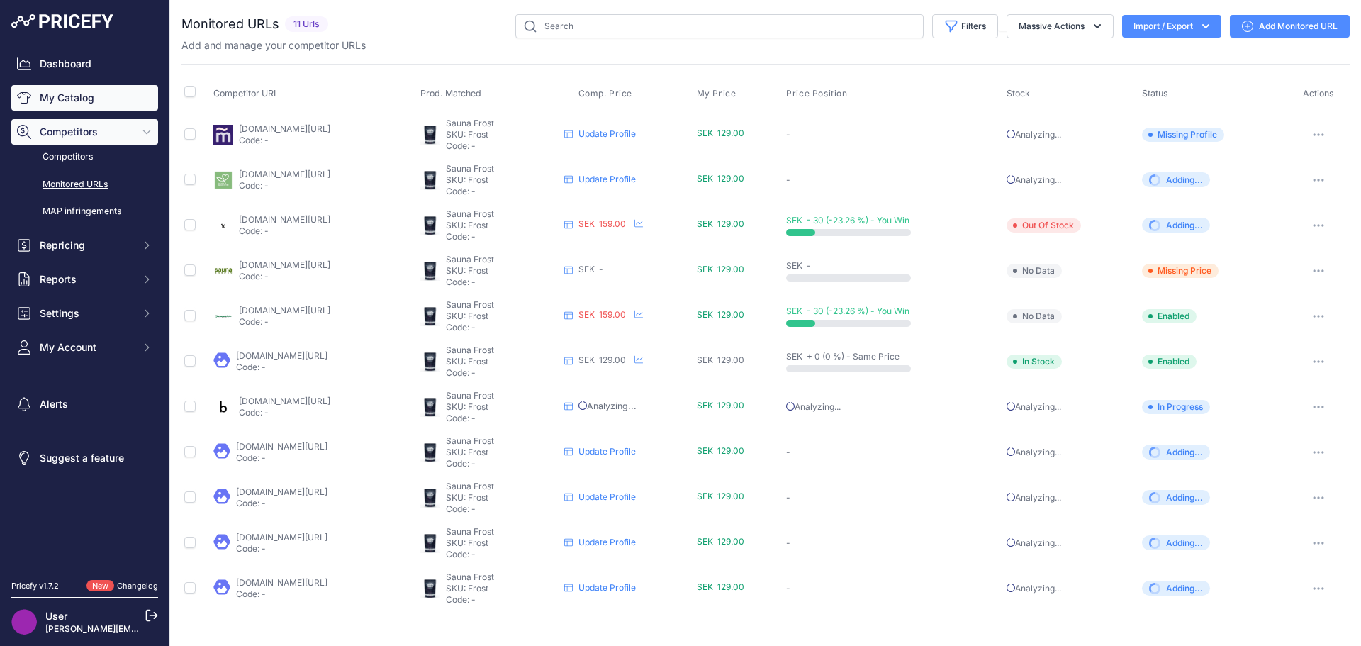
click at [69, 98] on link "My Catalog" at bounding box center [84, 98] width 147 height 26
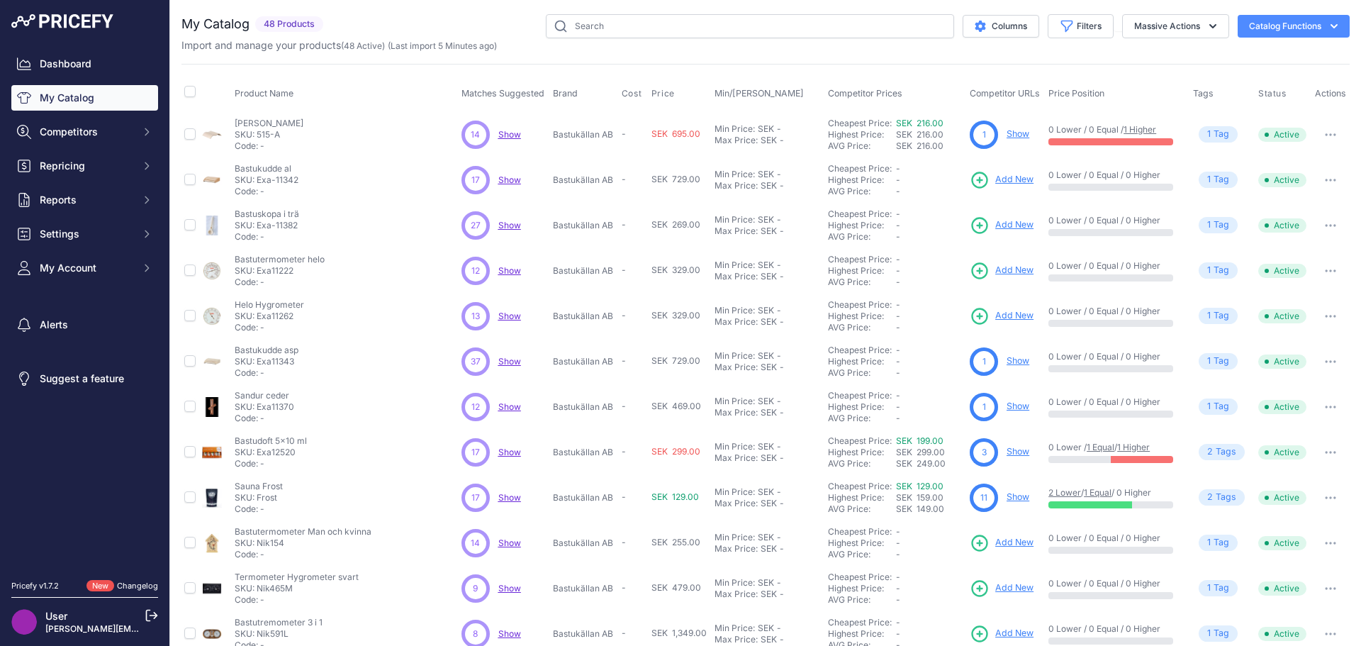
click at [514, 135] on span "Show" at bounding box center [509, 134] width 23 height 11
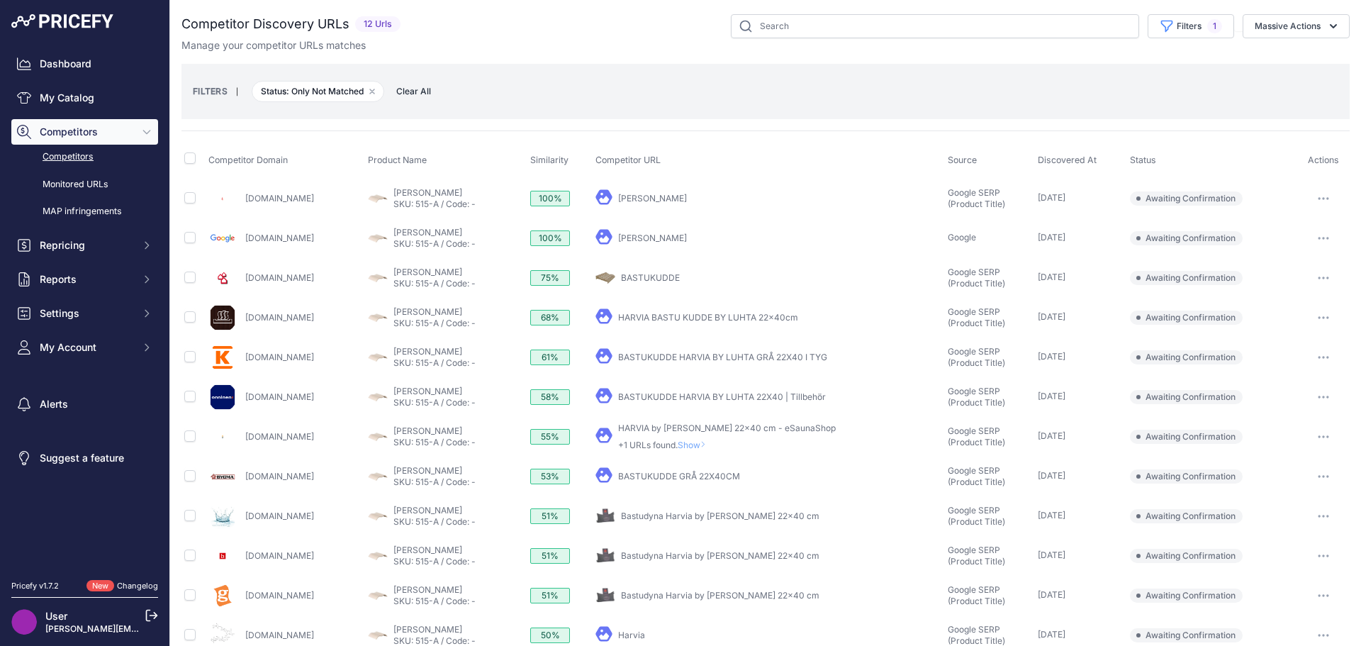
click at [731, 318] on link "HARVIA BASTU KUDDE BY LUHTA 22x40cm" at bounding box center [708, 317] width 180 height 11
click at [713, 396] on link "BASTUKUDDE HARVIA BY LUHTA 22X40 | Tillbehör" at bounding box center [722, 396] width 208 height 11
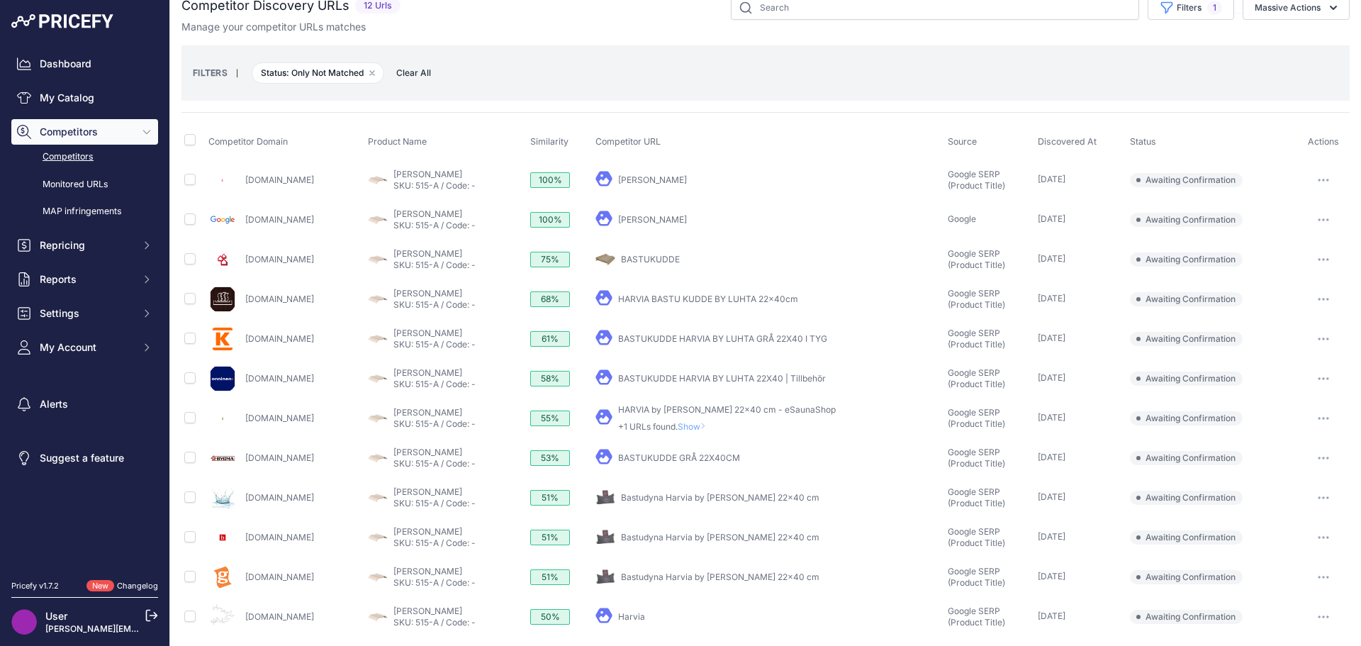
scroll to position [23, 0]
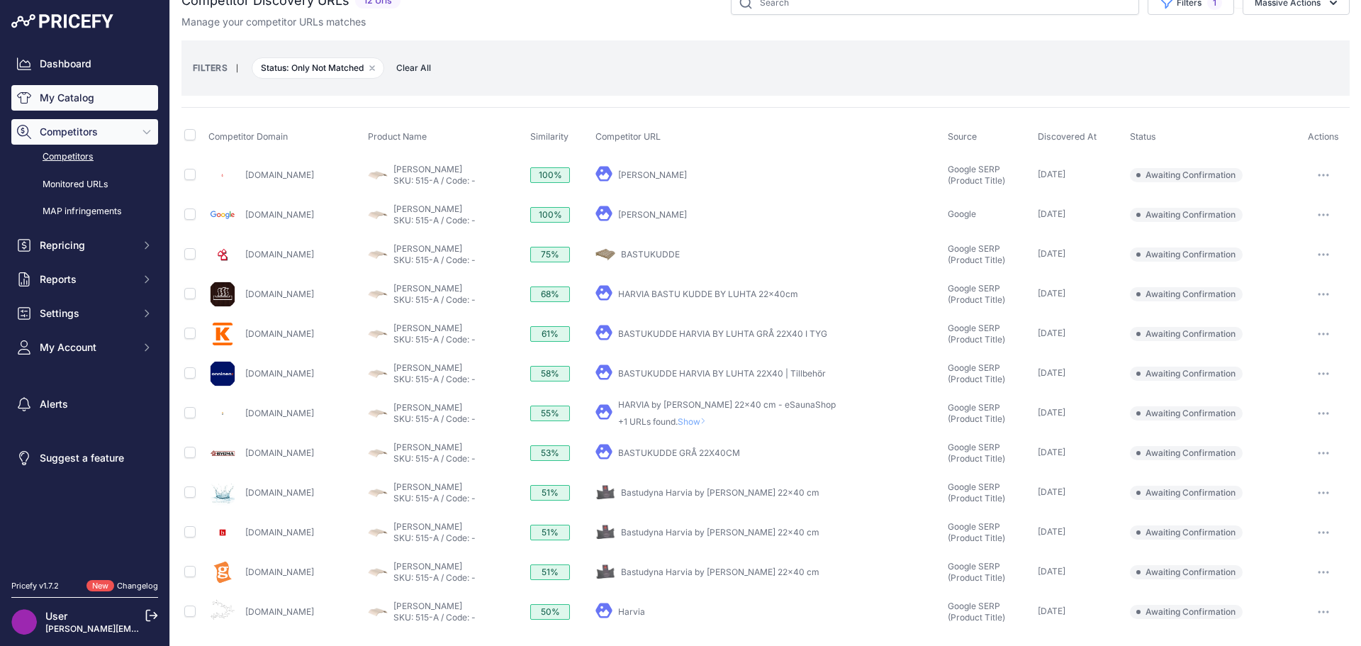
click at [69, 100] on link "My Catalog" at bounding box center [84, 98] width 147 height 26
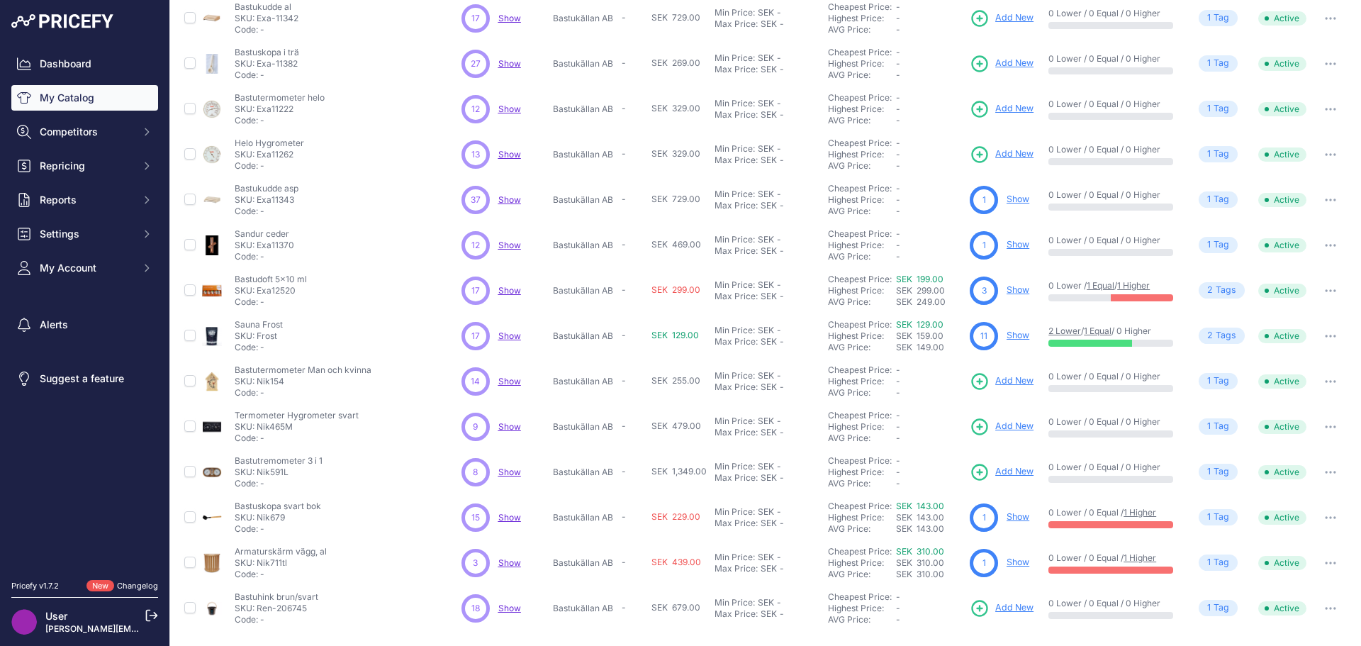
scroll to position [206, 0]
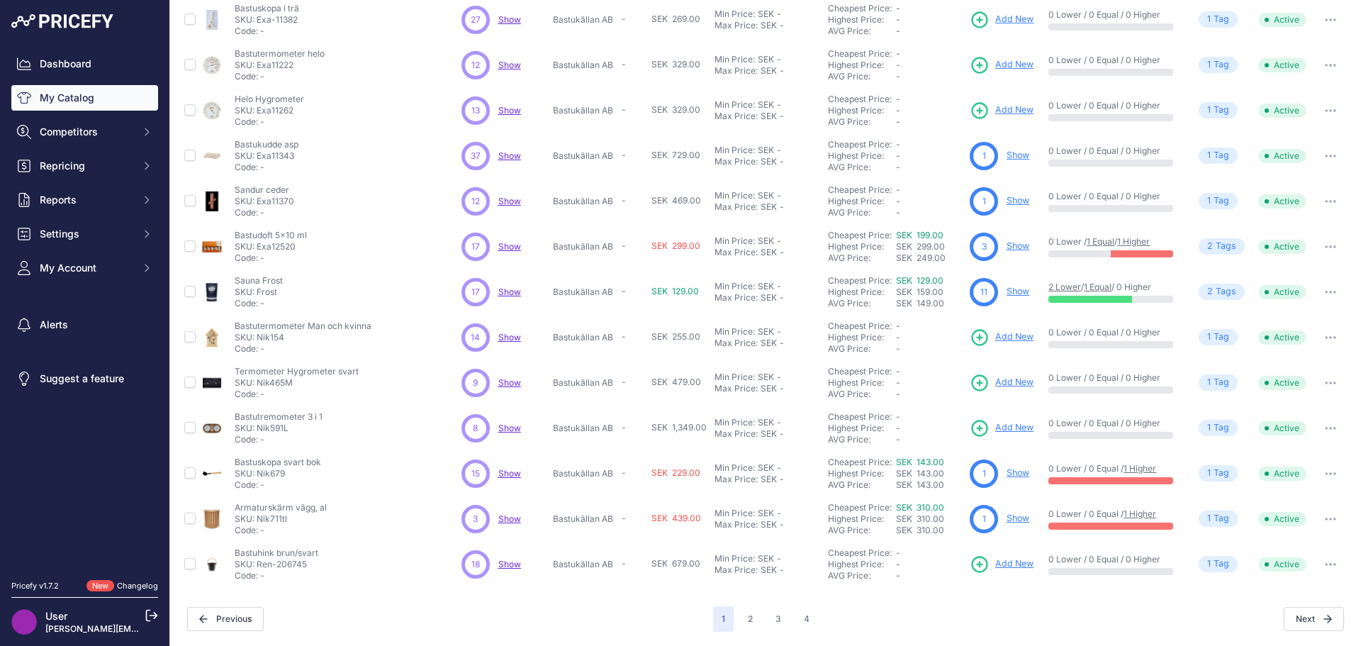
click at [505, 380] on span "Show" at bounding box center [509, 382] width 23 height 11
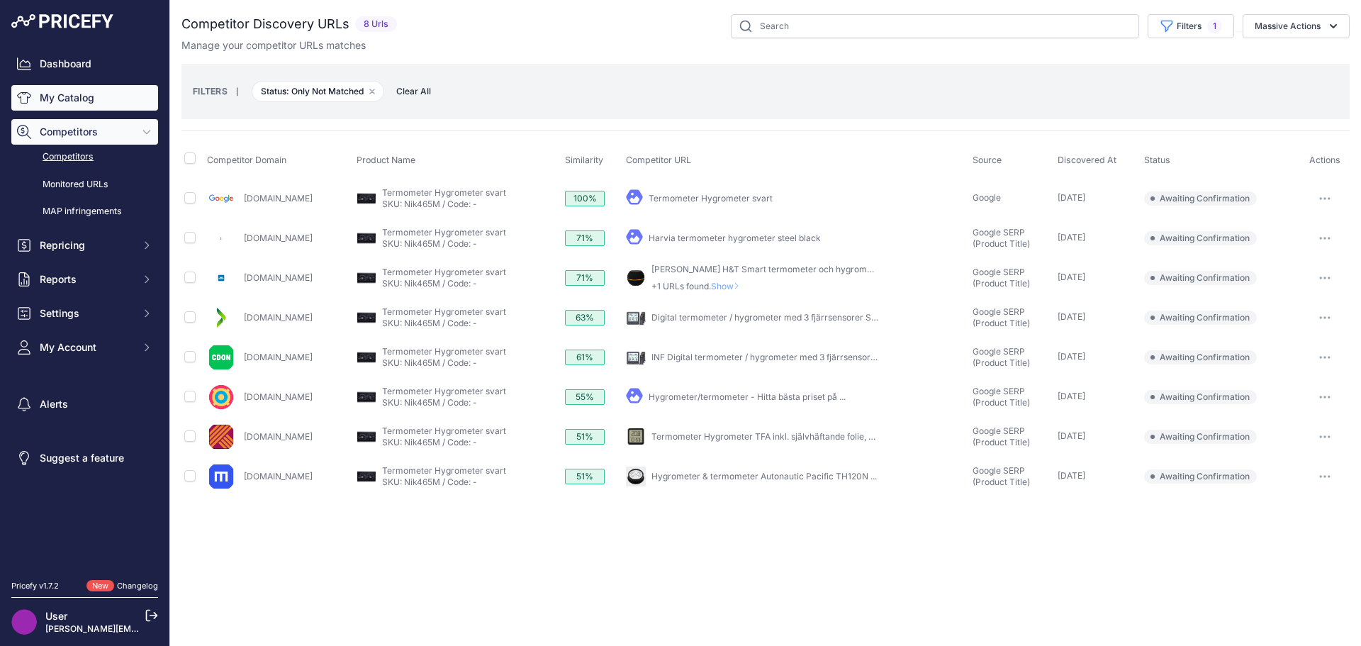
click at [73, 97] on link "My Catalog" at bounding box center [84, 98] width 147 height 26
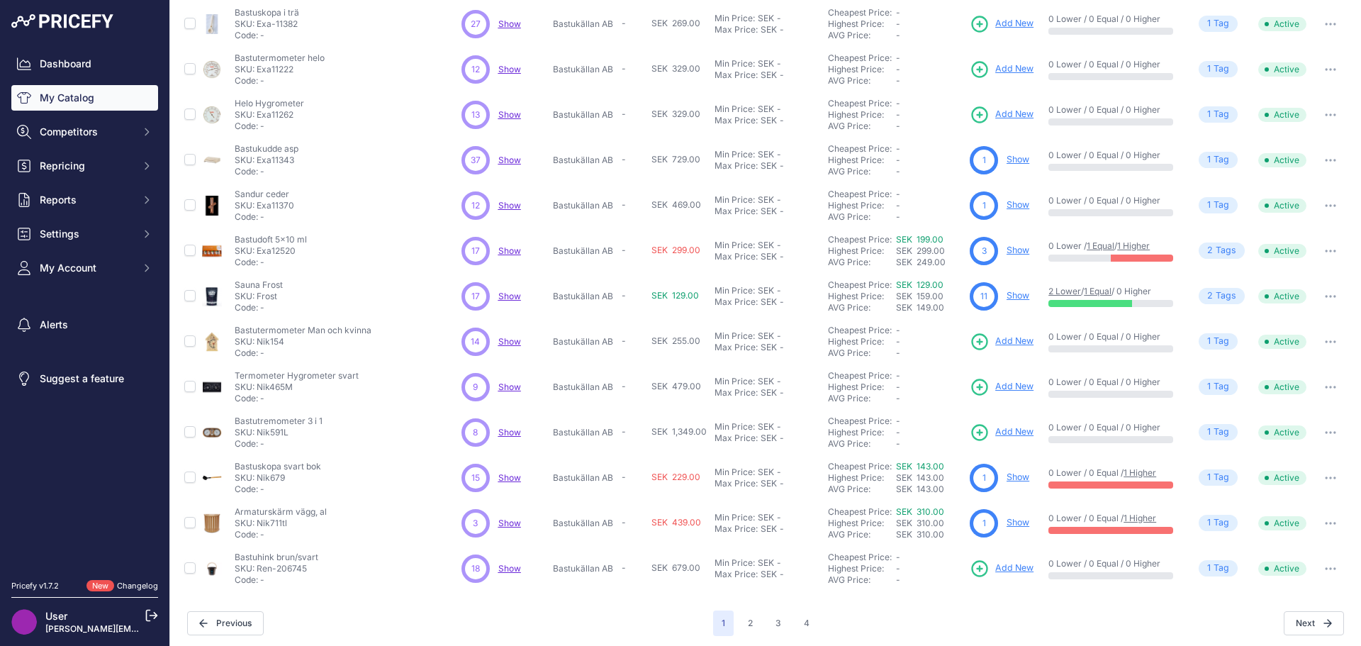
scroll to position [206, 0]
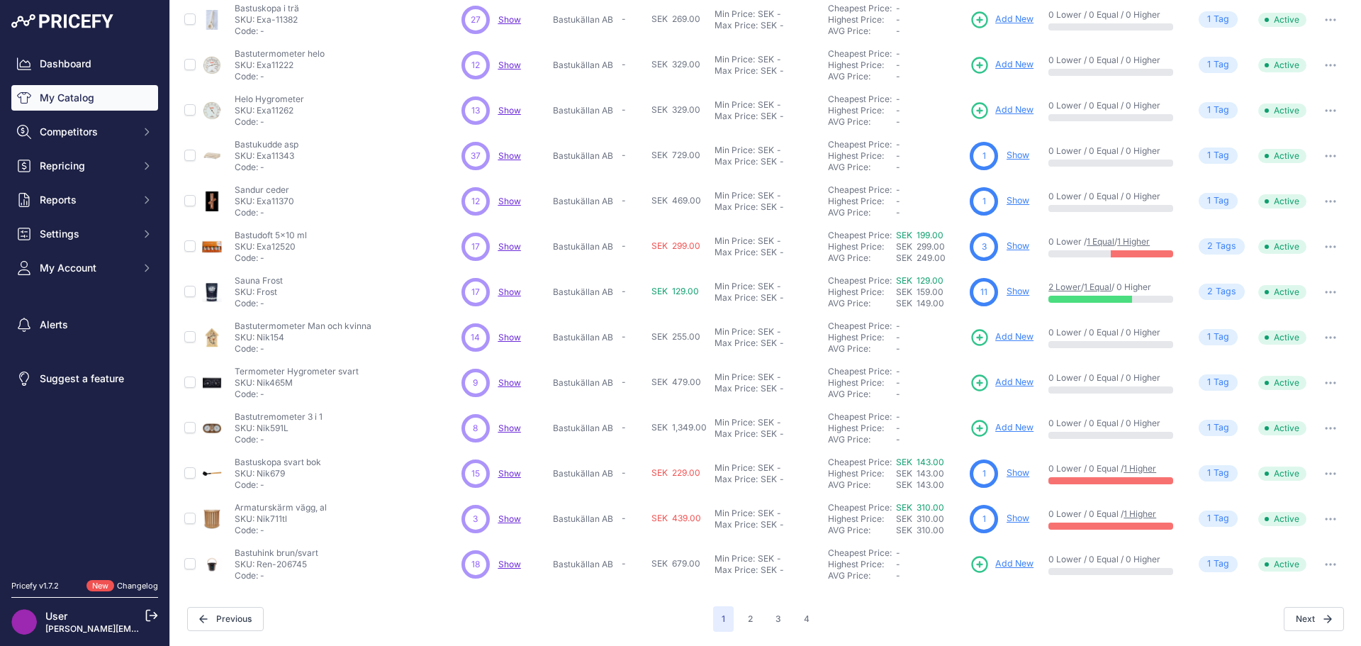
click at [510, 518] on span "Show" at bounding box center [509, 518] width 23 height 11
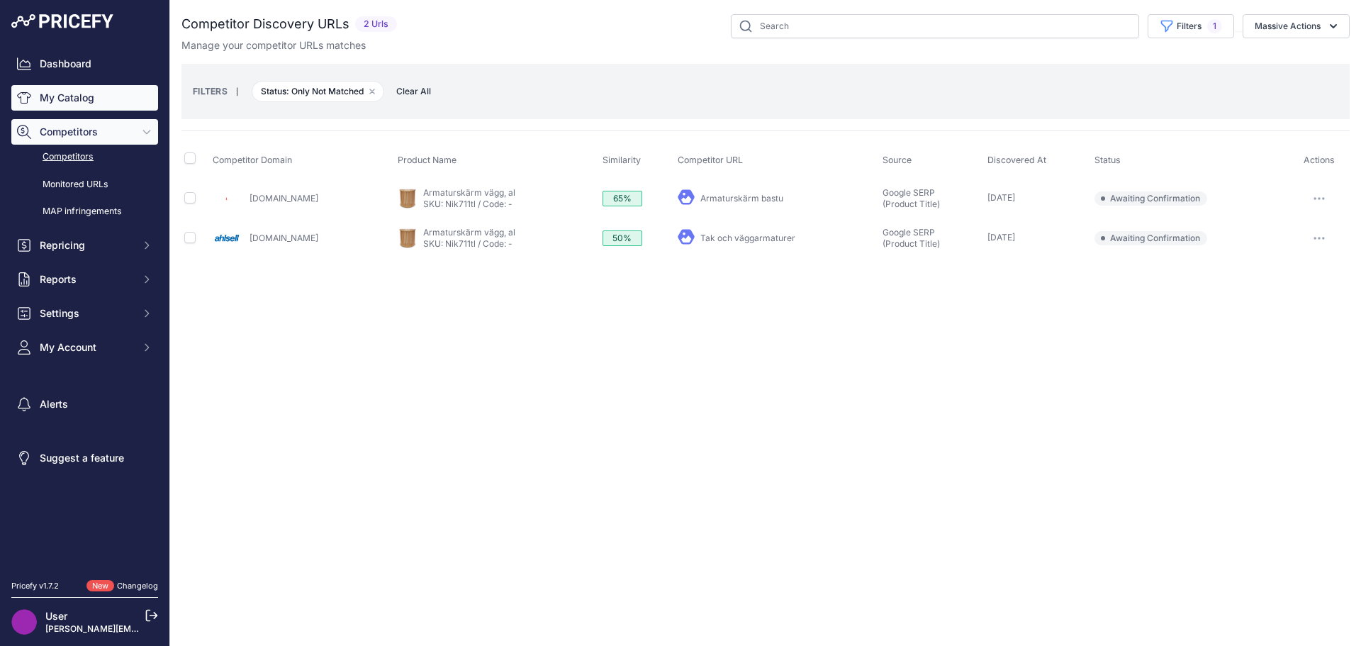
click at [71, 99] on link "My Catalog" at bounding box center [84, 98] width 147 height 26
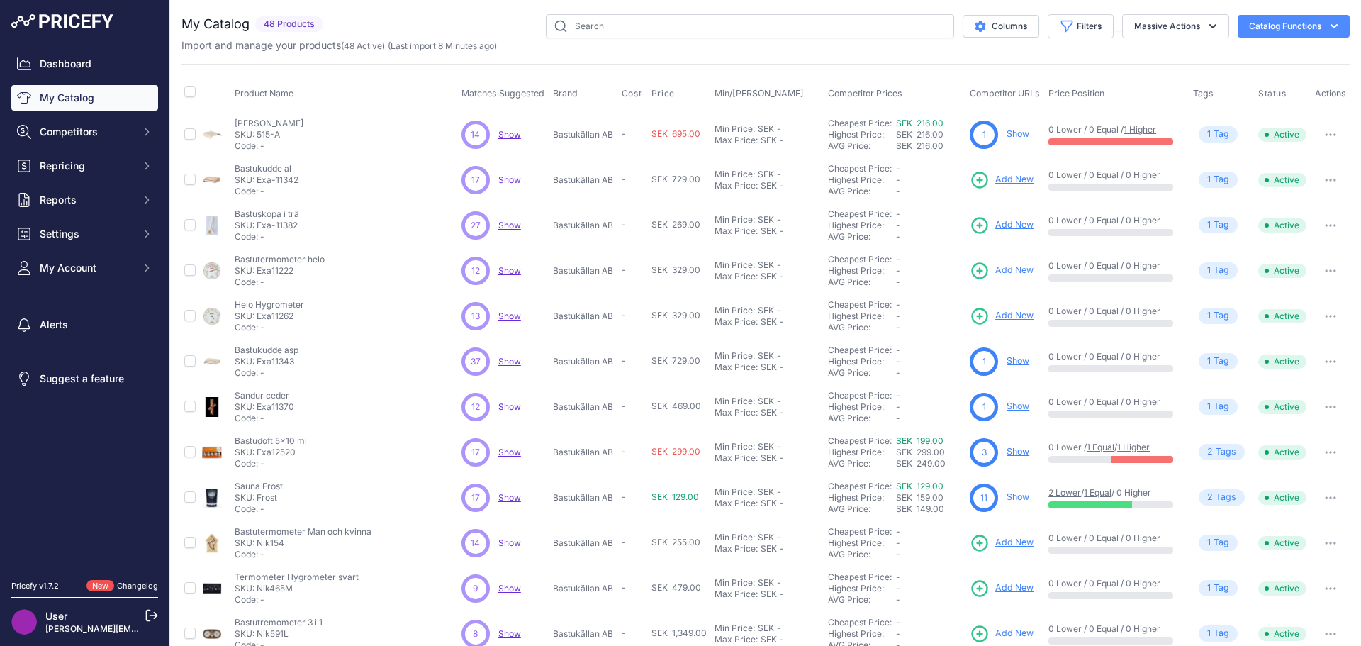
scroll to position [206, 0]
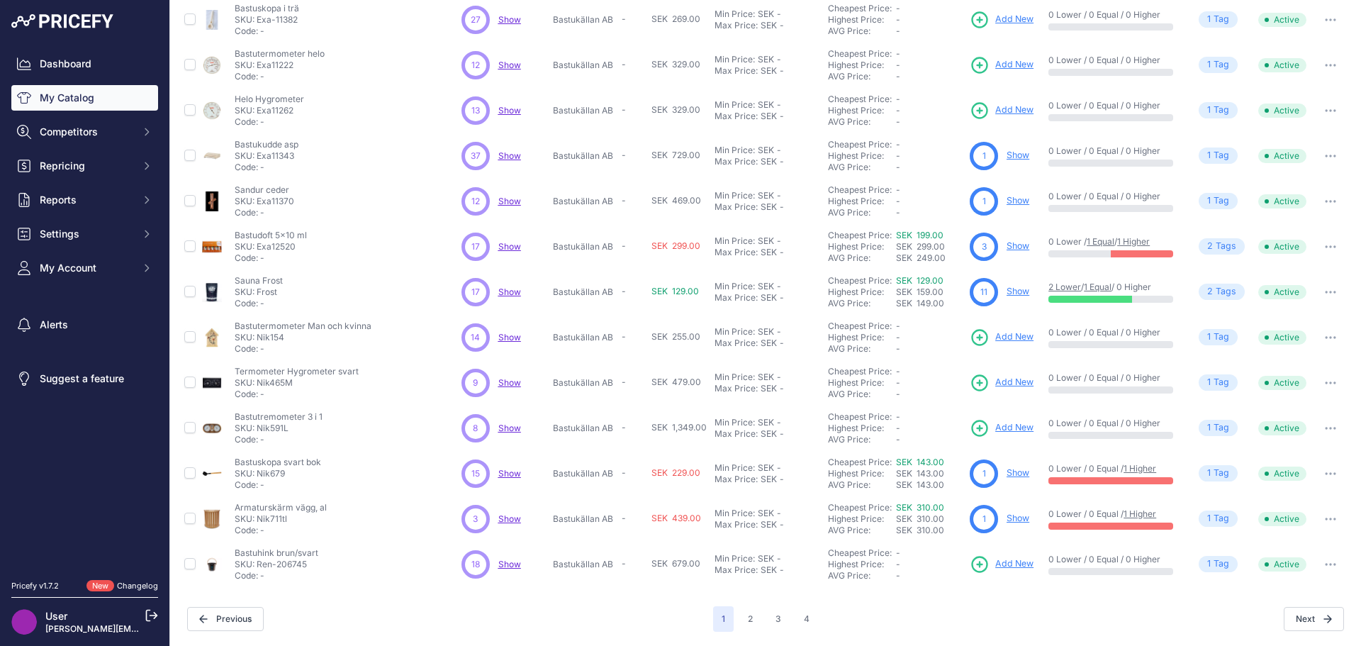
click at [505, 561] on span "Show" at bounding box center [509, 564] width 23 height 11
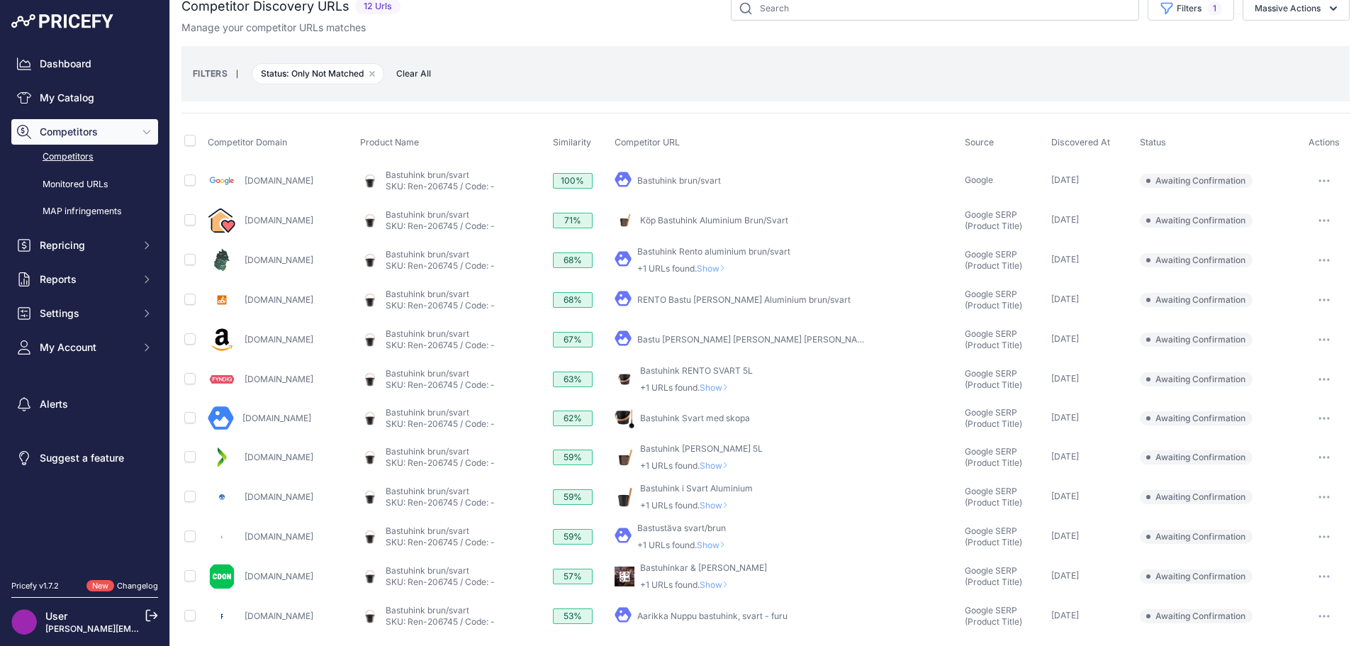
scroll to position [22, 0]
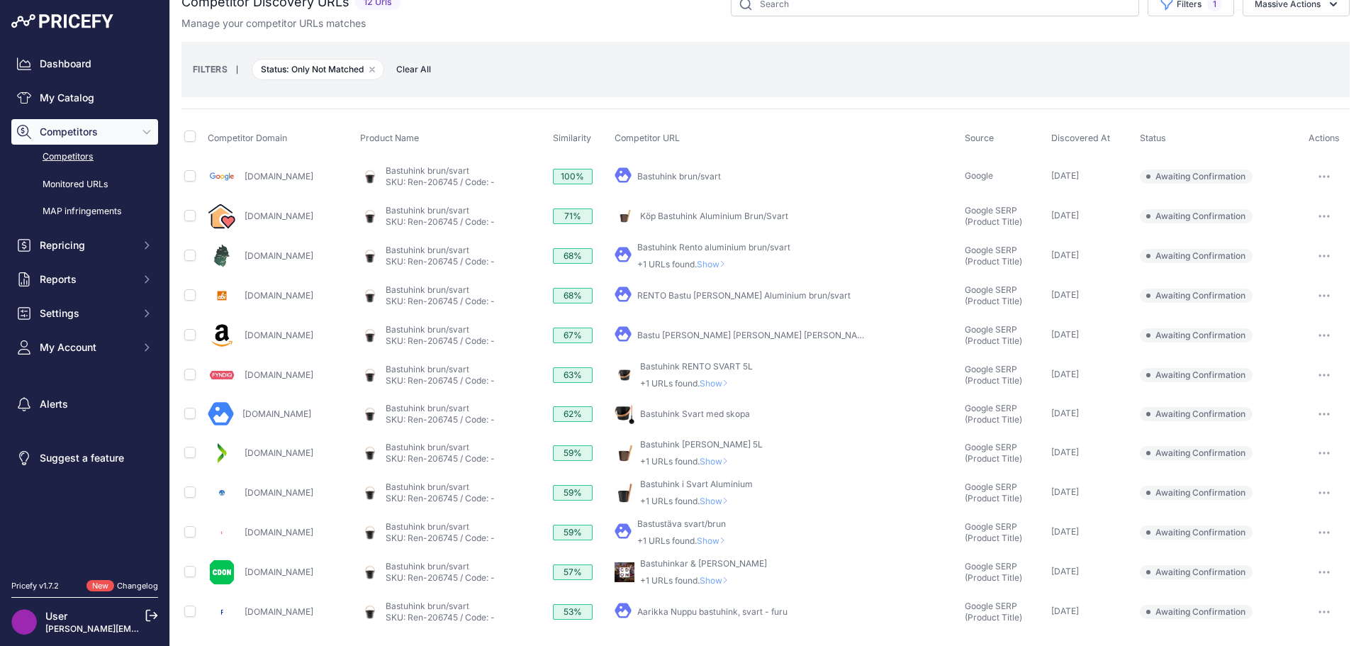
click at [717, 367] on link "Bastuhink RENTO SVART 5L" at bounding box center [696, 366] width 113 height 11
click at [747, 247] on link "Bastuhink Rento aluminium brun/svart" at bounding box center [713, 247] width 153 height 11
click at [1314, 257] on button "button" at bounding box center [1324, 256] width 28 height 20
click at [0, 0] on button "Confirm match" at bounding box center [0, 0] width 0 height 0
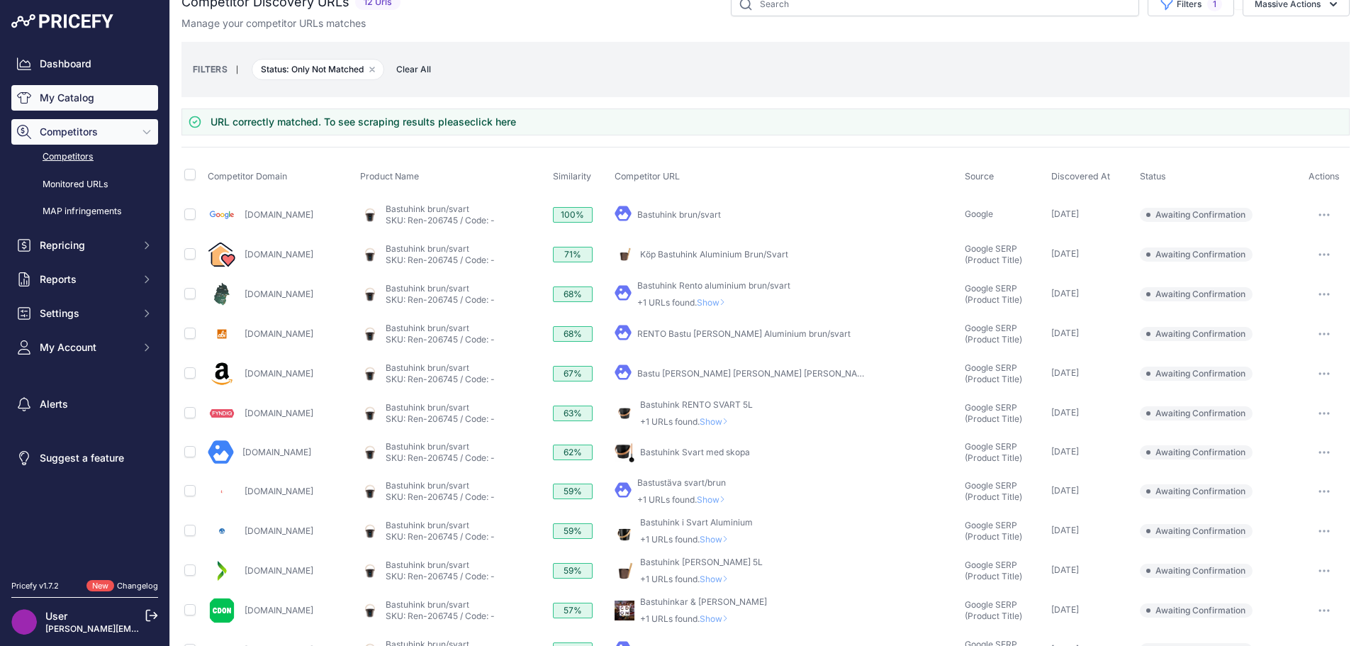
click at [67, 103] on link "My Catalog" at bounding box center [84, 98] width 147 height 26
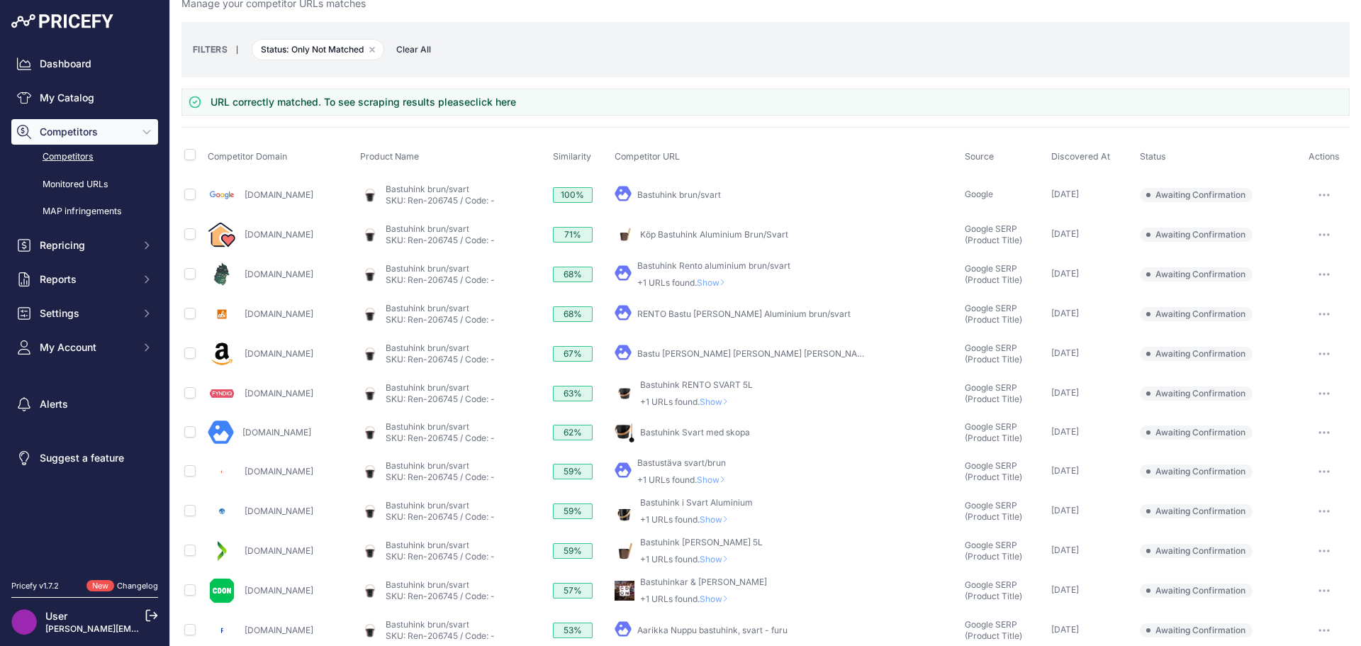
scroll to position [60, 0]
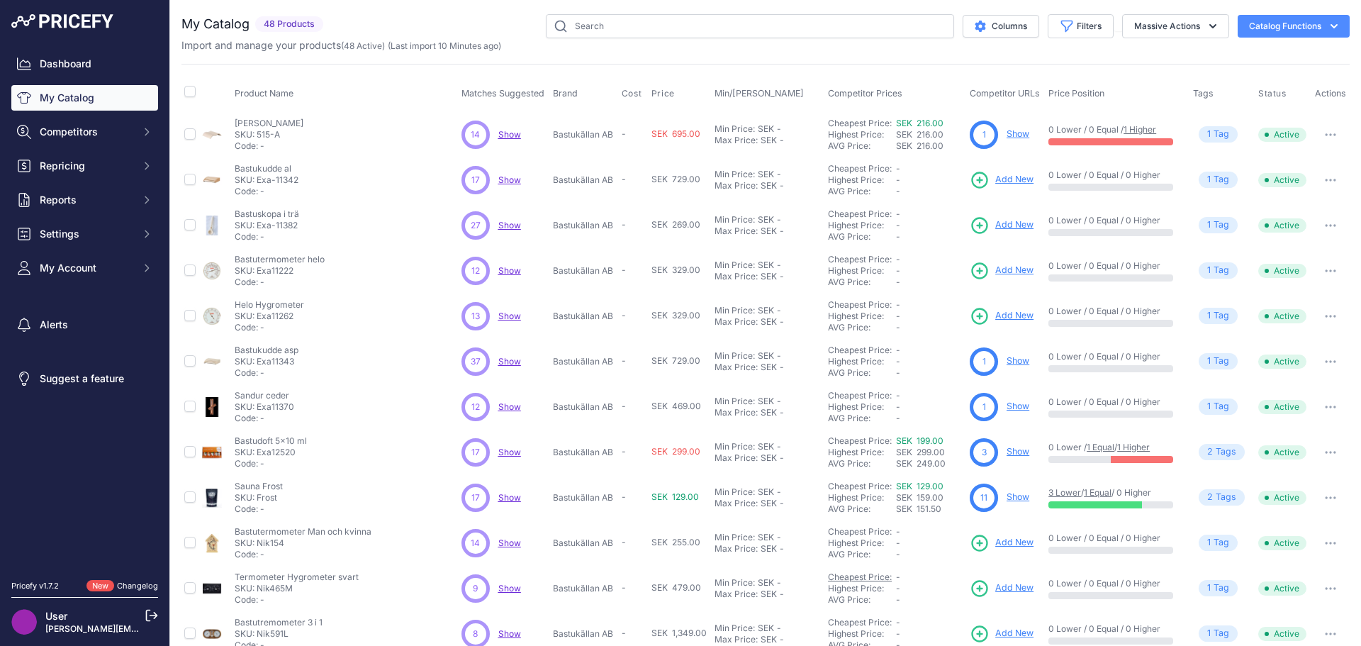
click at [853, 580] on div "Cheapest Price: Click here to see from which matched product this price comes f…" at bounding box center [896, 588] width 136 height 34
